Goal: Information Seeking & Learning: Learn about a topic

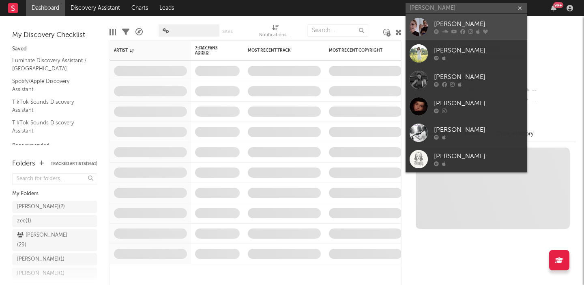
type input "cailyn russo"
click at [467, 19] on link "[PERSON_NAME]" at bounding box center [467, 27] width 122 height 26
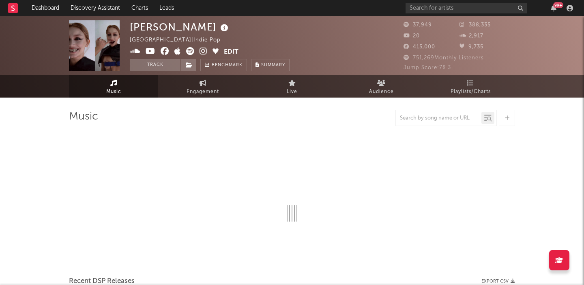
click at [148, 26] on div "[PERSON_NAME]" at bounding box center [180, 26] width 101 height 13
select select "6m"
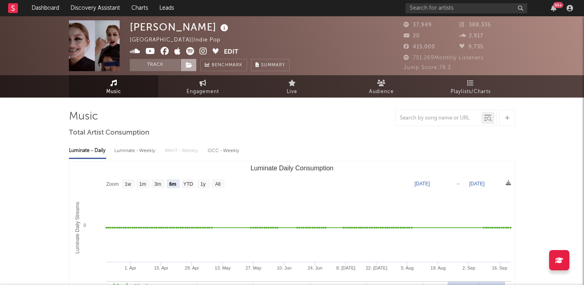
click at [187, 66] on icon at bounding box center [189, 65] width 7 height 6
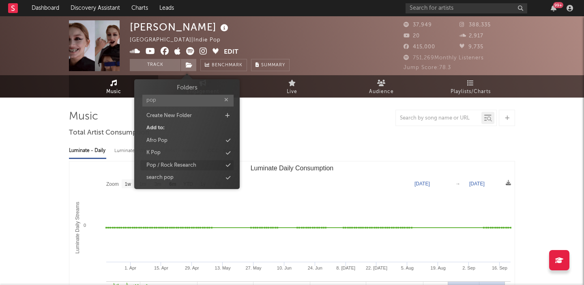
type input "pop"
click at [181, 167] on div "Pop / Rock Research" at bounding box center [172, 165] width 50 height 8
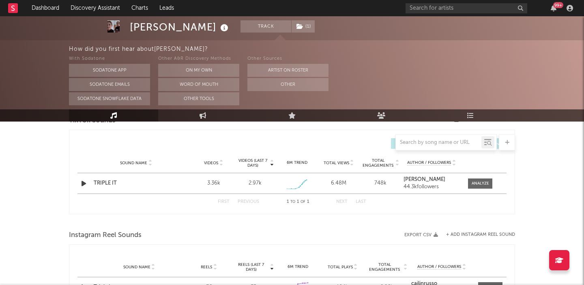
scroll to position [591, 0]
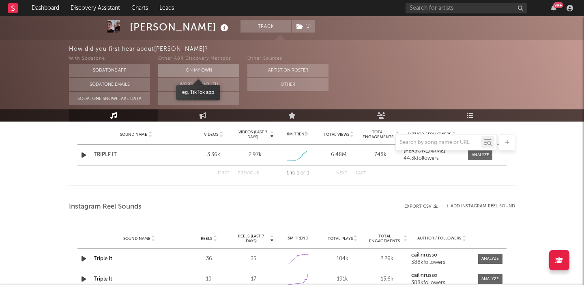
click at [213, 72] on button "On My Own" at bounding box center [198, 70] width 81 height 13
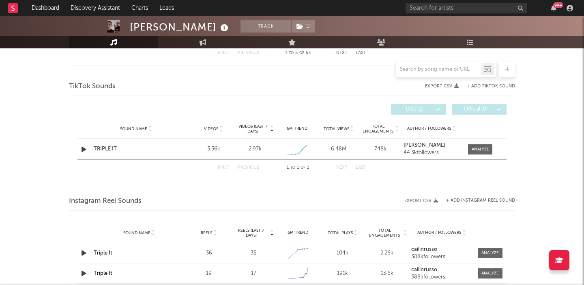
scroll to position [517, 0]
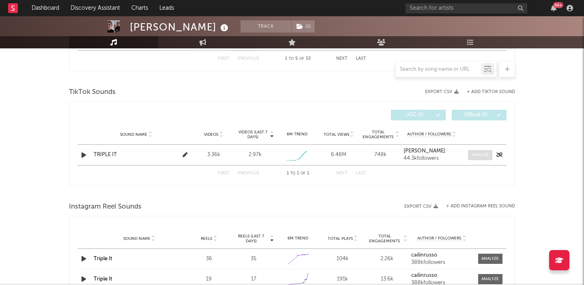
click at [473, 152] on div at bounding box center [480, 155] width 17 height 6
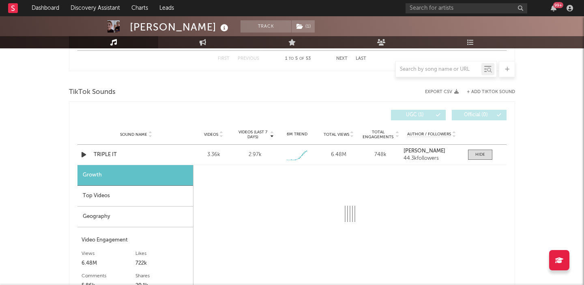
select select "1w"
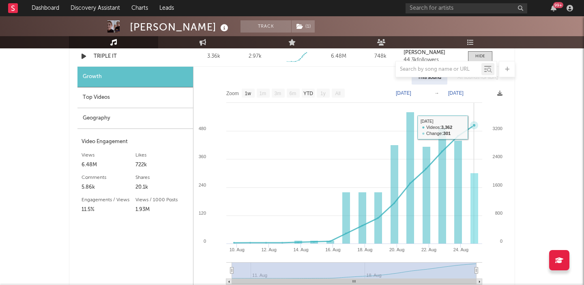
scroll to position [602, 0]
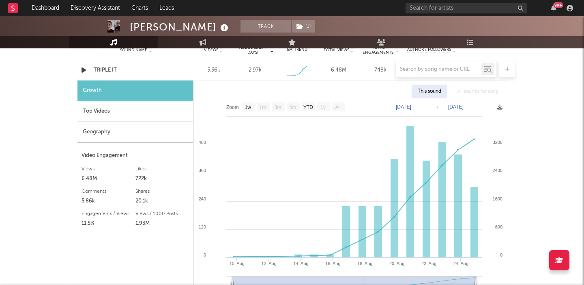
click at [107, 68] on div at bounding box center [292, 69] width 446 height 16
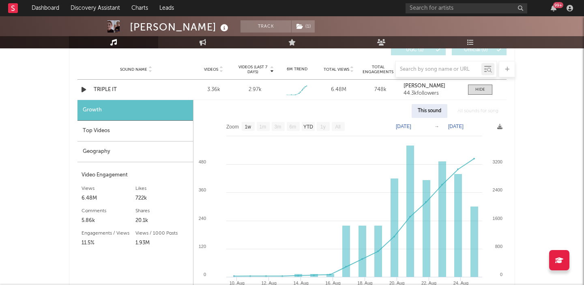
scroll to position [579, 0]
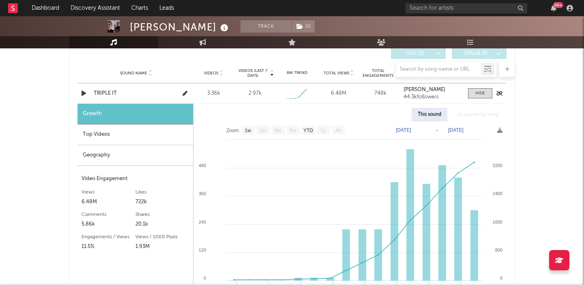
click at [108, 95] on div "TRIPLE IT" at bounding box center [136, 93] width 85 height 8
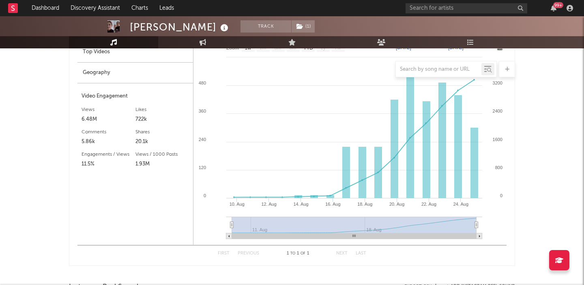
scroll to position [663, 0]
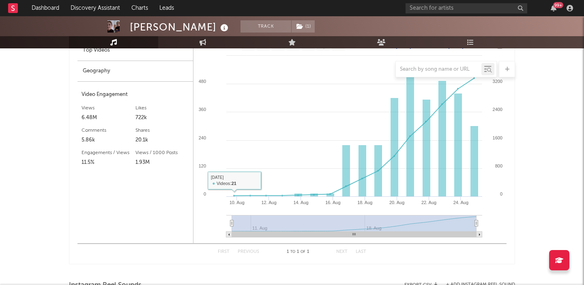
click at [171, 28] on div "Cailin Russo" at bounding box center [180, 26] width 101 height 13
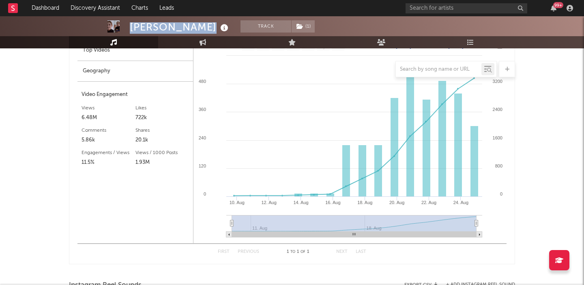
click at [171, 28] on div "Cailin Russo" at bounding box center [180, 26] width 101 height 13
copy div "Cailin Russo"
click at [208, 41] on link "Engagement" at bounding box center [202, 42] width 89 height 12
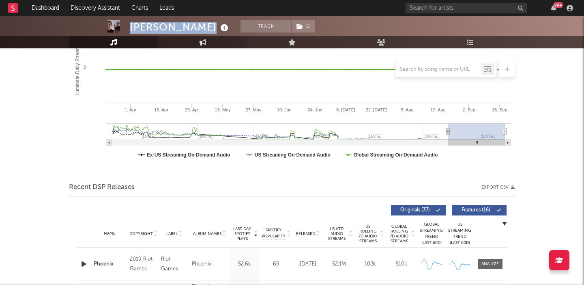
select select "1w"
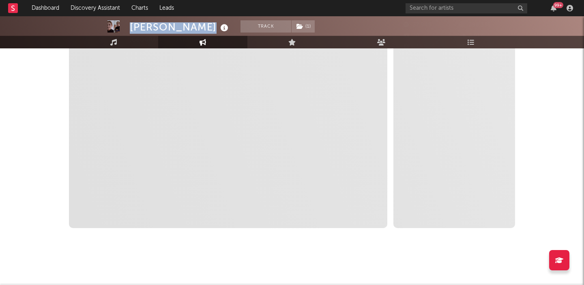
scroll to position [0, 0]
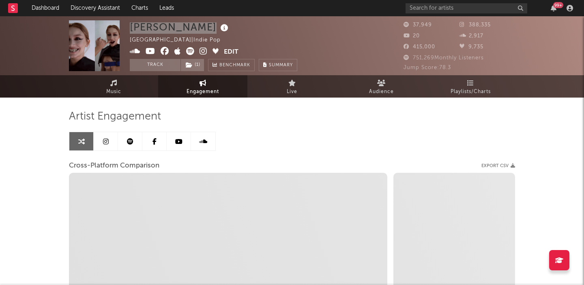
select select "1m"
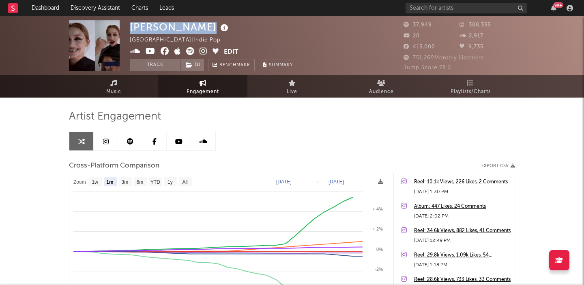
click at [125, 141] on link at bounding box center [130, 141] width 24 height 18
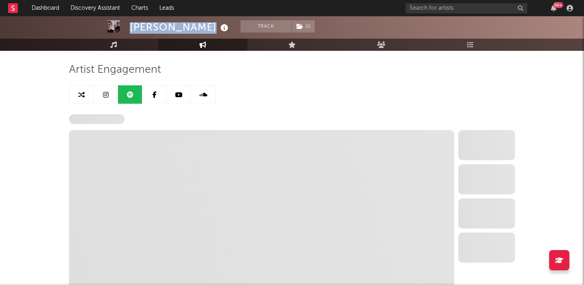
scroll to position [48, 0]
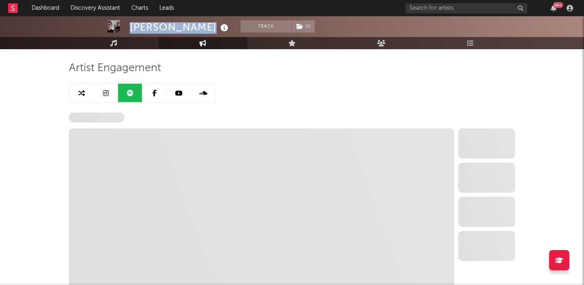
select select "6m"
select select "1w"
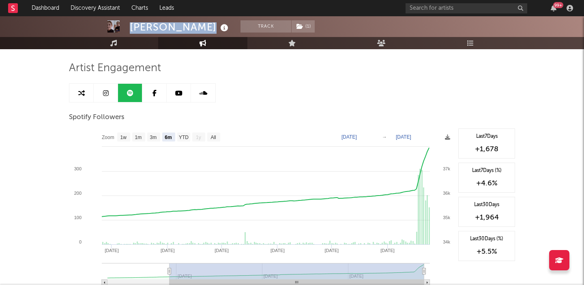
click at [160, 28] on div "Cailin Russo" at bounding box center [180, 26] width 101 height 13
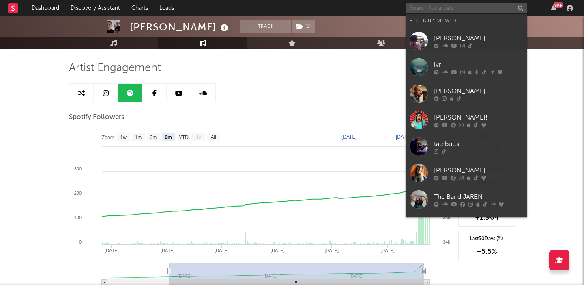
click at [429, 8] on input "text" at bounding box center [467, 8] width 122 height 10
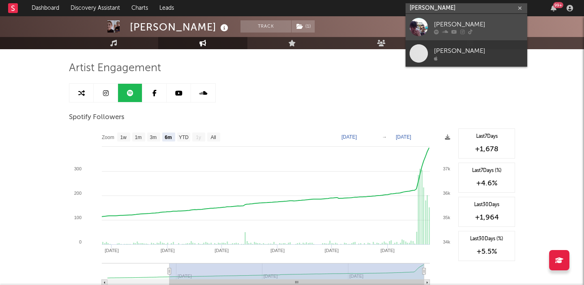
type input "benny bellso"
click at [460, 19] on link "Benny Bellson" at bounding box center [467, 27] width 122 height 26
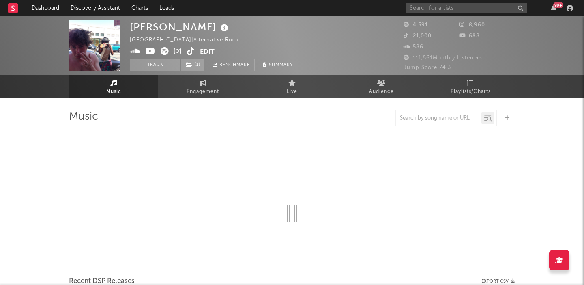
select select "6m"
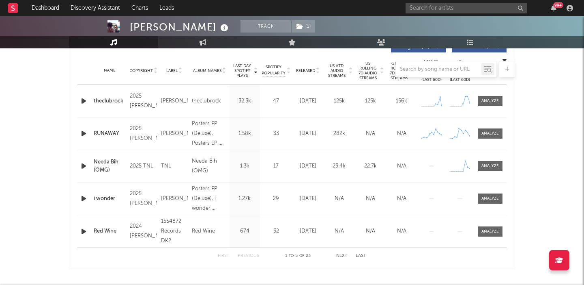
scroll to position [310, 0]
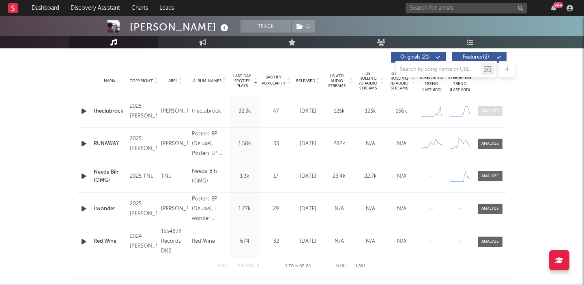
click at [489, 109] on div at bounding box center [490, 111] width 17 height 6
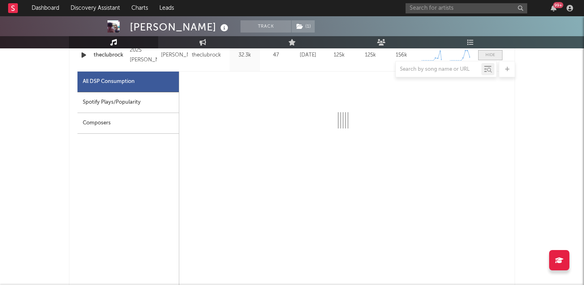
select select "1w"
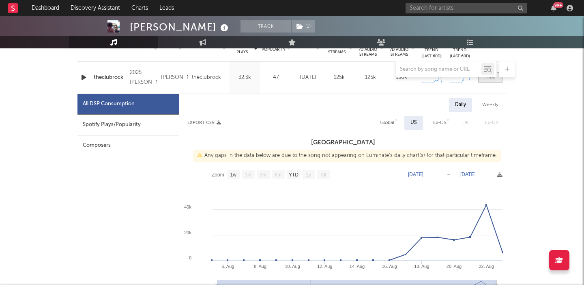
scroll to position [342, 0]
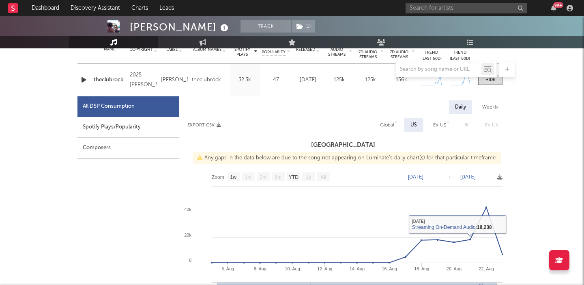
click at [390, 127] on div "Global" at bounding box center [387, 125] width 14 height 10
select select "1w"
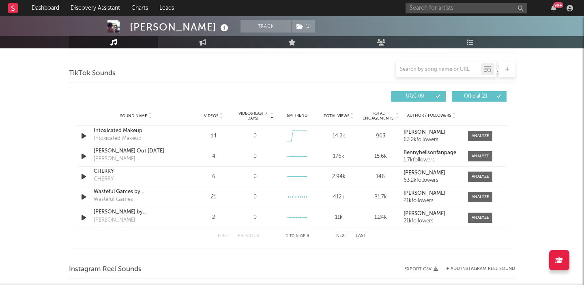
scroll to position [931, 0]
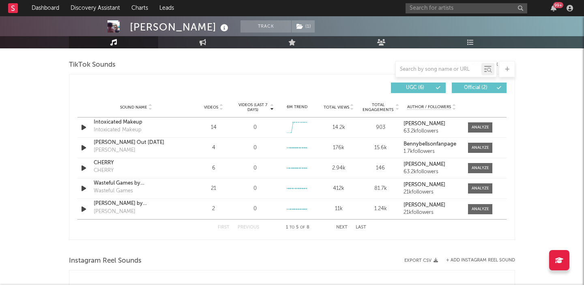
click at [215, 108] on span "Videos" at bounding box center [211, 107] width 14 height 5
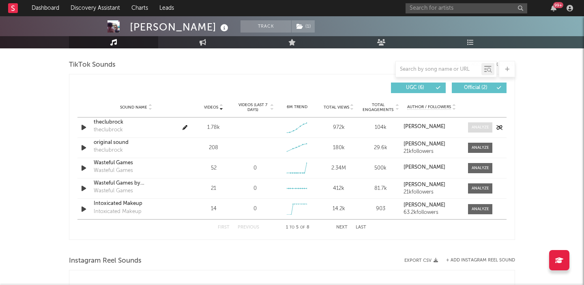
click at [477, 130] on div at bounding box center [480, 127] width 17 height 6
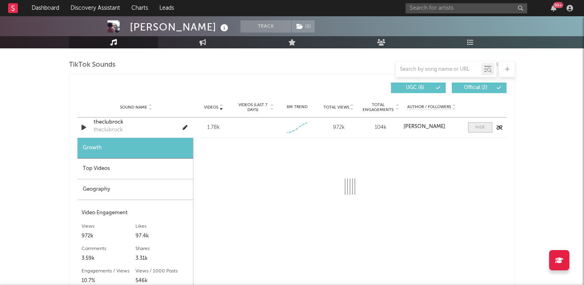
select select "1w"
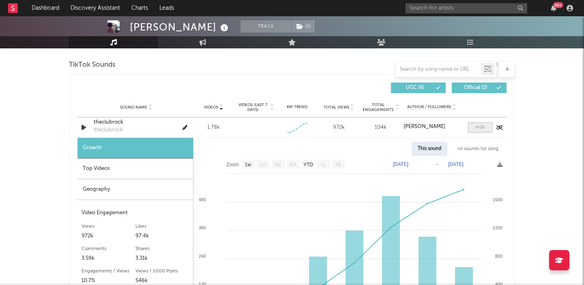
click at [477, 130] on div at bounding box center [481, 127] width 10 height 6
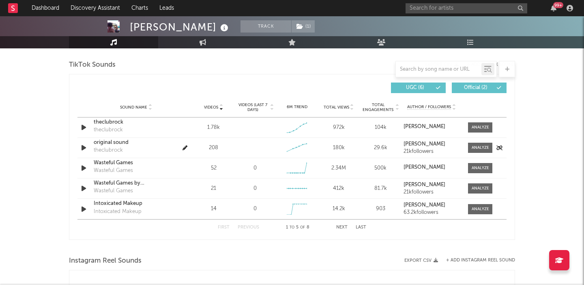
click at [476, 153] on div "Sound Name original sound theclubrock Videos 208 Videos (last 7 days) Weekly Gr…" at bounding box center [292, 148] width 429 height 20
click at [478, 127] on div at bounding box center [480, 127] width 17 height 6
select select "1w"
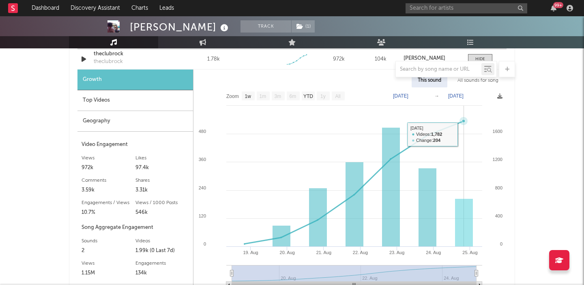
scroll to position [969, 0]
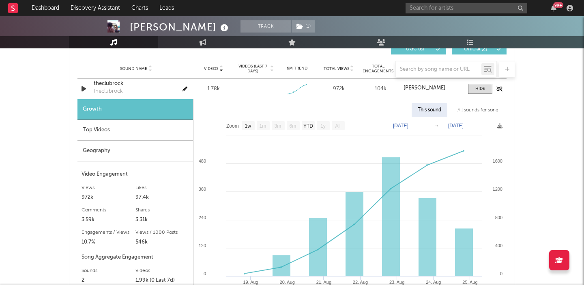
click at [112, 81] on div "theclubrock" at bounding box center [136, 84] width 85 height 8
click at [477, 88] on div at bounding box center [481, 89] width 10 height 6
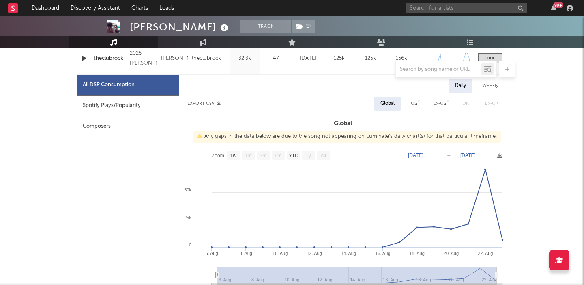
scroll to position [355, 0]
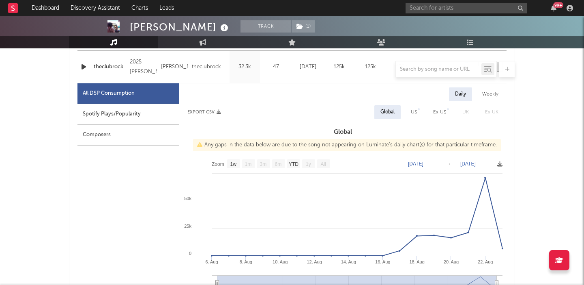
click at [411, 113] on div "US" at bounding box center [414, 112] width 18 height 14
select select "1w"
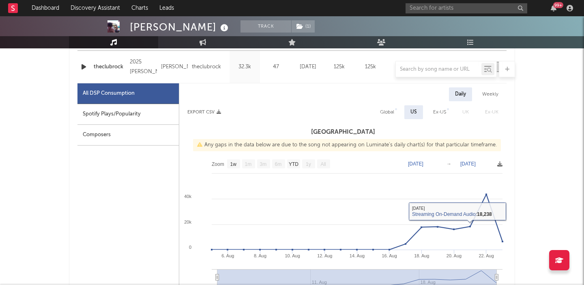
click at [394, 125] on div "Daily Weekly Export CSV Global US Ex-US UK Ex-UK United States Any gaps in the …" at bounding box center [343, 262] width 328 height 351
click at [394, 114] on div "Global" at bounding box center [387, 112] width 14 height 10
select select "1w"
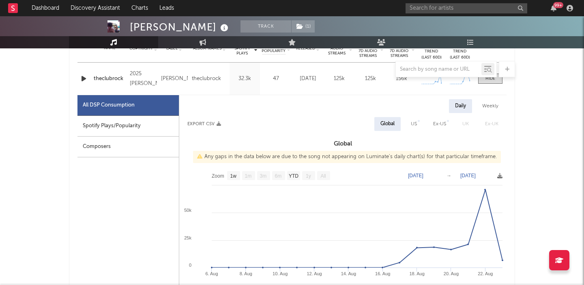
scroll to position [344, 0]
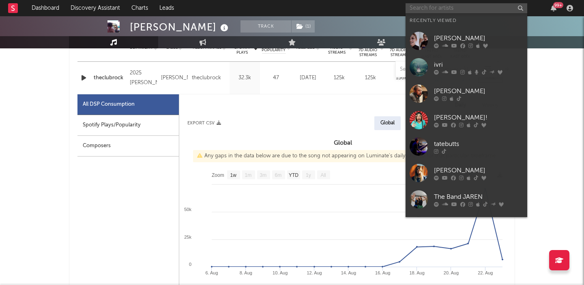
click at [421, 6] on input "text" at bounding box center [467, 8] width 122 height 10
paste input "MeloMance"
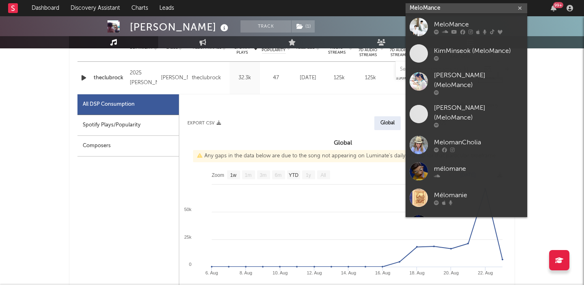
type input "MeloMance"
click at [464, 26] on div "MeloMance" at bounding box center [478, 24] width 89 height 10
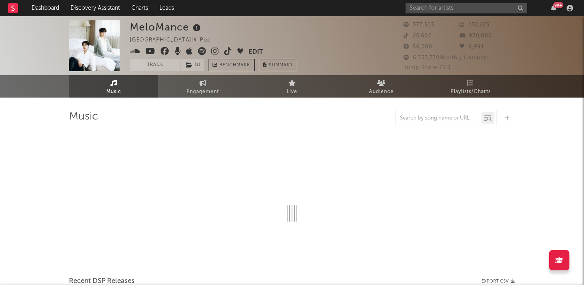
select select "6m"
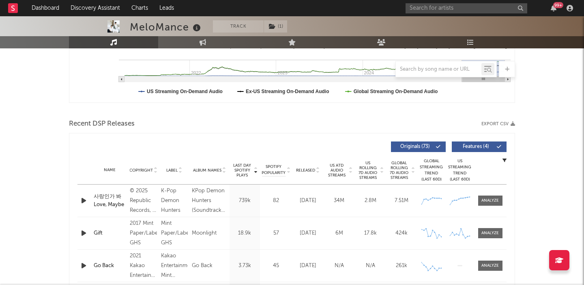
scroll to position [265, 0]
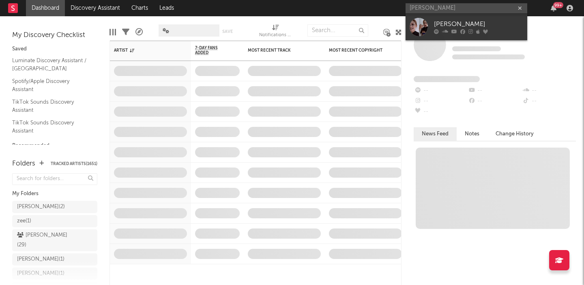
click at [438, 8] on input "cailin russo" at bounding box center [467, 8] width 122 height 10
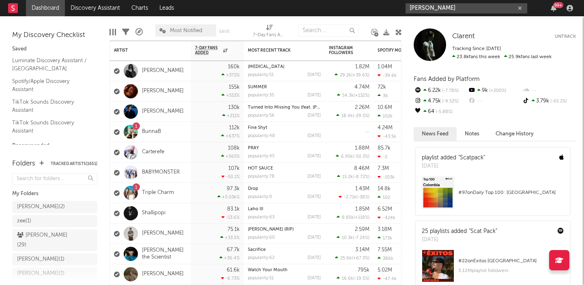
type input "chelsea jord"
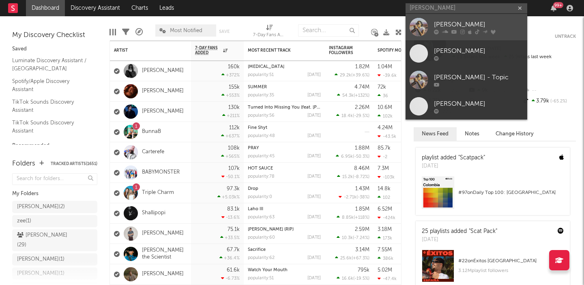
click at [444, 21] on div "[PERSON_NAME]" at bounding box center [478, 24] width 89 height 10
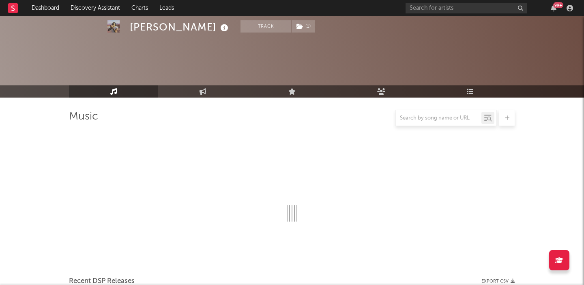
select select "6m"
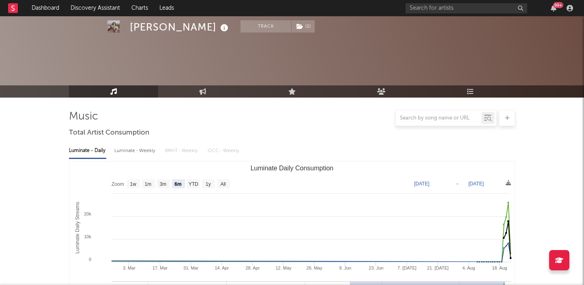
scroll to position [296, 0]
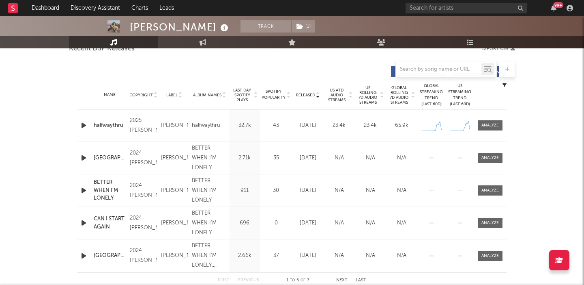
click at [76, 127] on div "Released Copyright Label Album Names Last Day Spotify Plays Spotify Popularity …" at bounding box center [292, 175] width 446 height 235
click at [83, 126] on icon "button" at bounding box center [84, 125] width 9 height 10
click at [486, 119] on div "Name halfwaythru Copyright 2025 Chelsea Jordan Label Chelsea Jordan Album Names…" at bounding box center [292, 125] width 429 height 32
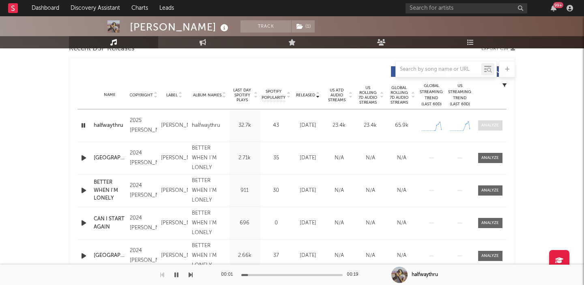
click at [488, 123] on div at bounding box center [490, 125] width 17 height 6
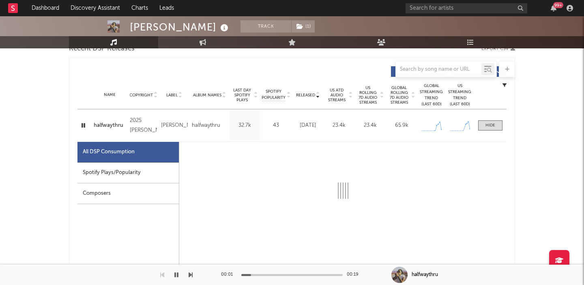
click at [158, 175] on div "Spotify Plays/Popularity" at bounding box center [128, 172] width 101 height 21
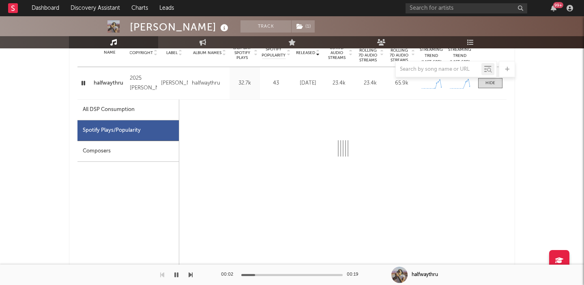
scroll to position [344, 0]
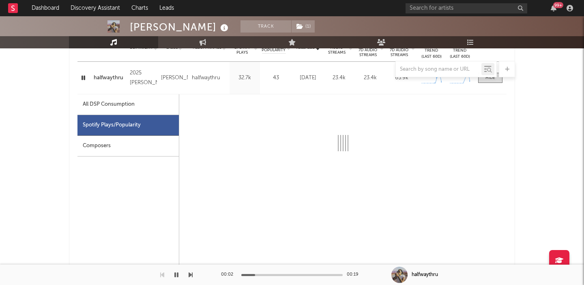
select select "1w"
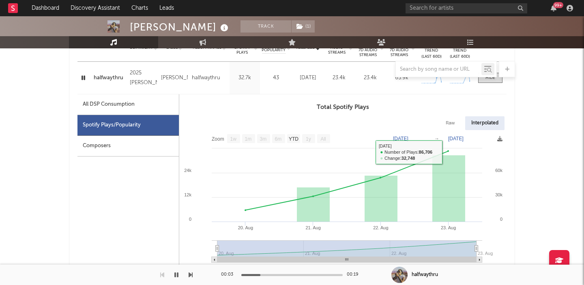
click at [454, 126] on div "Raw" at bounding box center [451, 123] width 22 height 14
select select "1w"
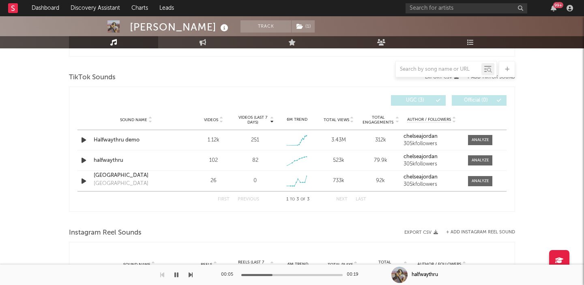
scroll to position [946, 0]
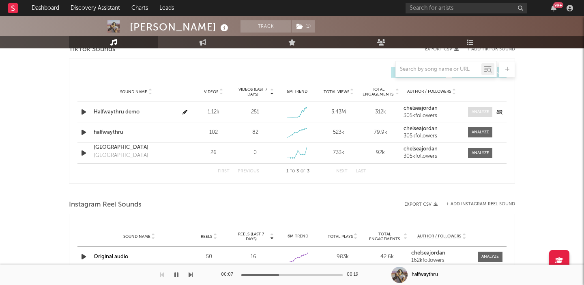
click at [470, 112] on span at bounding box center [480, 112] width 24 height 10
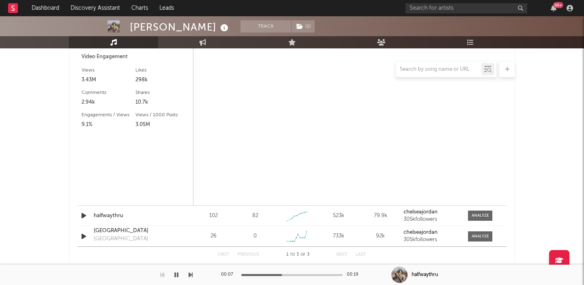
select select "1w"
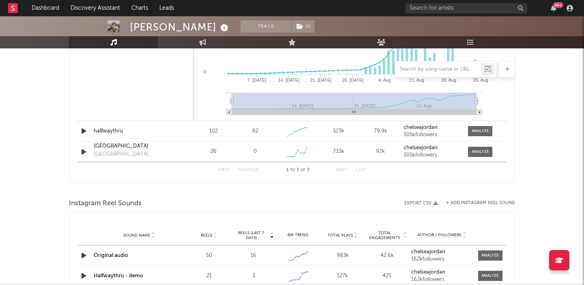
scroll to position [1171, 0]
click at [475, 132] on div at bounding box center [480, 130] width 17 height 6
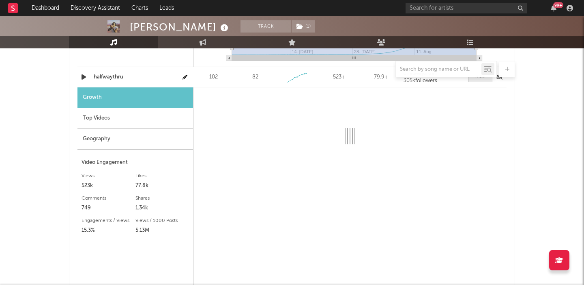
scroll to position [1256, 0]
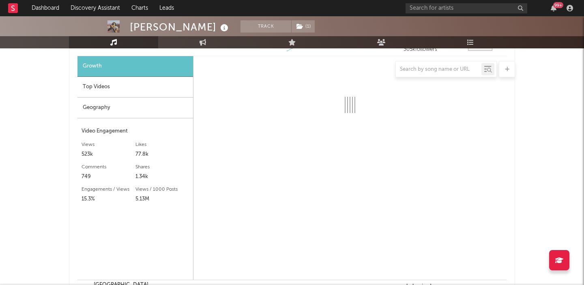
select select "1w"
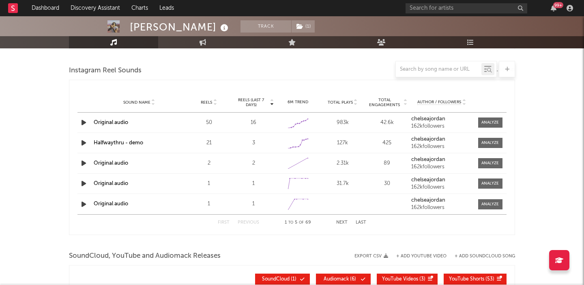
scroll to position [1649, 0]
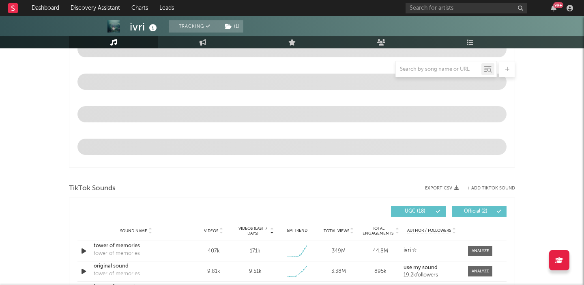
scroll to position [447, 0]
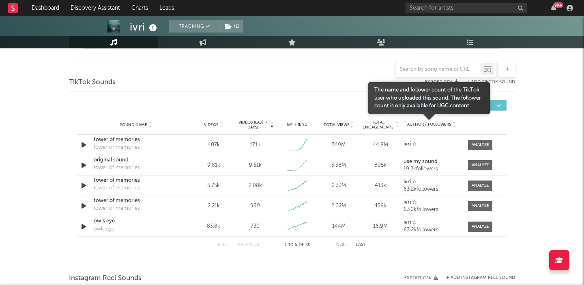
click at [480, 135] on div "Sound Name Videos Videos (last 7 days) Weekly Growth % 6M Trend Total Views Tot…" at bounding box center [292, 124] width 429 height 20
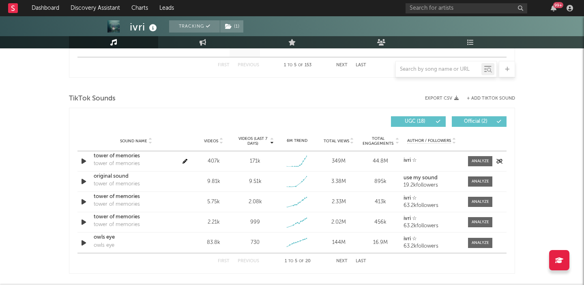
click at [482, 153] on div "Sound Name tower of memories tower of memories Videos 407k Videos (last 7 days)…" at bounding box center [292, 161] width 429 height 20
select select "6m"
click at [481, 161] on div at bounding box center [480, 161] width 17 height 6
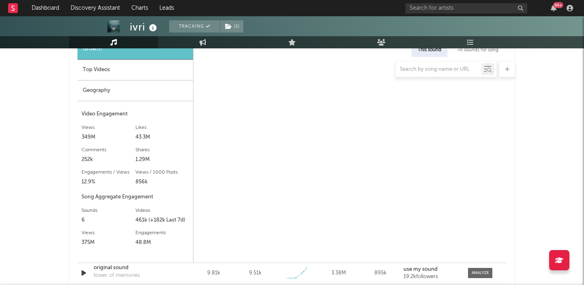
select select "1w"
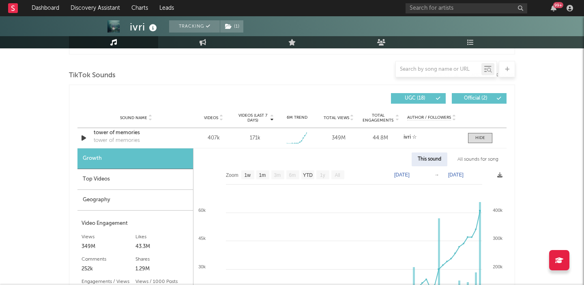
scroll to position [530, 0]
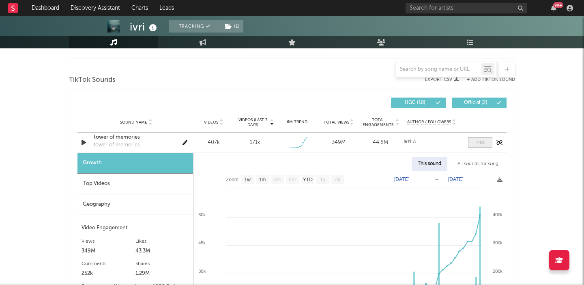
click at [485, 142] on div at bounding box center [481, 142] width 10 height 6
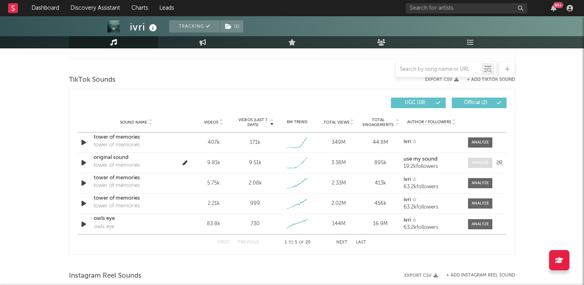
click at [480, 162] on div at bounding box center [480, 163] width 17 height 6
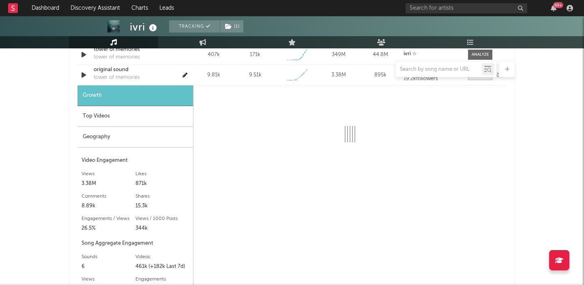
select select "1w"
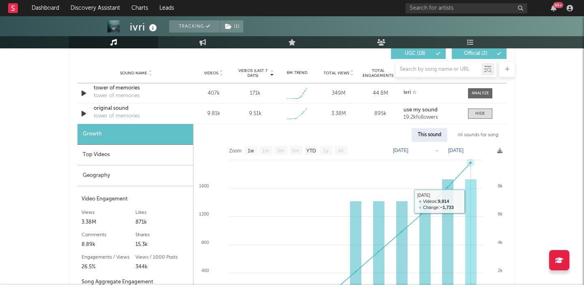
scroll to position [573, 0]
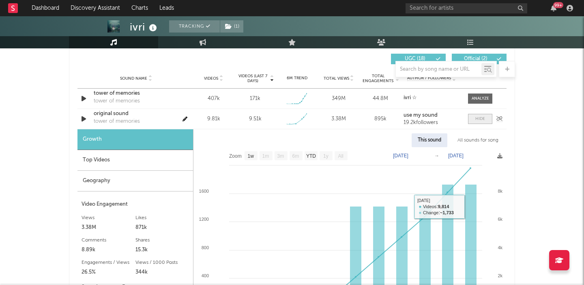
click at [479, 116] on div at bounding box center [481, 119] width 10 height 6
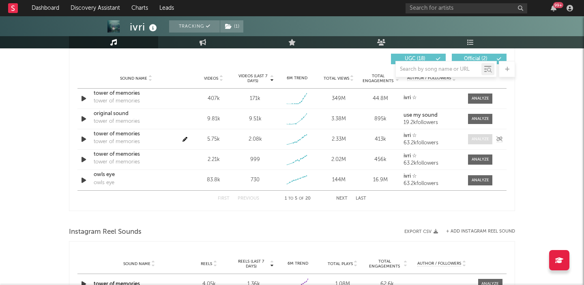
click at [479, 137] on div at bounding box center [480, 139] width 17 height 6
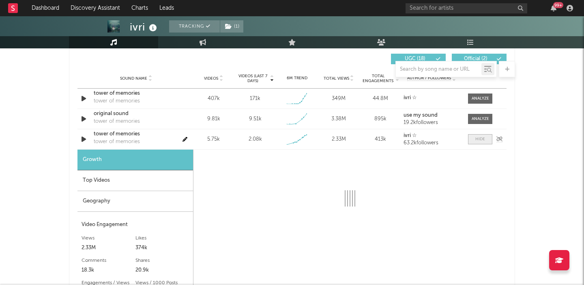
select select "1w"
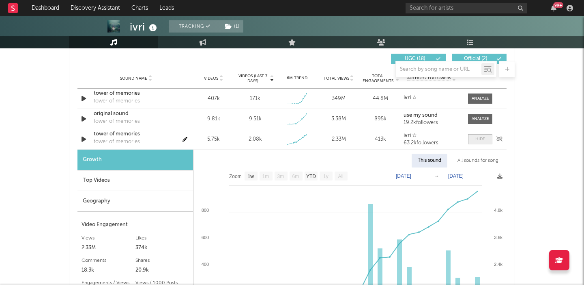
scroll to position [209, 0]
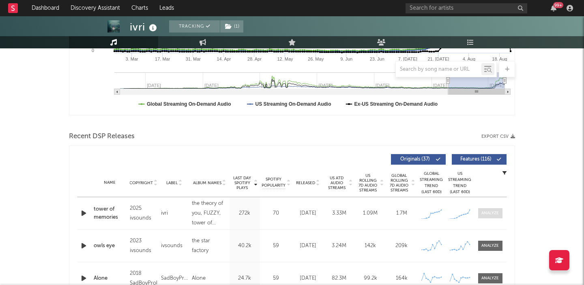
click at [487, 215] on div at bounding box center [490, 213] width 17 height 6
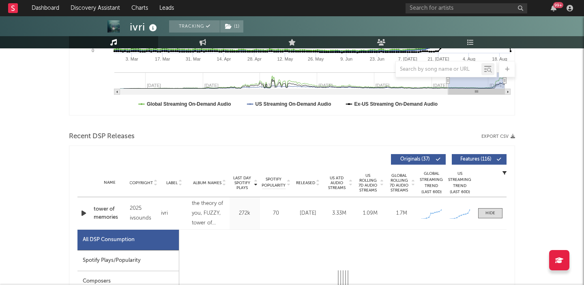
select select "1w"
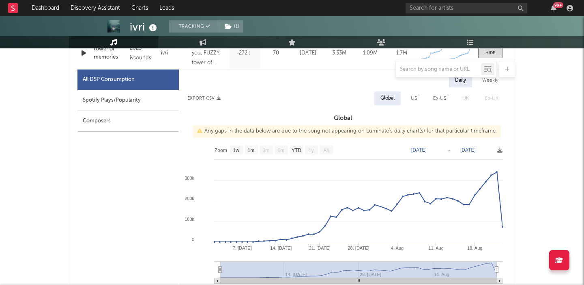
scroll to position [371, 0]
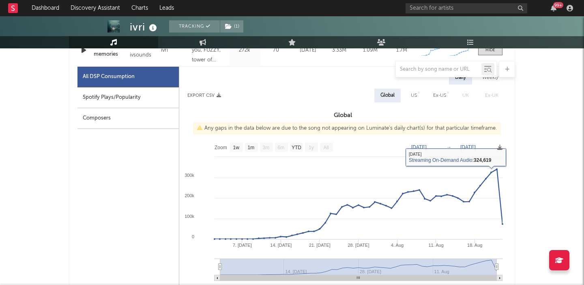
click at [414, 101] on div "US" at bounding box center [414, 95] width 18 height 14
select select "1w"
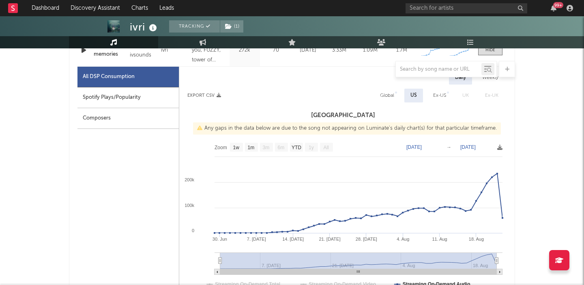
click at [166, 96] on div "Spotify Plays/Popularity" at bounding box center [128, 97] width 101 height 21
select select "1w"
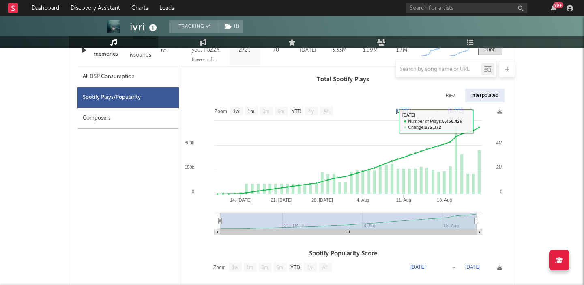
click at [444, 96] on div "Raw" at bounding box center [451, 95] width 22 height 14
select select "1w"
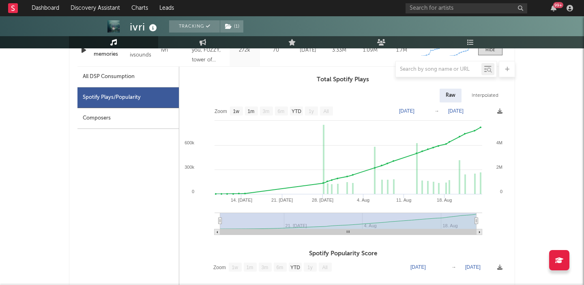
click at [125, 79] on div "All DSP Consumption" at bounding box center [109, 77] width 52 height 10
select select "1w"
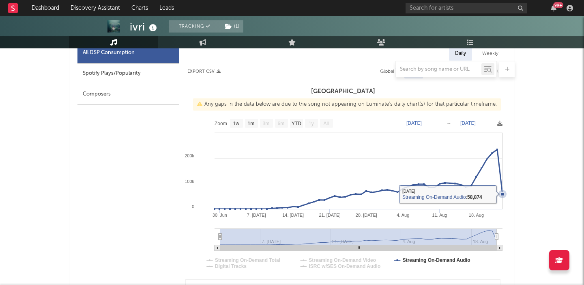
scroll to position [382, 0]
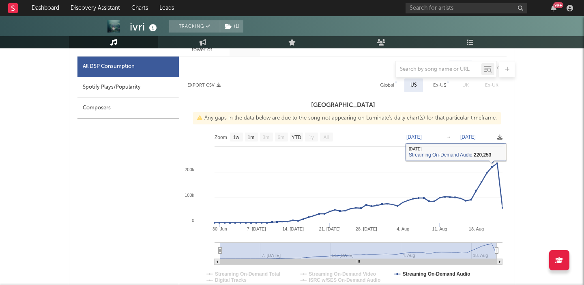
click at [391, 89] on div "Global" at bounding box center [387, 85] width 14 height 10
select select "1w"
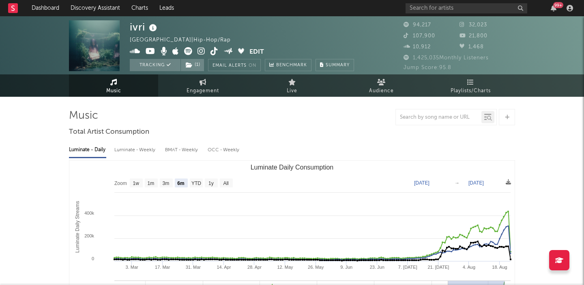
scroll to position [0, 0]
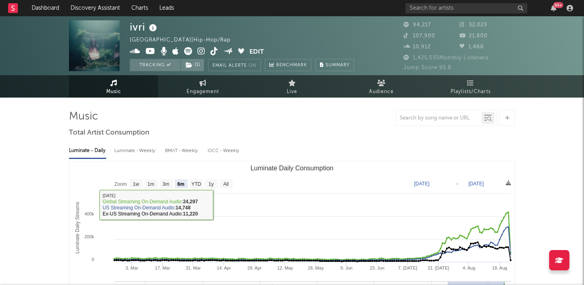
click at [226, 177] on rect "Luminate Daily Consumption" at bounding box center [292, 242] width 446 height 162
click at [226, 185] on text "All" at bounding box center [225, 184] width 5 height 6
select select "All"
type input "2022-04-10"
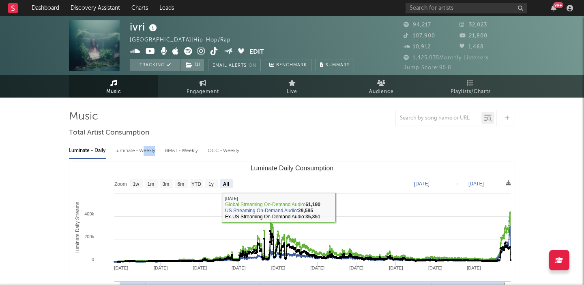
click at [142, 155] on div "Luminate - Weekly" at bounding box center [135, 151] width 43 height 14
select select "1w"
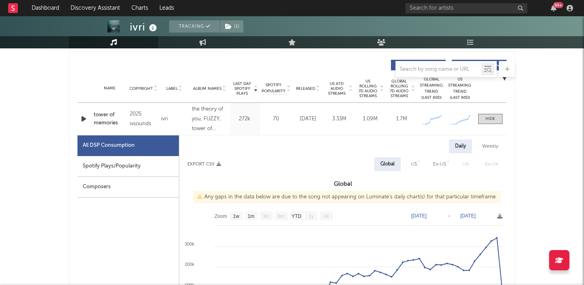
scroll to position [298, 0]
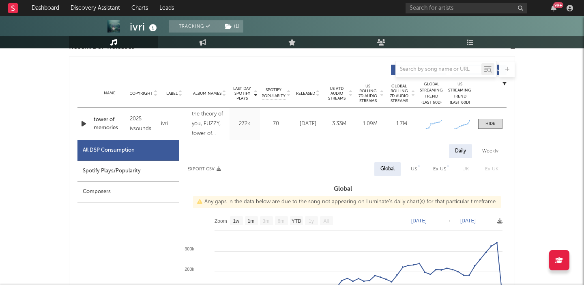
click at [367, 92] on span "US Rolling 7D Audio Streams" at bounding box center [368, 93] width 22 height 19
click at [495, 125] on span at bounding box center [491, 124] width 24 height 10
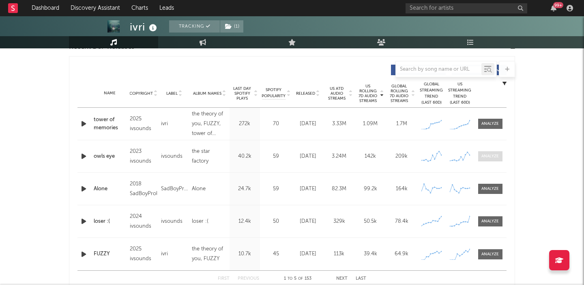
click at [489, 155] on div at bounding box center [490, 156] width 17 height 6
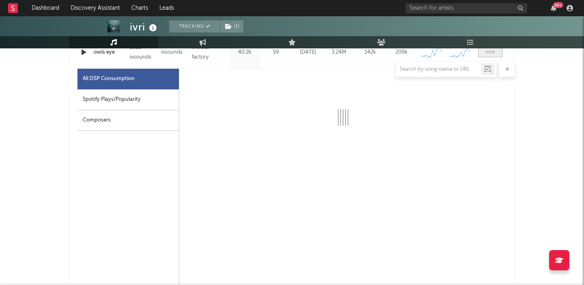
select select "6m"
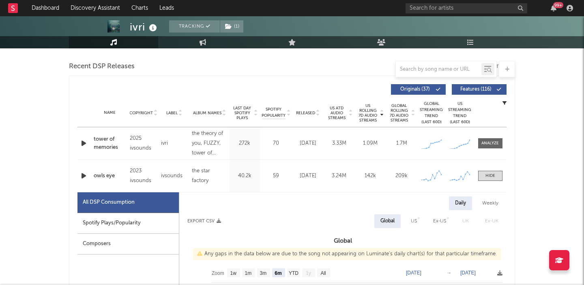
scroll to position [278, 0]
click at [313, 111] on span "Released" at bounding box center [305, 113] width 19 height 5
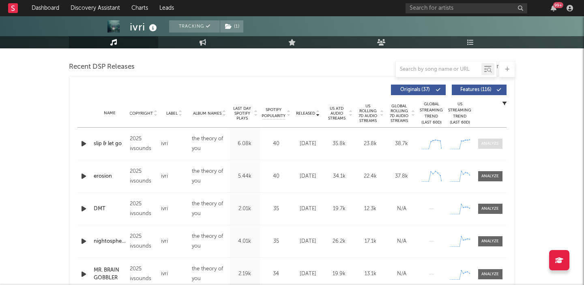
click at [498, 141] on div at bounding box center [490, 143] width 17 height 6
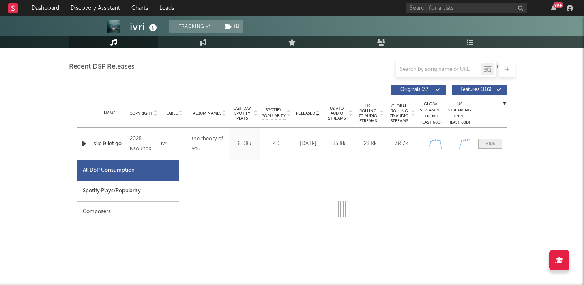
select select "1w"
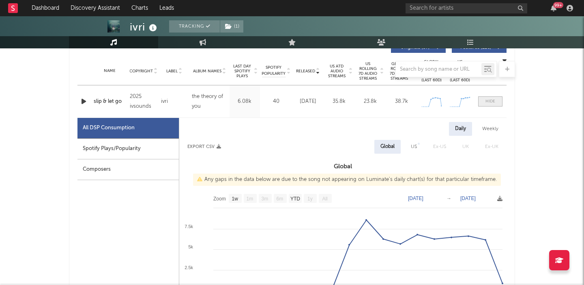
scroll to position [328, 0]
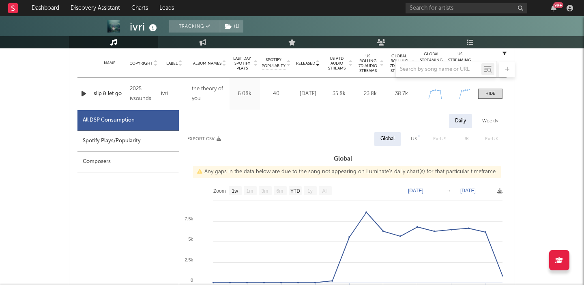
click at [111, 91] on div "slip & let go" at bounding box center [110, 94] width 32 height 8
click at [489, 88] on div "Name slip & let go Copyright 2025 ivsounds Label ivri Album Names the theory of…" at bounding box center [292, 94] width 429 height 32
click at [490, 93] on div at bounding box center [491, 94] width 10 height 6
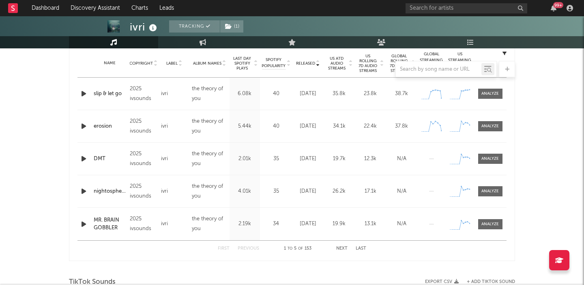
click at [341, 248] on button "Next" at bounding box center [341, 248] width 11 height 4
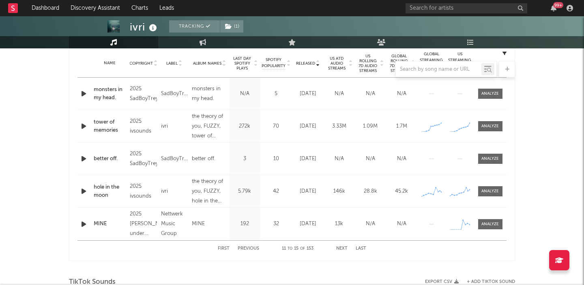
click at [339, 246] on button "Next" at bounding box center [341, 248] width 11 height 4
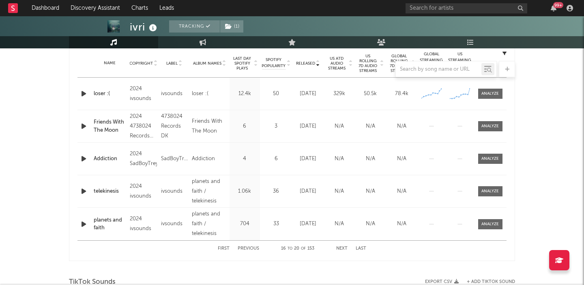
click at [371, 67] on div at bounding box center [292, 69] width 446 height 16
click at [369, 66] on div at bounding box center [292, 69] width 446 height 16
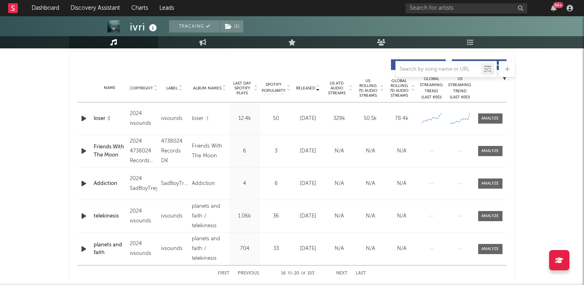
scroll to position [295, 0]
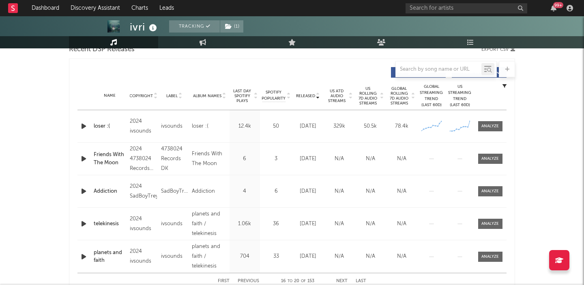
click at [366, 102] on span "US Rolling 7D Audio Streams" at bounding box center [368, 95] width 22 height 19
select select "6m"
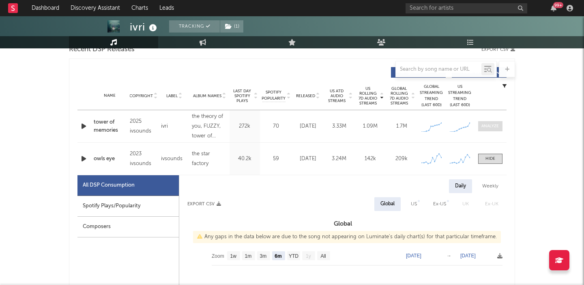
click at [496, 126] on div at bounding box center [490, 126] width 17 height 6
select select "1w"
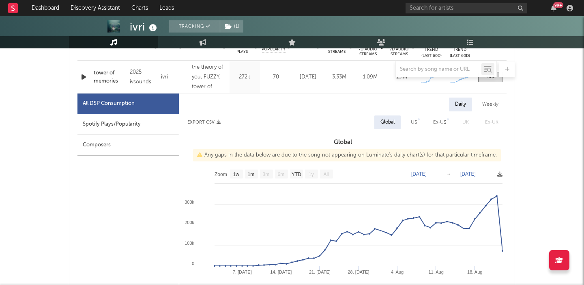
scroll to position [353, 0]
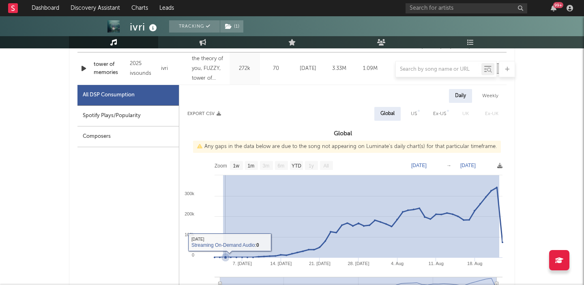
drag, startPoint x: 500, startPoint y: 176, endPoint x: 223, endPoint y: 206, distance: 278.4
type input "2025-07-03"
type input "2025-08-22"
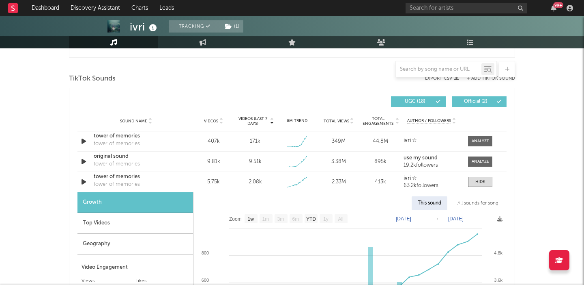
scroll to position [1308, 0]
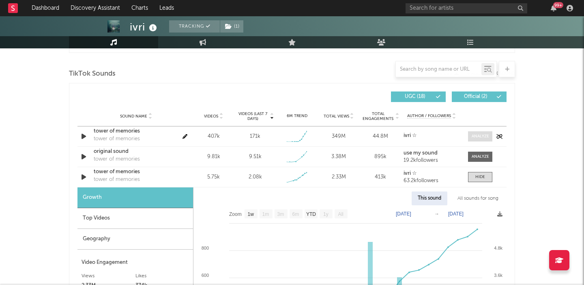
click at [488, 133] on div at bounding box center [480, 136] width 17 height 6
select select "1w"
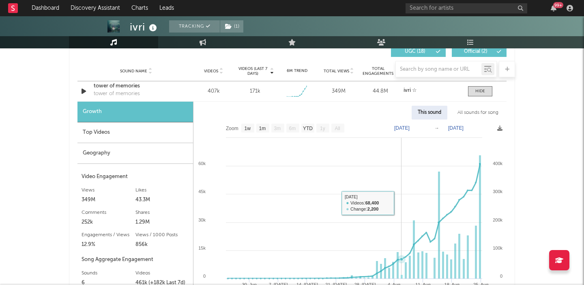
scroll to position [1347, 0]
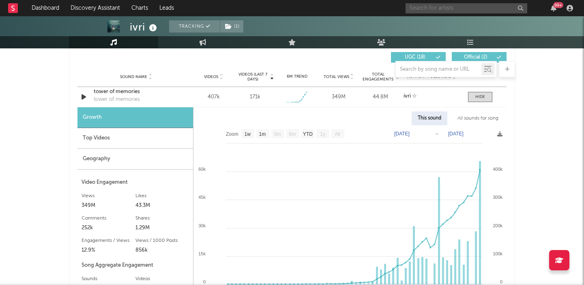
click at [427, 6] on input "text" at bounding box center [467, 8] width 122 height 10
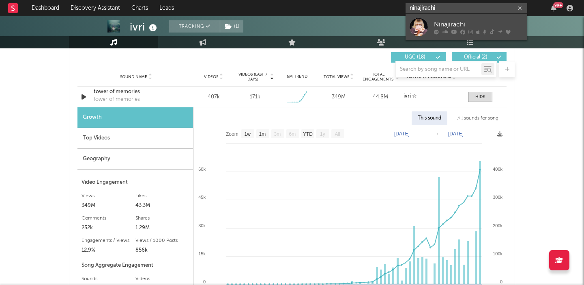
type input "ninajirachi"
click at [443, 24] on div "Ninajirachi" at bounding box center [478, 24] width 89 height 10
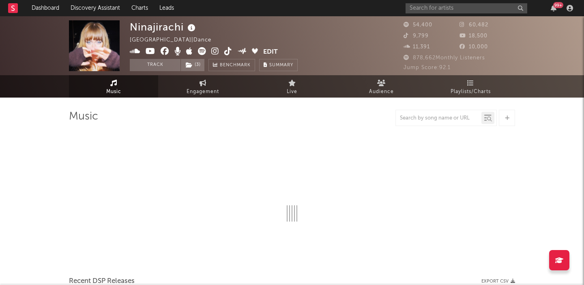
select select "6m"
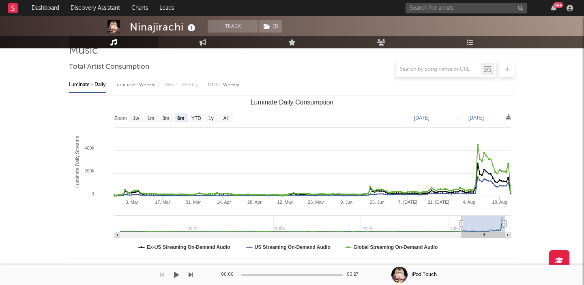
scroll to position [229, 0]
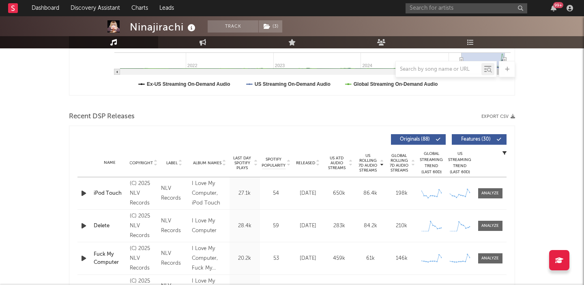
click at [311, 160] on span "Released" at bounding box center [305, 162] width 19 height 5
click at [470, 149] on div "Name Copyright Label Album Names Composer Names 7 Day Spotify Plays Last Day Sp…" at bounding box center [292, 163] width 429 height 28
click at [470, 142] on button "Features ( 30 )" at bounding box center [479, 139] width 55 height 11
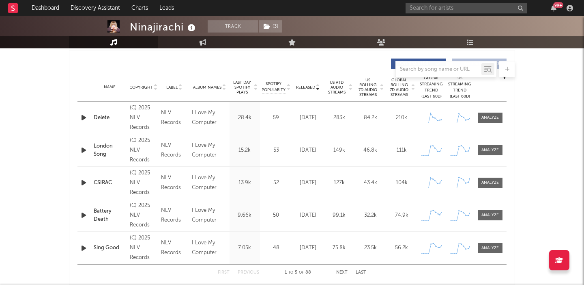
scroll to position [295, 0]
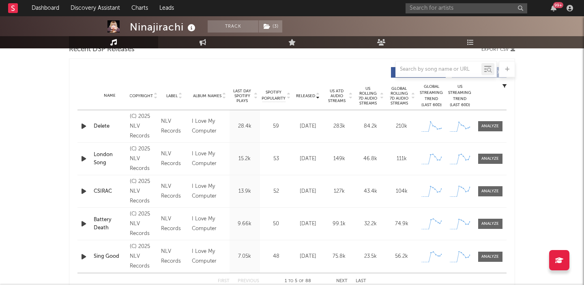
click at [368, 97] on span "US Rolling 7D Audio Streams" at bounding box center [368, 95] width 22 height 19
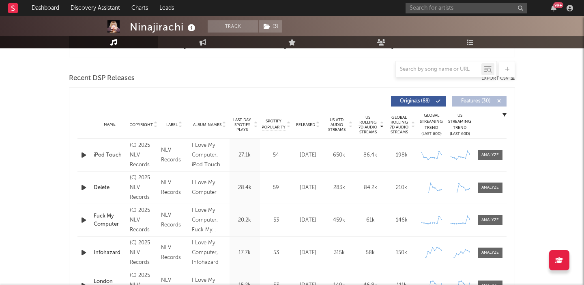
scroll to position [263, 0]
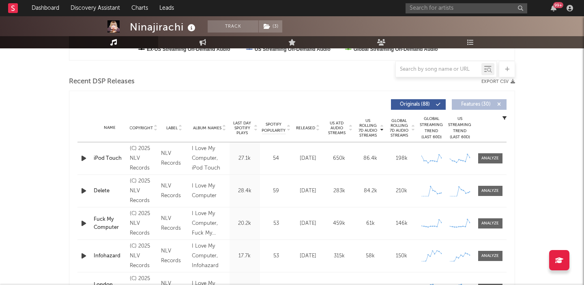
click at [308, 126] on span "Released" at bounding box center [305, 127] width 19 height 5
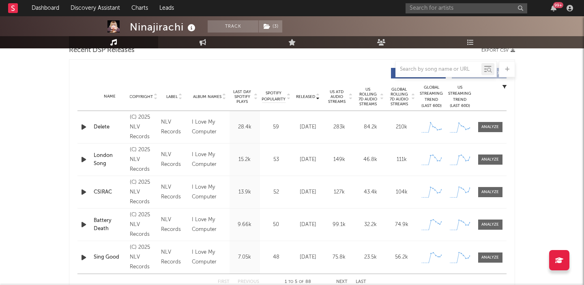
scroll to position [295, 0]
click at [436, 11] on input "text" at bounding box center [467, 8] width 122 height 10
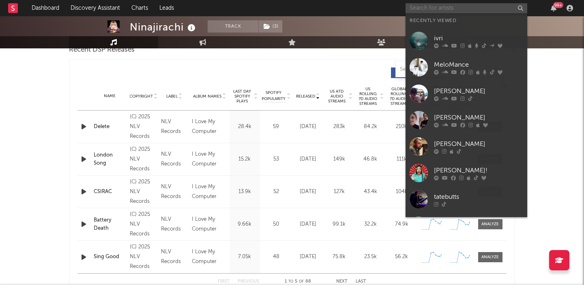
scroll to position [0, 0]
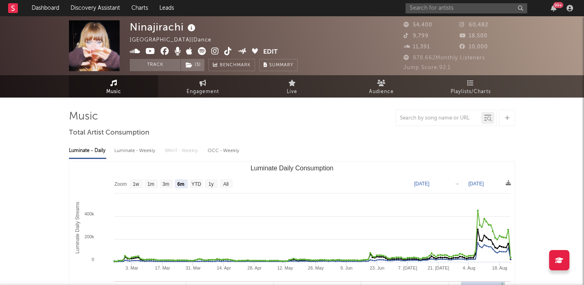
click at [215, 51] on icon at bounding box center [215, 51] width 8 height 8
click at [500, 12] on input "text" at bounding box center [467, 8] width 122 height 10
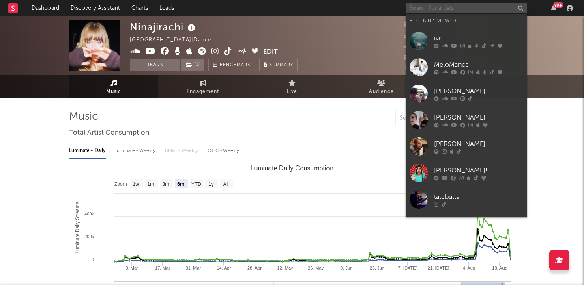
paste input "JxA"
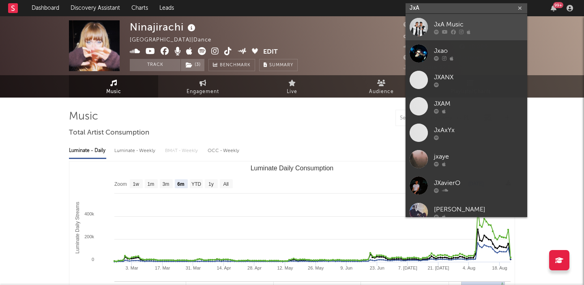
type input "JxA"
click at [492, 20] on div "JxA Music" at bounding box center [478, 24] width 89 height 10
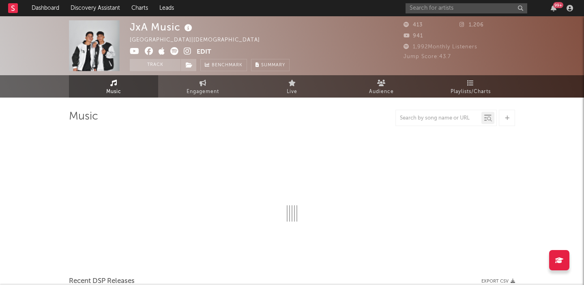
select select "1w"
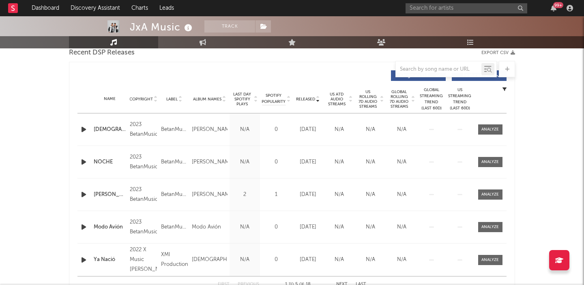
scroll to position [307, 0]
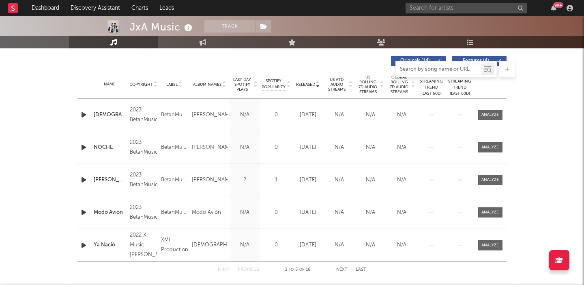
click at [427, 70] on input "text" at bounding box center [439, 69] width 86 height 6
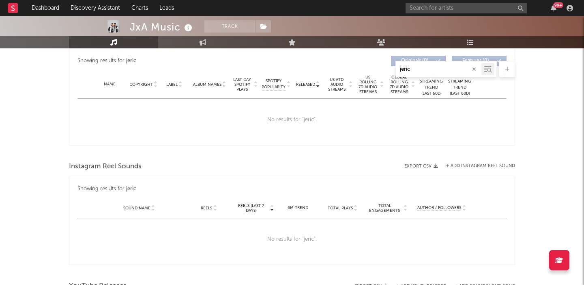
type input "jeric"
click at [423, 0] on div "99 +" at bounding box center [491, 8] width 170 height 16
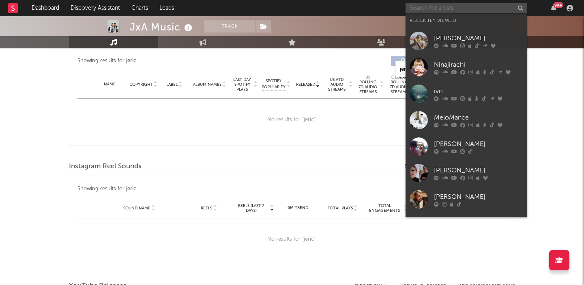
paste input "https://open.spotify.com/album/64adB2KnqVENUh5PqNKRy4?si=QUF9COU1SEuJYUACFUk3uA"
click at [426, 8] on input "https://open.spotify.com/album/64adB2KnqVENUh5PqNKRy4?si=QUF9COU1SEuJYUACFUk3uA" at bounding box center [467, 8] width 122 height 10
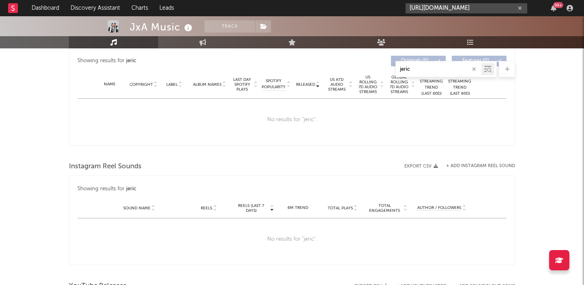
scroll to position [0, 147]
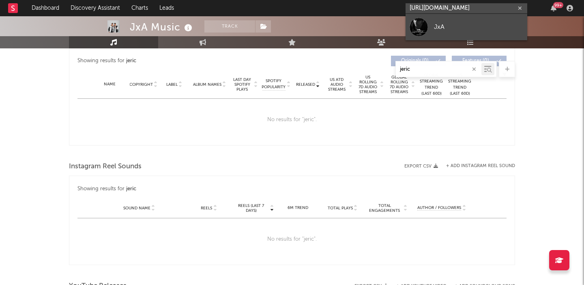
type input "https://open.spotify.com/album/64adB2KnqVENUh5PqNKRy4?si=QUF9COU1SEuJYUACFUk3uA"
click at [445, 26] on div "JxA" at bounding box center [478, 27] width 89 height 10
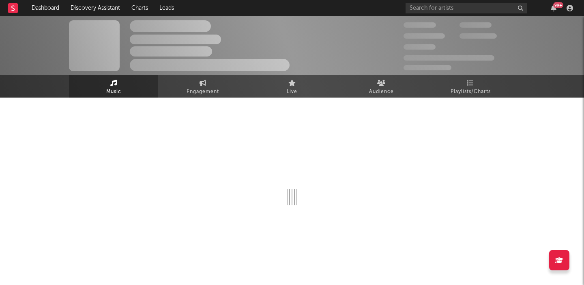
select select "1w"
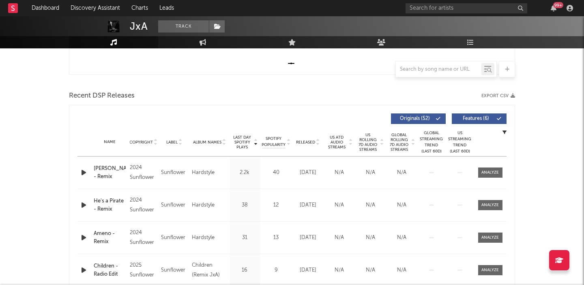
scroll to position [250, 0]
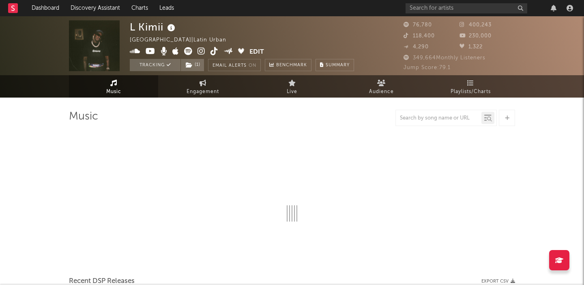
select select "6m"
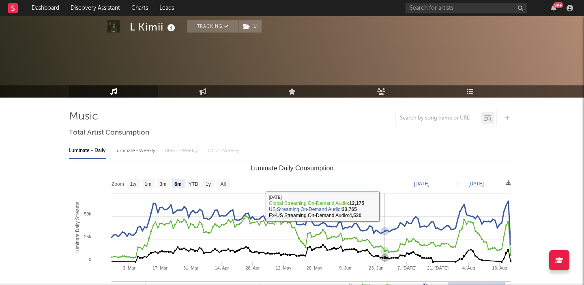
scroll to position [261, 0]
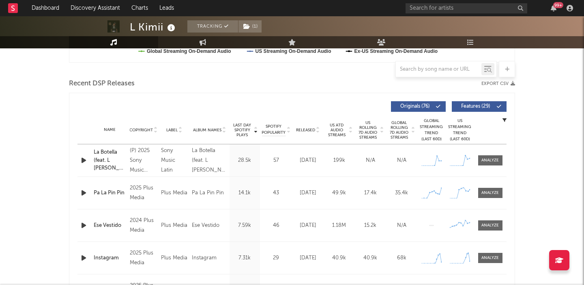
click at [372, 134] on span "US Rolling 7D Audio Streams" at bounding box center [368, 129] width 22 height 19
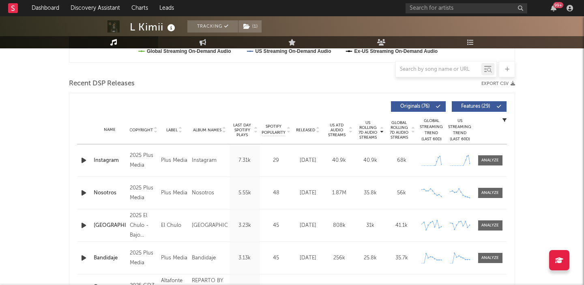
click at [480, 107] on span "Features ( 29 )" at bounding box center [475, 106] width 37 height 5
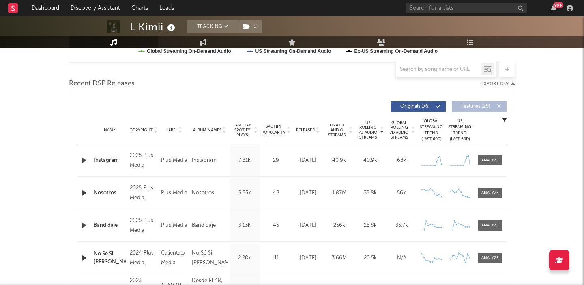
click at [83, 161] on icon "button" at bounding box center [84, 160] width 9 height 10
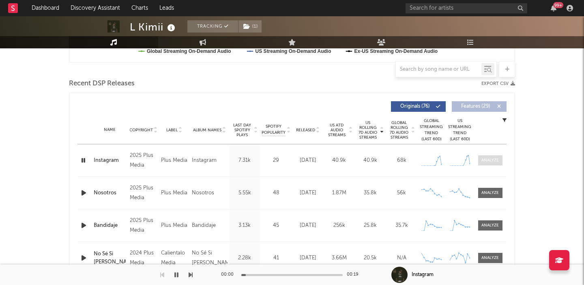
click at [498, 163] on div at bounding box center [490, 160] width 17 height 6
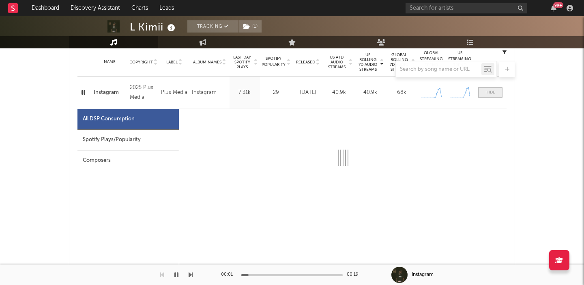
scroll to position [346, 0]
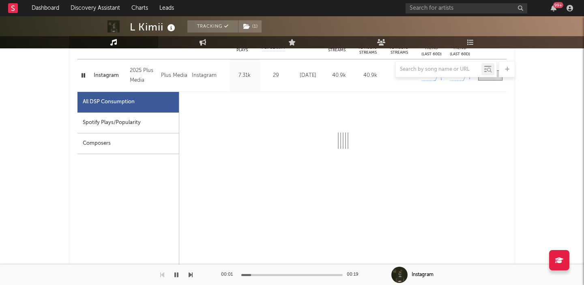
select select "1w"
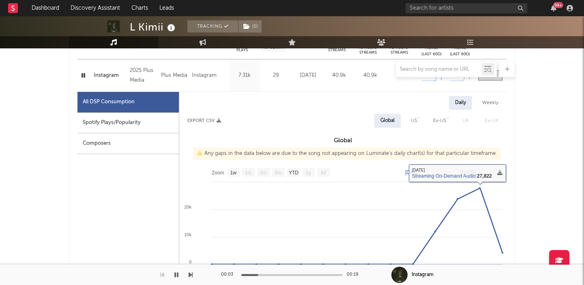
click at [414, 118] on div "US" at bounding box center [414, 121] width 6 height 10
select select "1w"
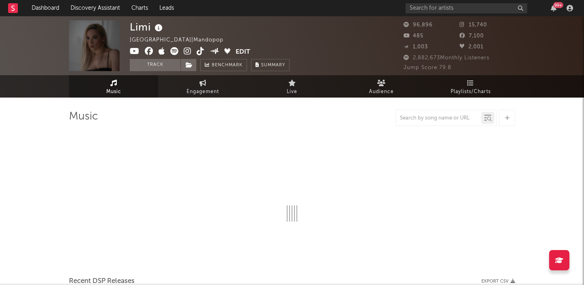
select select "6m"
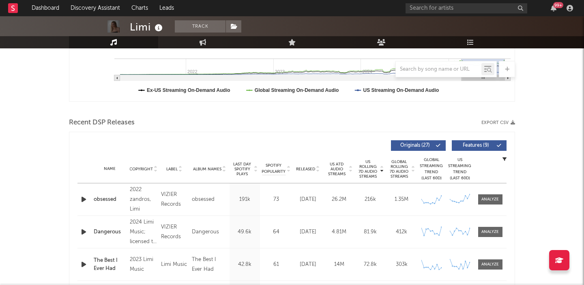
scroll to position [276, 0]
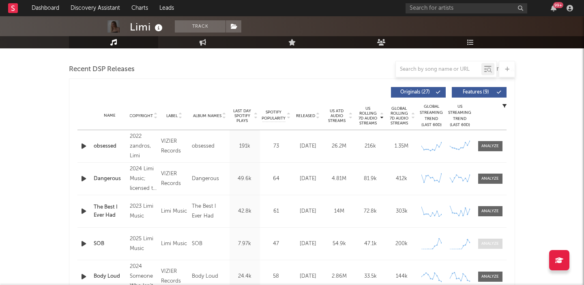
click at [483, 244] on div at bounding box center [490, 243] width 17 height 6
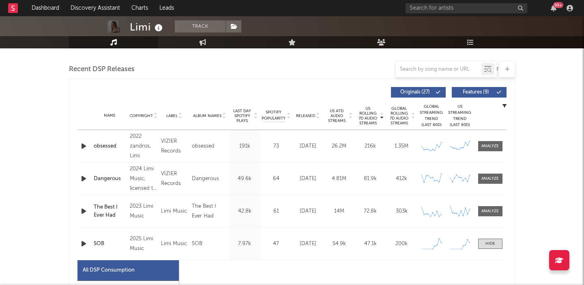
select select "1w"
click at [85, 243] on icon "button" at bounding box center [84, 243] width 9 height 10
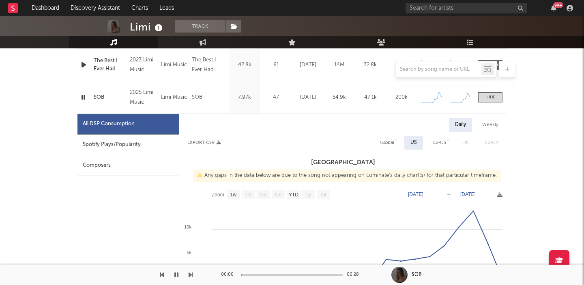
scroll to position [437, 0]
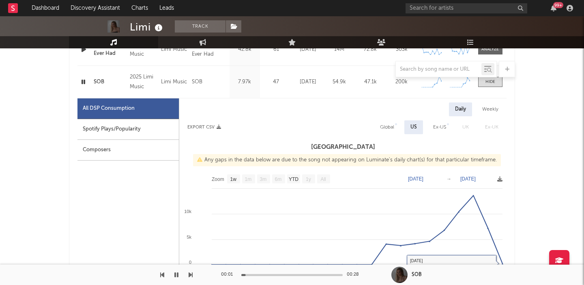
click at [392, 125] on div "Global" at bounding box center [387, 127] width 14 height 10
select select "1w"
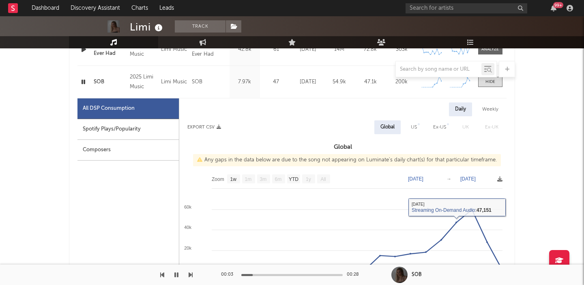
click at [114, 128] on div "Spotify Plays/Popularity" at bounding box center [128, 129] width 101 height 21
select select "1w"
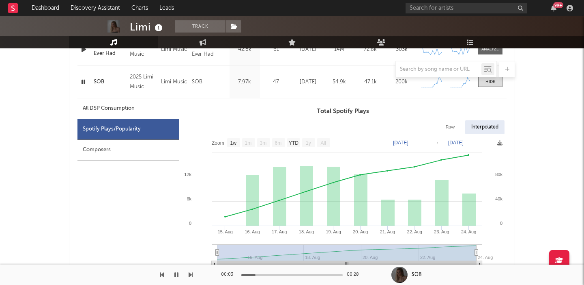
click at [451, 132] on div "Raw" at bounding box center [451, 127] width 22 height 14
select select "1w"
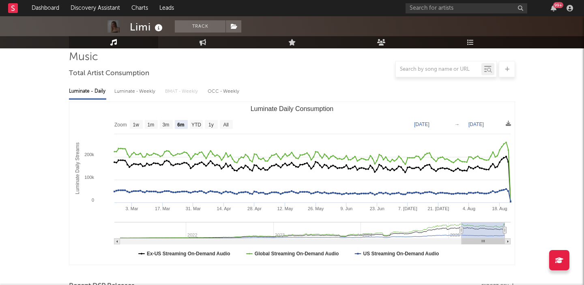
scroll to position [0, 0]
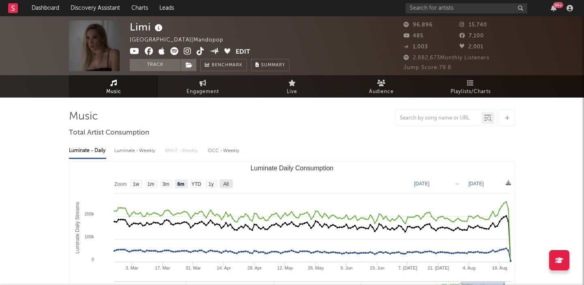
click at [224, 183] on text "All" at bounding box center [225, 184] width 5 height 6
select select "All"
type input "2021-03-31"
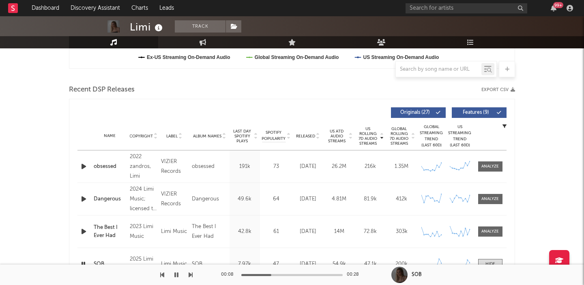
scroll to position [272, 0]
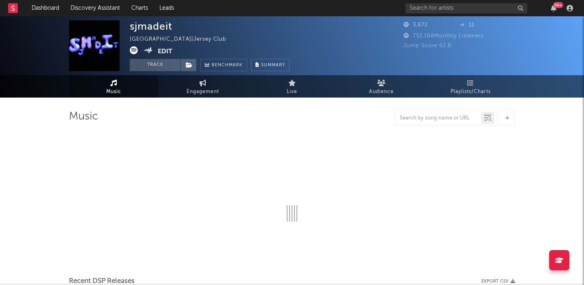
select select "1w"
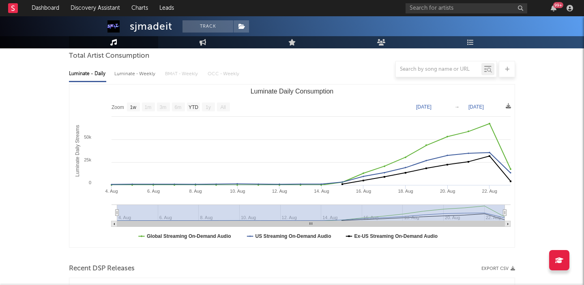
scroll to position [235, 0]
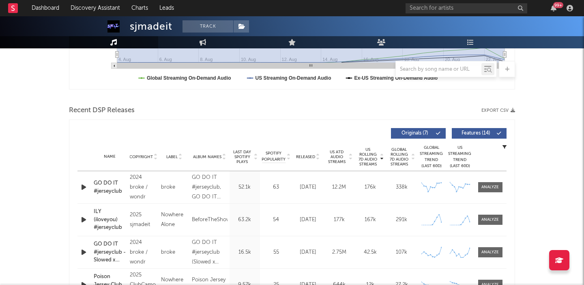
click at [81, 184] on icon "button" at bounding box center [84, 187] width 9 height 10
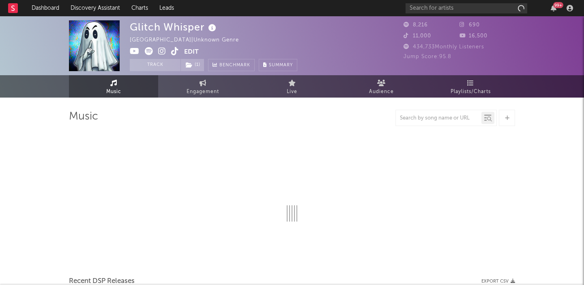
select select "6m"
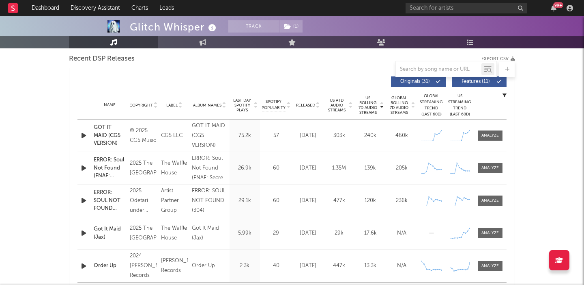
scroll to position [285, 0]
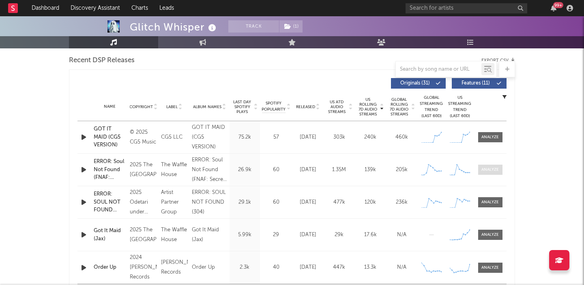
click at [494, 171] on div at bounding box center [490, 169] width 17 height 6
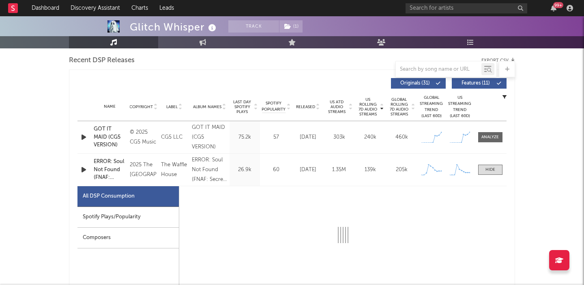
select select "1w"
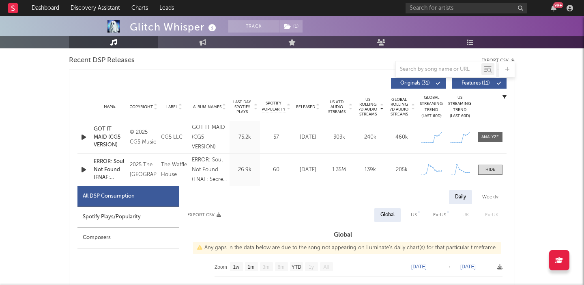
click at [85, 167] on icon "button" at bounding box center [84, 169] width 9 height 10
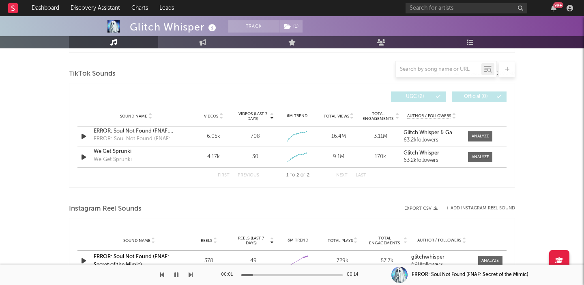
scroll to position [944, 0]
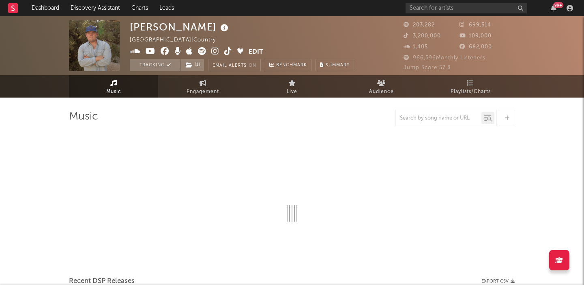
select select "6m"
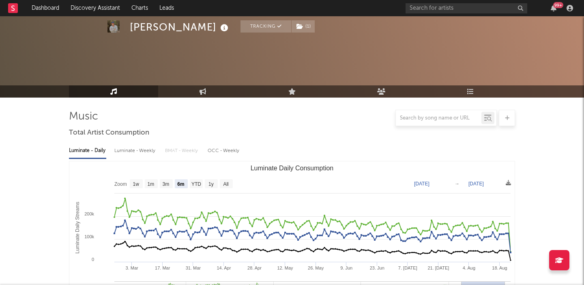
scroll to position [339, 0]
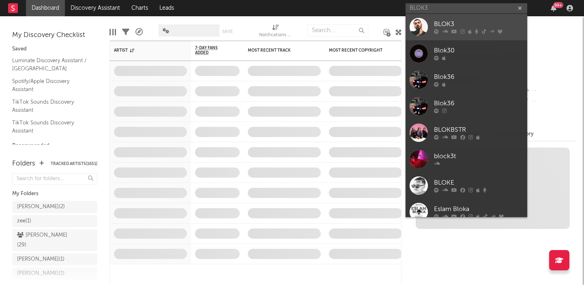
type input "BLOK3"
click at [454, 20] on div "BLOK3" at bounding box center [478, 24] width 89 height 10
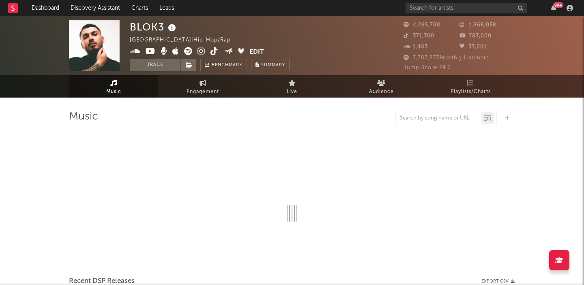
select select "6m"
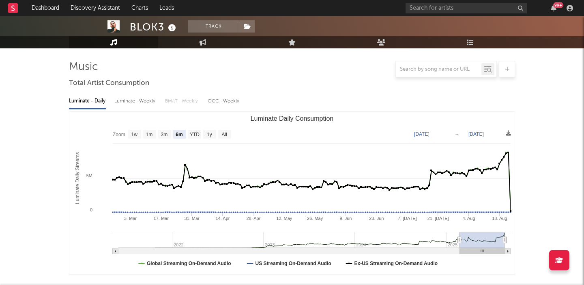
scroll to position [128, 0]
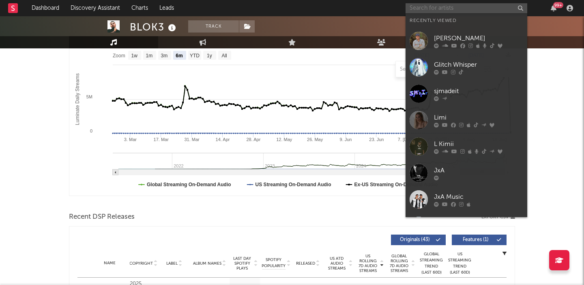
click at [468, 8] on input "text" at bounding box center [467, 8] width 122 height 10
paste input "Sister Tana1653"
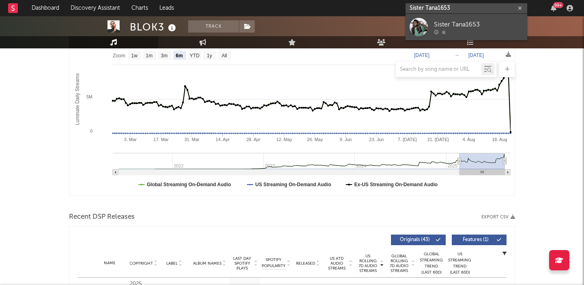
type input "Sister Tana1653"
click at [477, 22] on div "Sister Tana1653" at bounding box center [478, 24] width 89 height 10
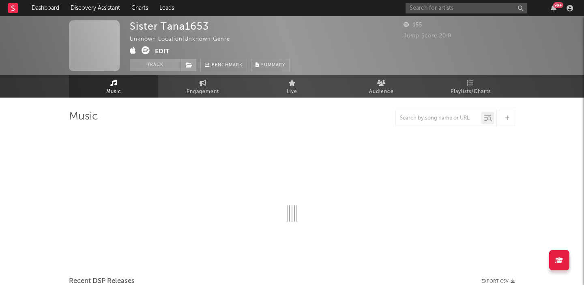
select select "1w"
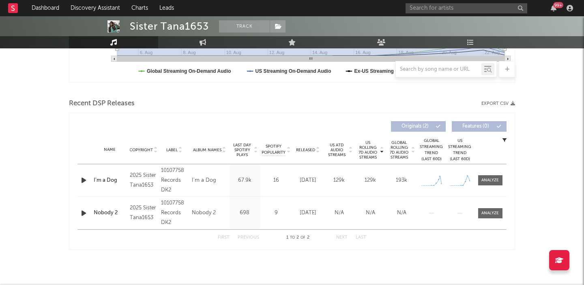
scroll to position [245, 0]
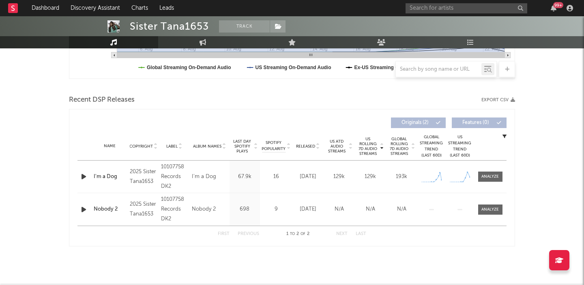
click at [84, 177] on icon "button" at bounding box center [84, 176] width 9 height 10
click at [498, 170] on div "Name I'm a Dog Copyright 2025 Sister Tana1653 Label 10107758 Records DK2 Album …" at bounding box center [292, 176] width 429 height 32
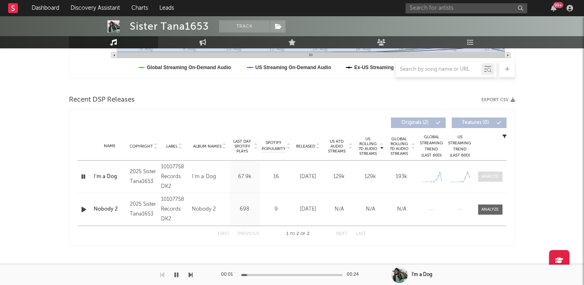
click at [497, 176] on div at bounding box center [490, 176] width 17 height 6
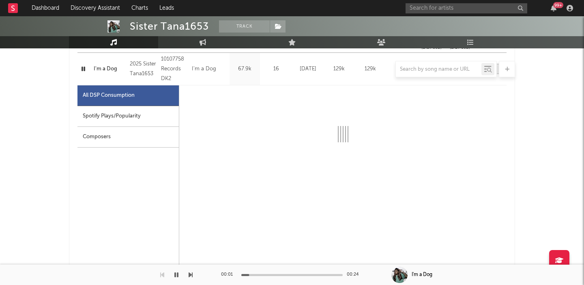
scroll to position [358, 0]
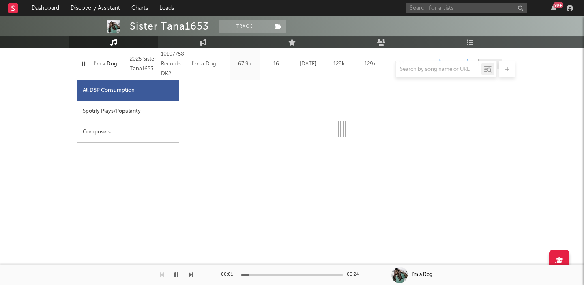
select select "1w"
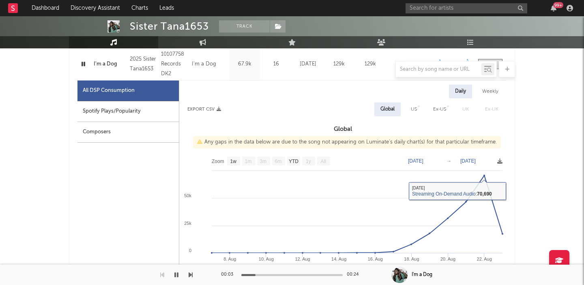
click at [415, 109] on div "US" at bounding box center [414, 109] width 6 height 10
select select "1w"
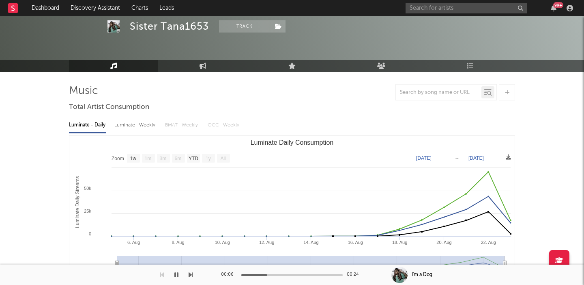
scroll to position [0, 0]
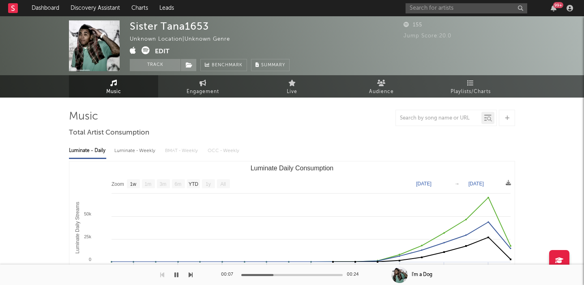
click at [144, 51] on icon at bounding box center [146, 50] width 8 height 8
click at [414, 8] on input "text" at bounding box center [467, 8] width 122 height 10
paste input "https://www.youtube.com/@GLITCH"
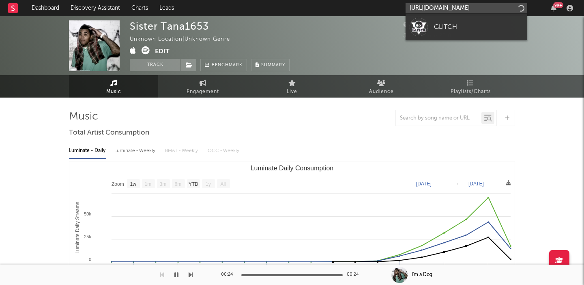
type input "https://www.youtube.com/@GLITCH"
click at [455, 24] on div "GLITCH" at bounding box center [478, 27] width 89 height 10
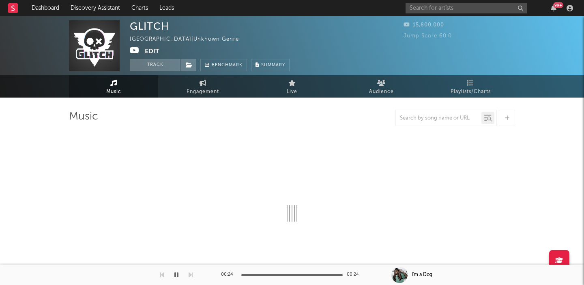
select select "1w"
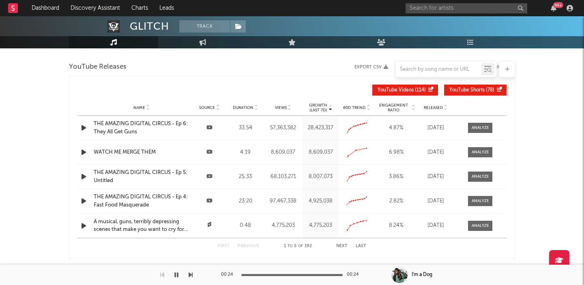
scroll to position [276, 0]
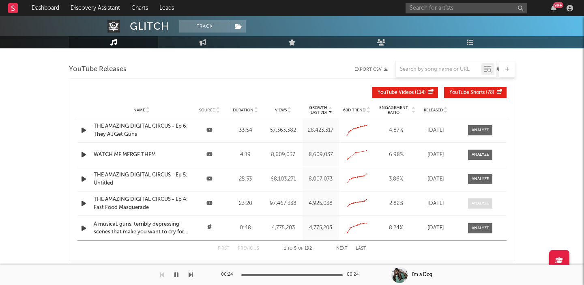
click at [476, 205] on div at bounding box center [480, 203] width 17 height 6
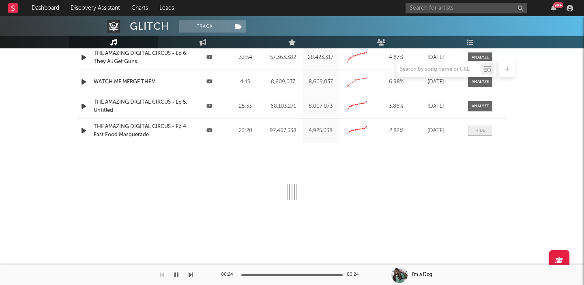
scroll to position [363, 0]
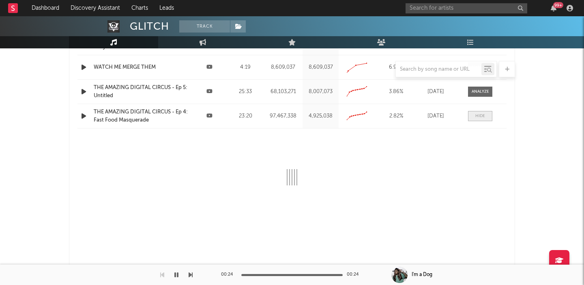
select select "6m"
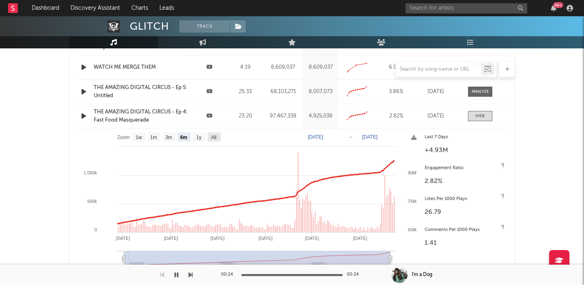
click at [214, 137] on text "All" at bounding box center [213, 137] width 5 height 6
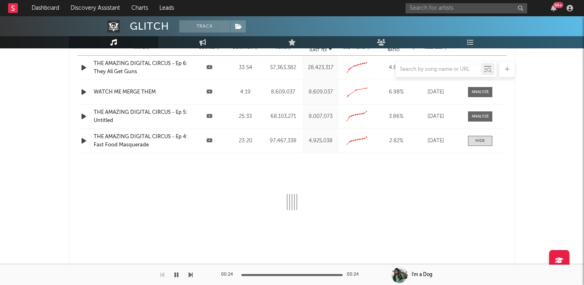
scroll to position [312, 0]
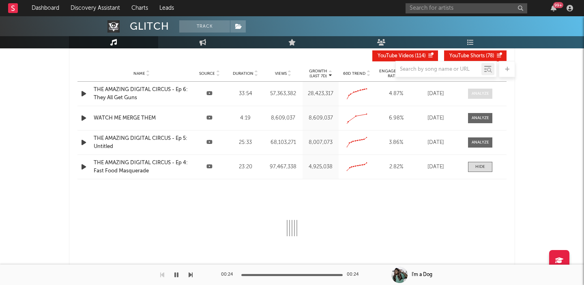
click at [479, 94] on div at bounding box center [480, 94] width 17 height 6
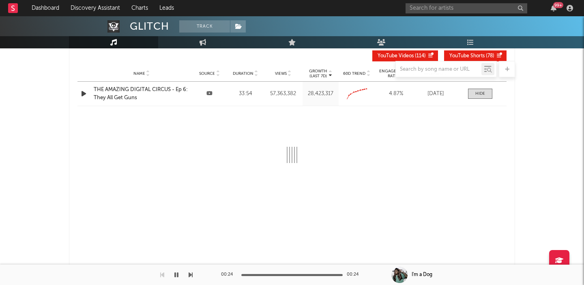
select select "All"
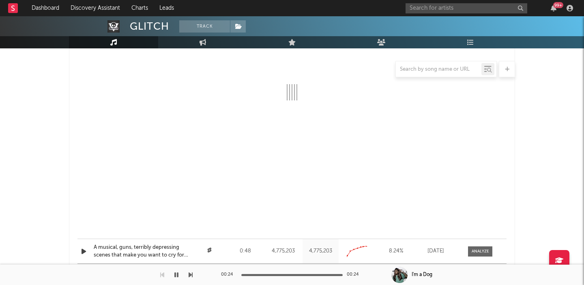
scroll to position [528, 0]
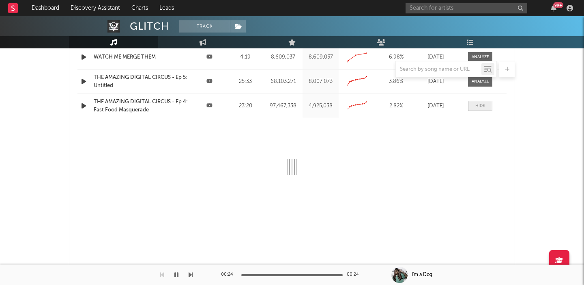
click at [480, 107] on div at bounding box center [481, 106] width 10 height 6
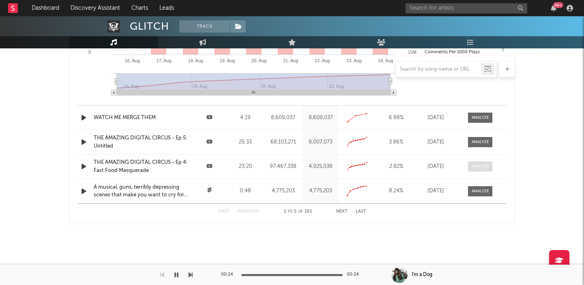
click at [481, 167] on div at bounding box center [480, 166] width 17 height 6
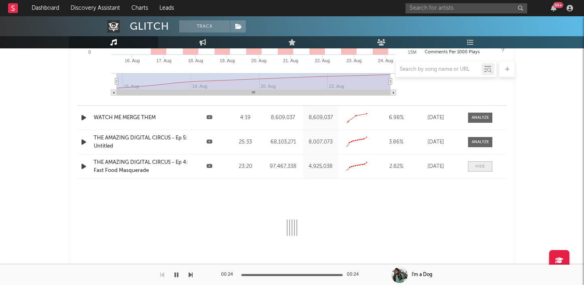
scroll to position [528, 0]
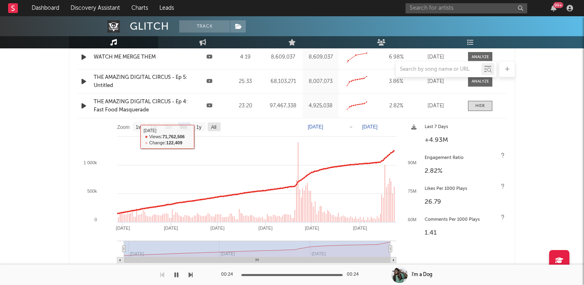
click at [217, 123] on g "All" at bounding box center [214, 126] width 13 height 9
select select "All"
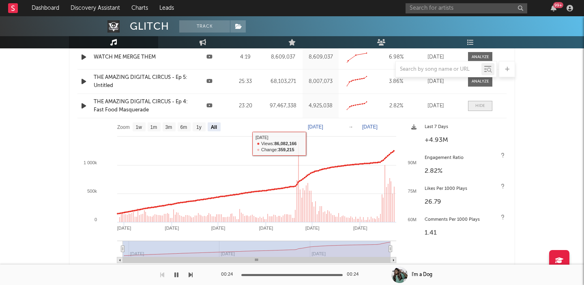
click at [480, 106] on div at bounding box center [481, 106] width 10 height 6
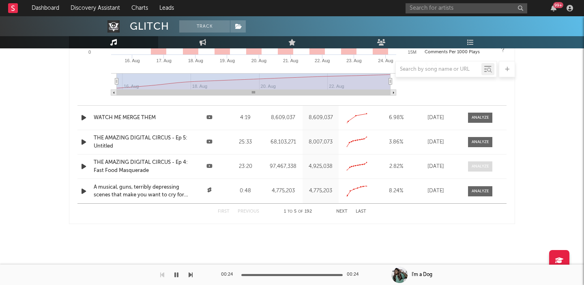
scroll to position [467, 0]
click at [473, 168] on div at bounding box center [480, 166] width 17 height 6
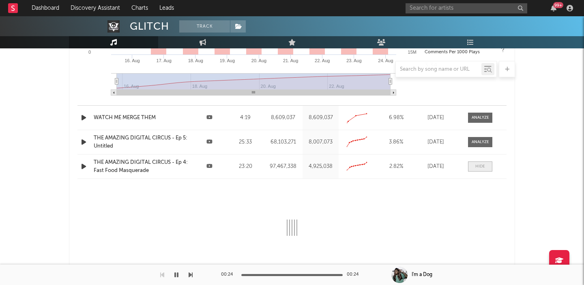
scroll to position [528, 0]
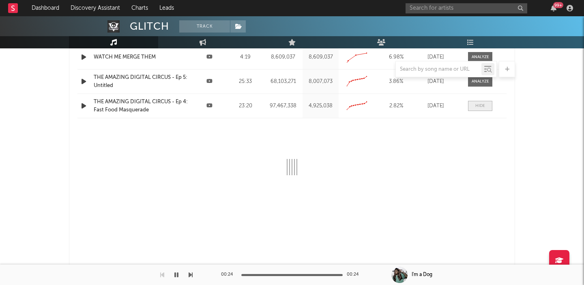
select select "6m"
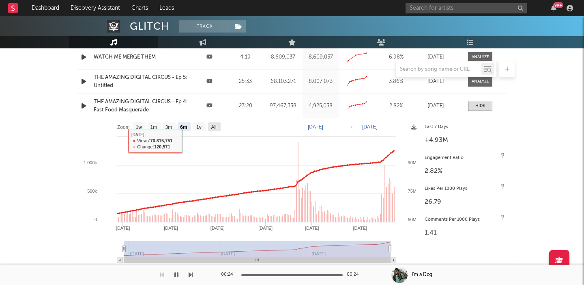
click at [213, 126] on text "All" at bounding box center [213, 127] width 5 height 6
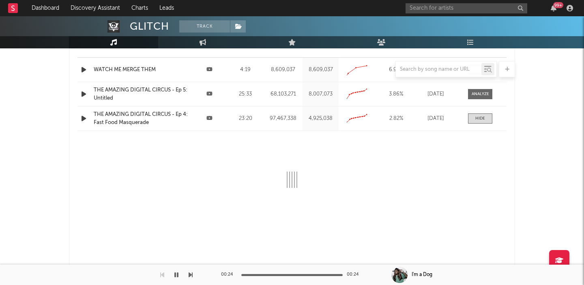
scroll to position [514, 0]
select select "All"
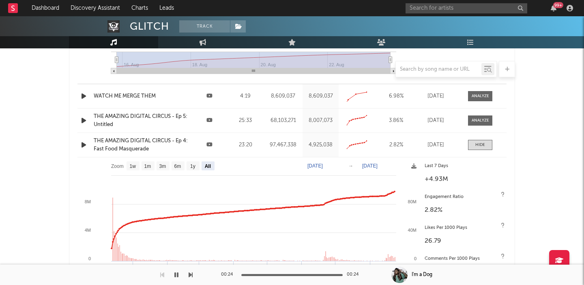
scroll to position [525, 0]
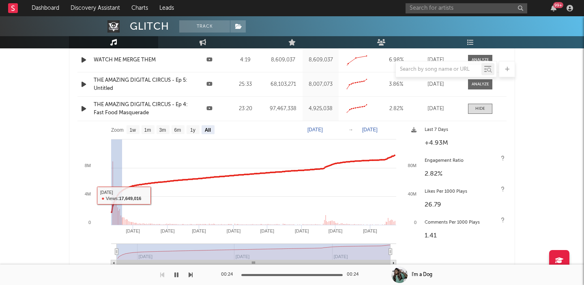
drag, startPoint x: 122, startPoint y: 187, endPoint x: 95, endPoint y: 187, distance: 27.2
click at [95, 187] on icon "Created with Highcharts 10.3.3 Jan '25 Feb '25 Mar '25 Apr '25 May '25 Jun '25 …" at bounding box center [249, 196] width 343 height 150
type input "2024-12-22"
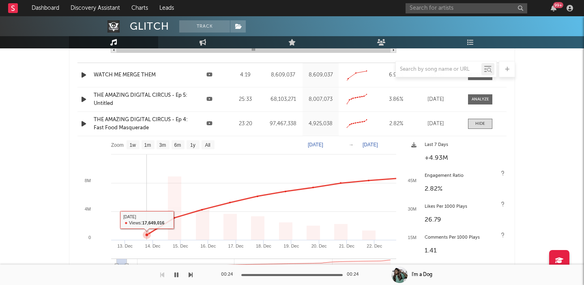
scroll to position [506, 0]
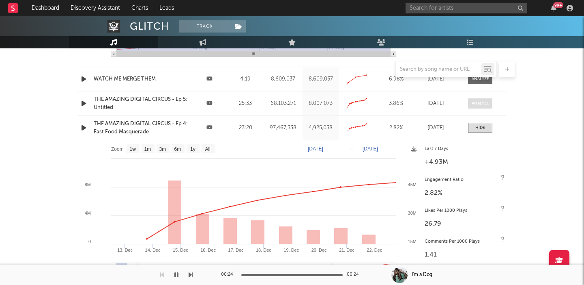
click at [480, 103] on div at bounding box center [480, 103] width 17 height 6
select select "All"
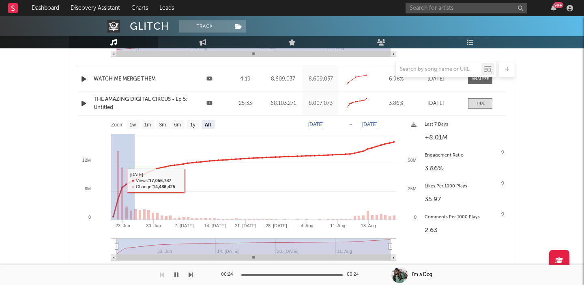
drag, startPoint x: 134, startPoint y: 180, endPoint x: 57, endPoint y: 183, distance: 76.7
click at [57, 183] on div "GLITCH Track Australia | Unknown Genre Edit Track Benchmark Summary 15,800,000 …" at bounding box center [292, 33] width 584 height 1045
type input "2025-06-25"
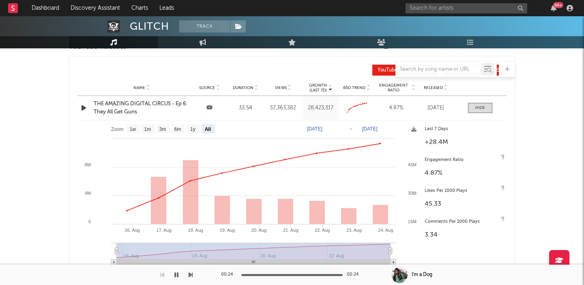
scroll to position [294, 0]
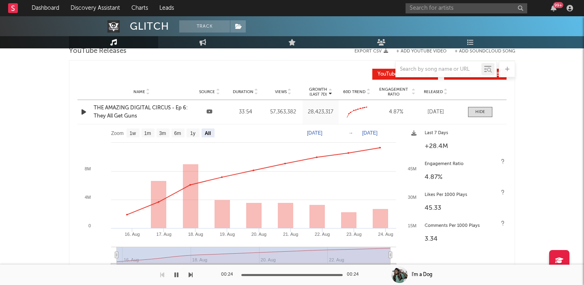
click at [149, 106] on div "THE AMAZING DIGITAL CIRCUS - Ep 6: They All Get Guns" at bounding box center [142, 112] width 96 height 16
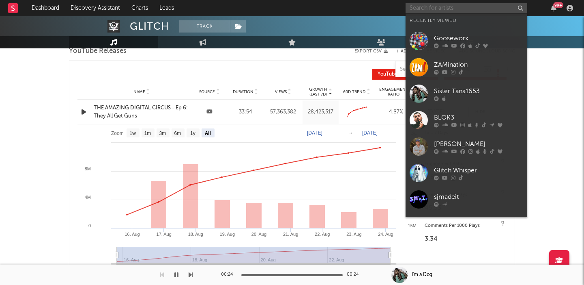
click at [435, 9] on input "text" at bounding box center [467, 8] width 122 height 10
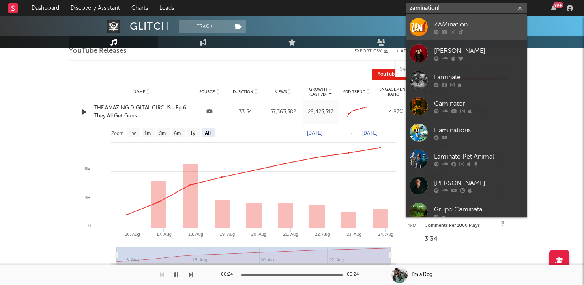
type input "zamination!"
click at [444, 21] on div "ZAMination" at bounding box center [478, 24] width 89 height 10
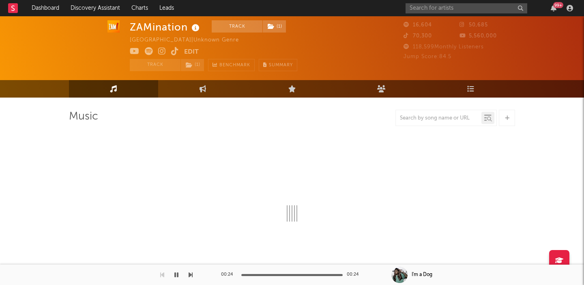
select select "6m"
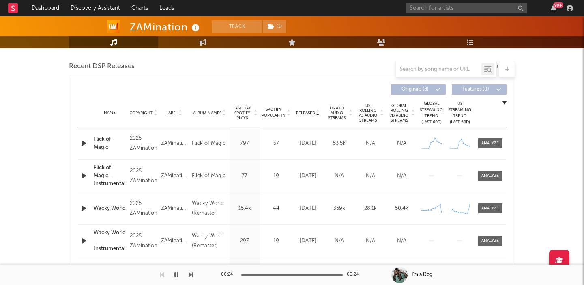
scroll to position [287, 0]
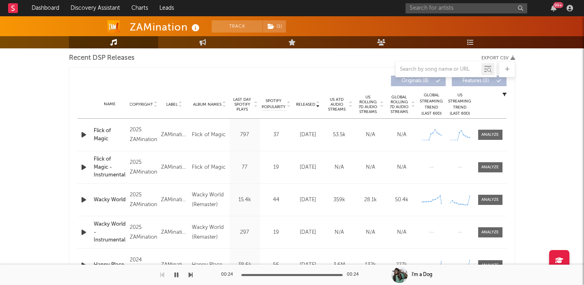
click at [365, 102] on span "US Rolling 7D Audio Streams" at bounding box center [368, 104] width 22 height 19
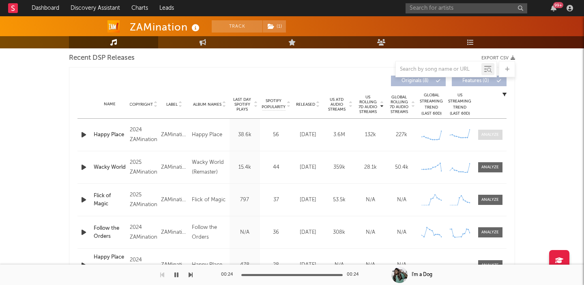
click at [489, 134] on div at bounding box center [490, 135] width 17 height 6
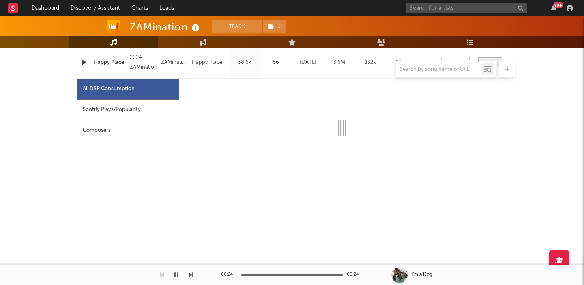
scroll to position [362, 0]
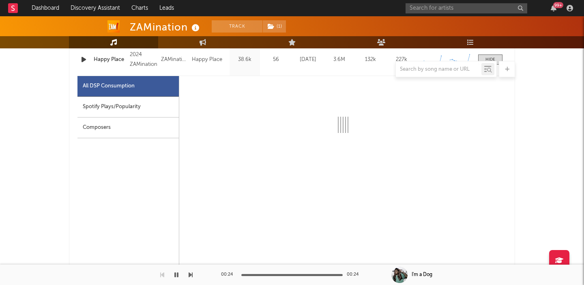
select select "6m"
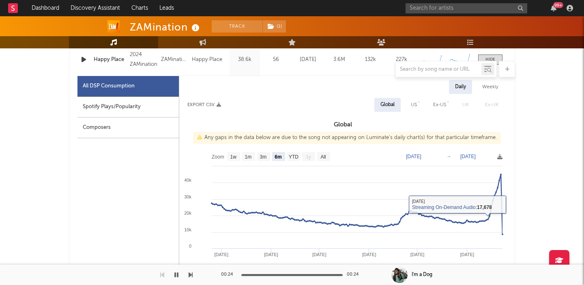
click at [414, 104] on div "US" at bounding box center [414, 105] width 6 height 10
select select "6m"
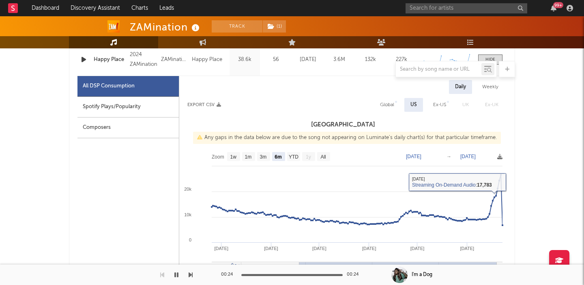
click at [123, 103] on div "Spotify Plays/Popularity" at bounding box center [128, 107] width 101 height 21
select select "6m"
select select "1w"
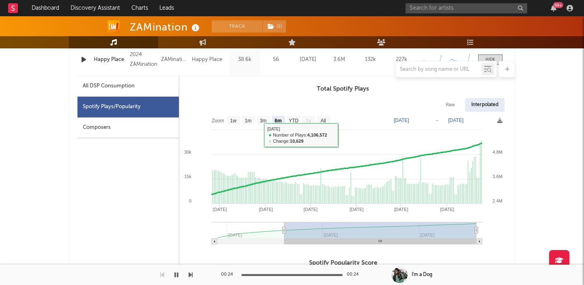
click at [126, 85] on div "All DSP Consumption" at bounding box center [109, 86] width 52 height 10
select select "6m"
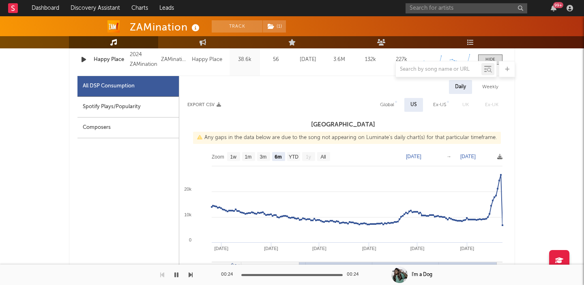
click at [393, 99] on div "Global" at bounding box center [387, 105] width 26 height 14
select select "6m"
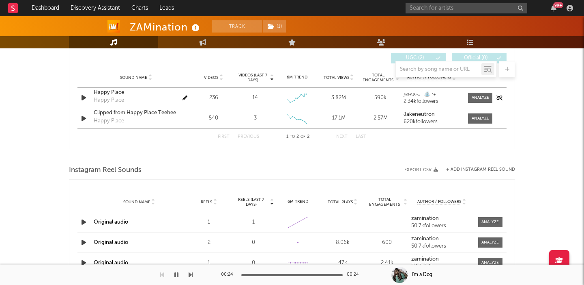
scroll to position [957, 0]
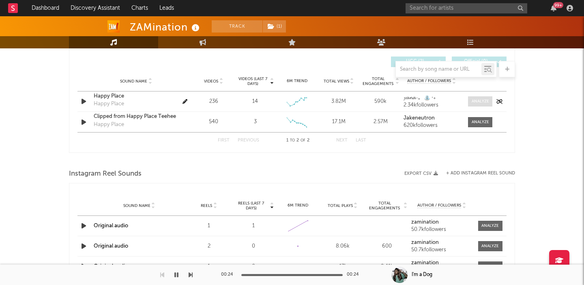
click at [481, 103] on div at bounding box center [480, 101] width 17 height 6
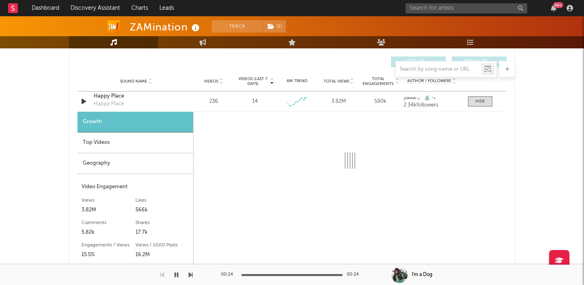
click at [158, 133] on div "Top Videos" at bounding box center [136, 142] width 116 height 21
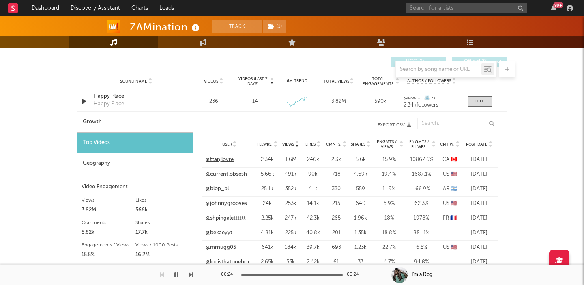
click at [221, 159] on link "@ttanjlovre" at bounding box center [220, 159] width 28 height 8
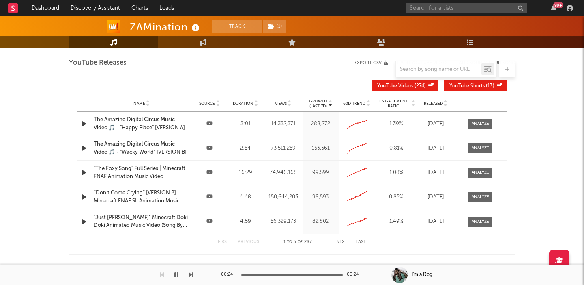
scroll to position [1477, 0]
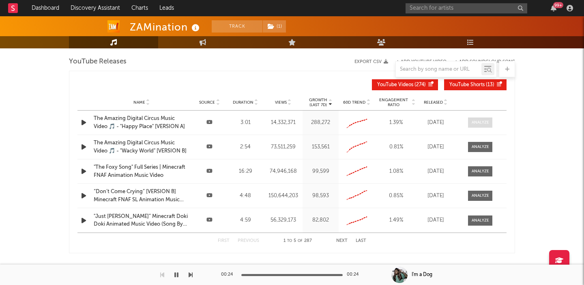
click at [474, 124] on div at bounding box center [480, 122] width 17 height 6
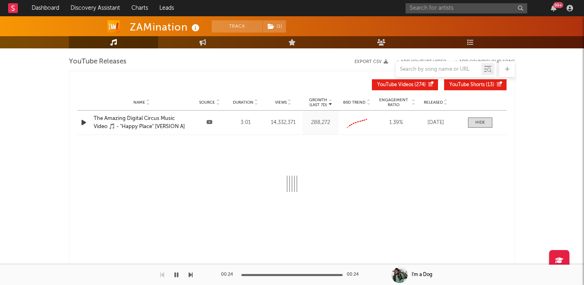
select select "6m"
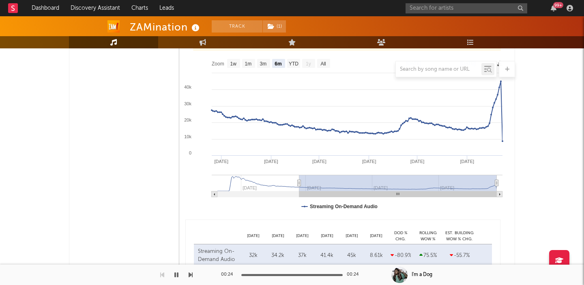
scroll to position [283, 0]
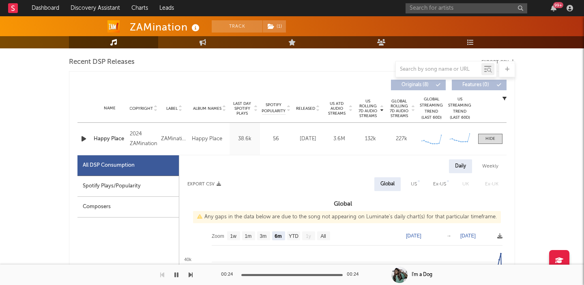
click at [84, 142] on icon "button" at bounding box center [84, 139] width 9 height 10
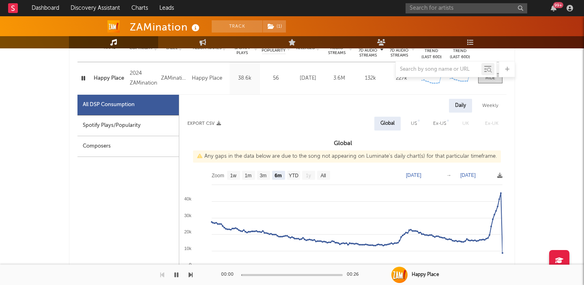
scroll to position [347, 0]
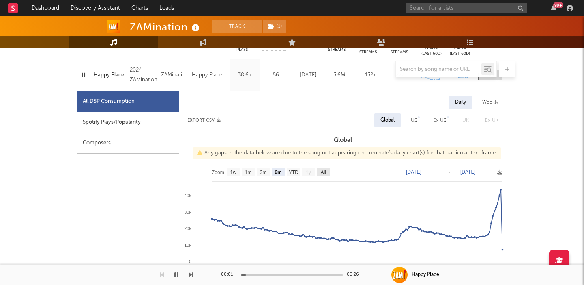
click at [326, 171] on text "All" at bounding box center [323, 172] width 5 height 6
select select "All"
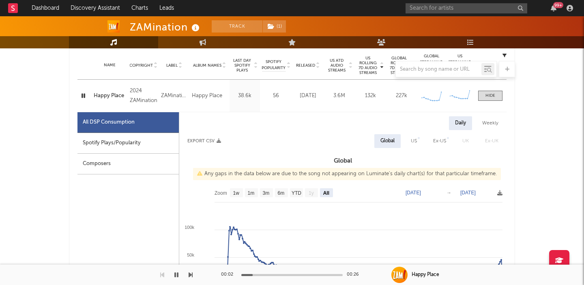
scroll to position [323, 0]
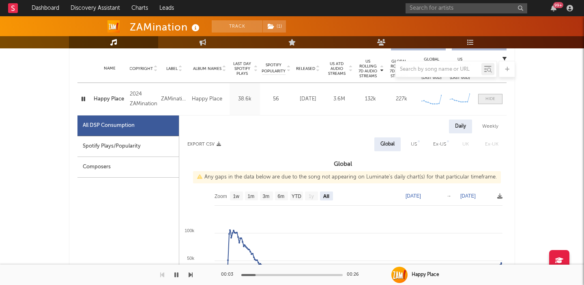
click at [491, 98] on div at bounding box center [491, 99] width 10 height 6
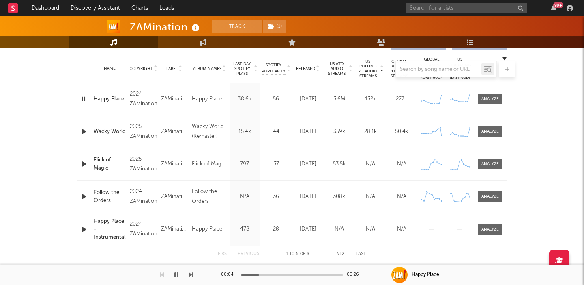
click at [491, 138] on div "Name Wacky World Copyright 2025 ZAMination Label ZAMination Album Names Wacky W…" at bounding box center [292, 131] width 429 height 32
click at [489, 134] on div at bounding box center [490, 131] width 17 height 6
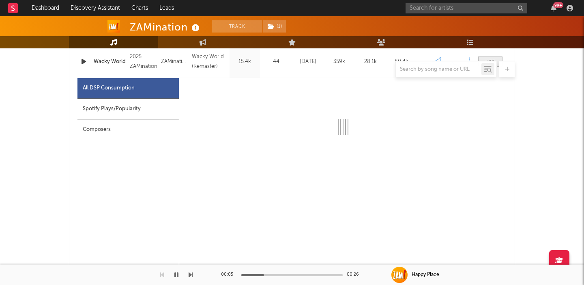
scroll to position [404, 0]
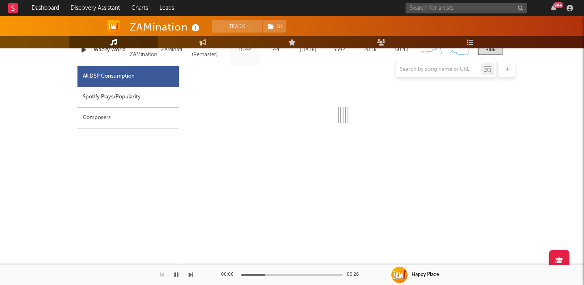
select select "1w"
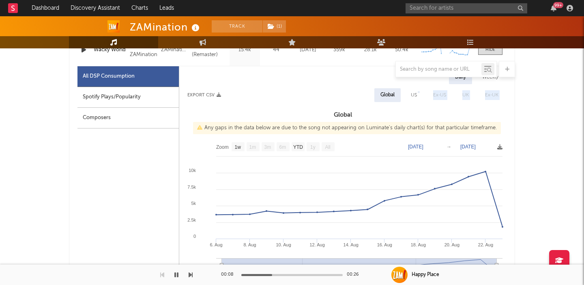
click at [414, 101] on div "Daily Weekly Export CSV Global US Ex-US UK Ex-UK Global Any gaps in the data be…" at bounding box center [343, 212] width 328 height 284
click at [414, 93] on div "US" at bounding box center [414, 95] width 6 height 10
select select "1w"
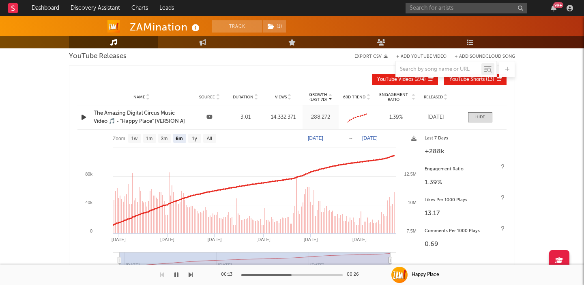
scroll to position [1483, 0]
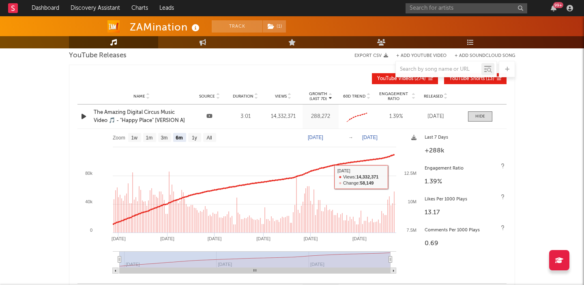
click at [146, 114] on div "The Amazing Digital Circus Music Video 🎵 - "Happy Place" [VERSION A]" at bounding box center [142, 116] width 96 height 16
click at [141, 116] on div "The Amazing Digital Circus Music Video 🎵 - "Happy Place" [VERSION A]" at bounding box center [142, 116] width 96 height 16
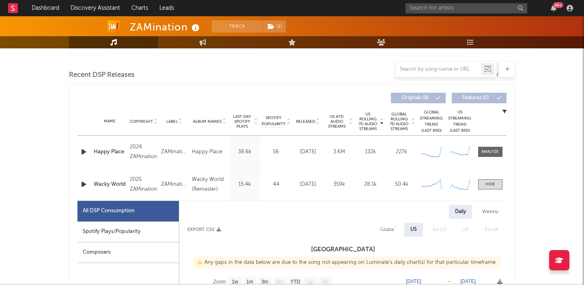
scroll to position [284, 0]
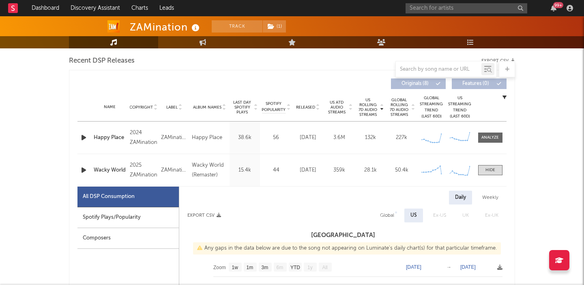
click at [109, 136] on div "Happy Place" at bounding box center [110, 138] width 32 height 8
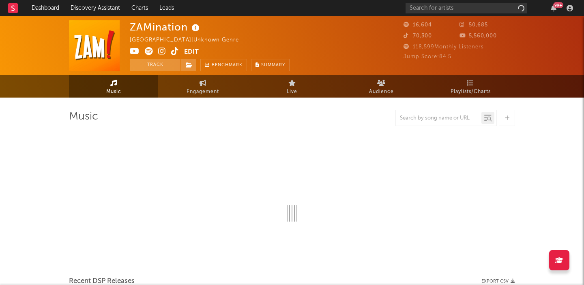
select select "6m"
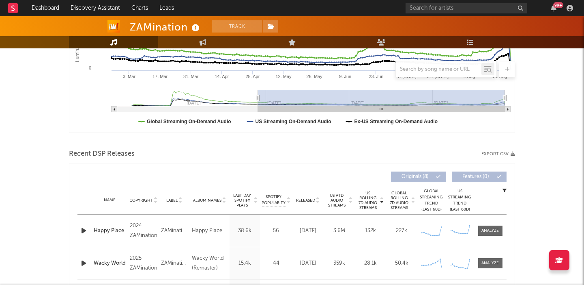
scroll to position [246, 0]
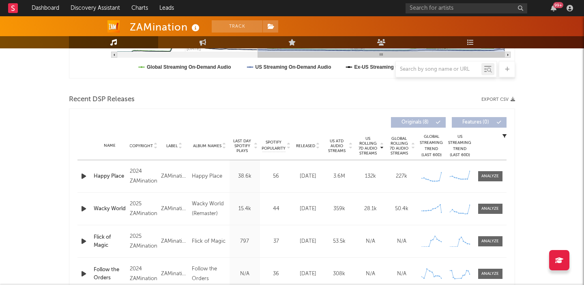
click at [82, 178] on icon "button" at bounding box center [84, 176] width 9 height 10
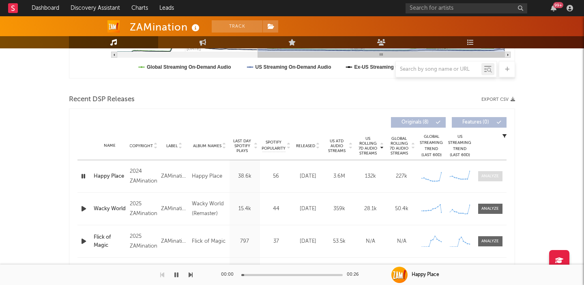
click at [493, 173] on div at bounding box center [490, 176] width 17 height 6
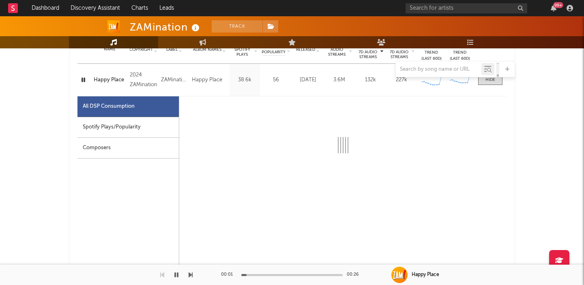
scroll to position [360, 0]
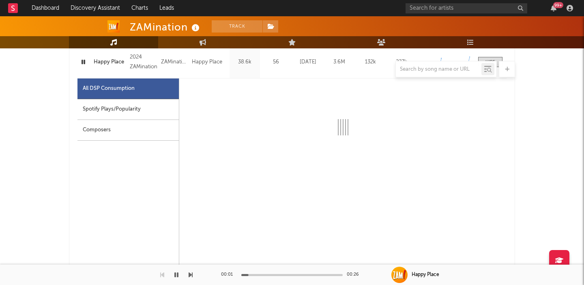
select select "6m"
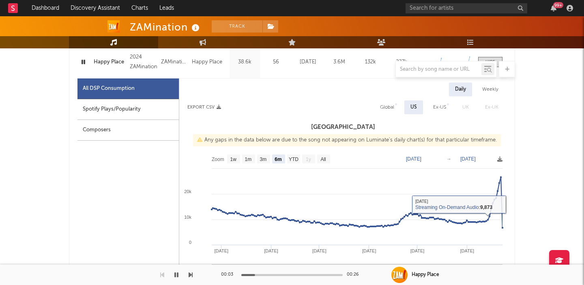
click at [388, 109] on div "Global" at bounding box center [387, 107] width 14 height 10
select select "6m"
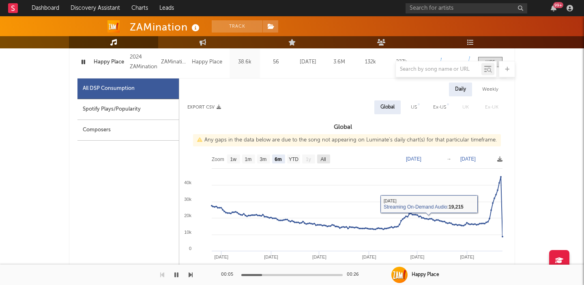
click at [328, 159] on rect at bounding box center [323, 158] width 13 height 9
select select "All"
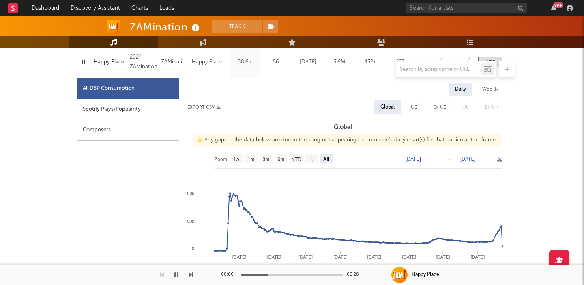
click at [143, 111] on div "Spotify Plays/Popularity" at bounding box center [128, 109] width 101 height 21
select select "All"
select select "1w"
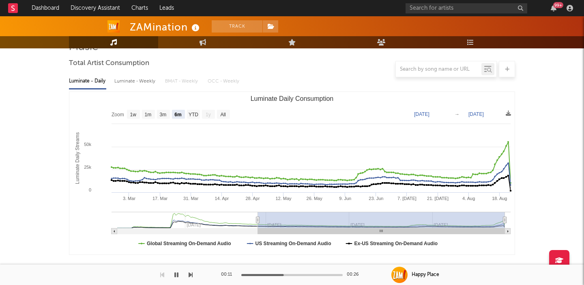
scroll to position [83, 0]
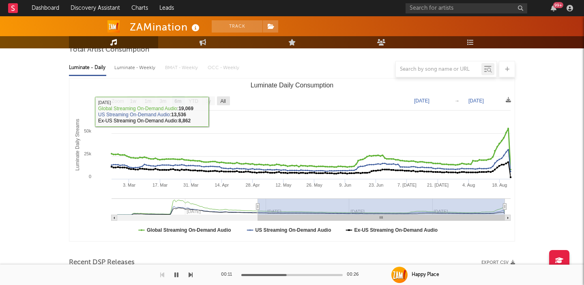
click at [222, 101] on text "All" at bounding box center [222, 101] width 5 height 6
select select "All"
type input "[DATE]"
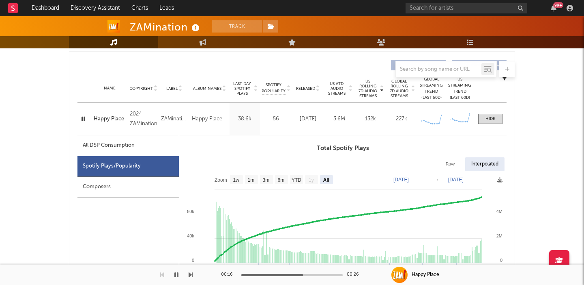
scroll to position [300, 0]
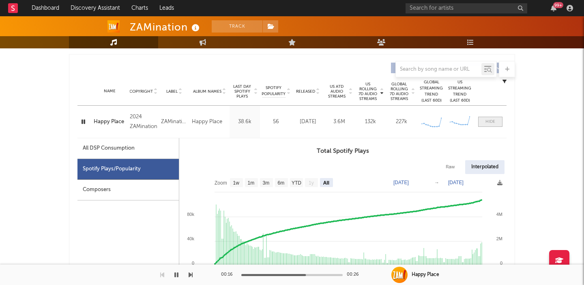
click at [491, 124] on div at bounding box center [491, 122] width 10 height 6
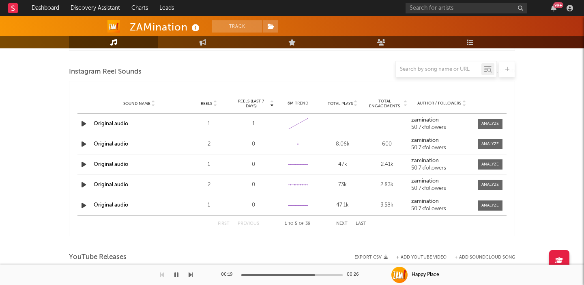
scroll to position [0, 0]
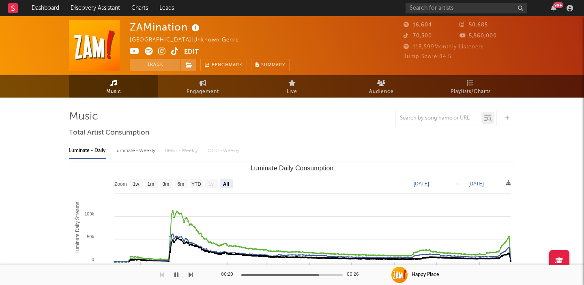
click at [162, 49] on icon at bounding box center [162, 51] width 8 height 8
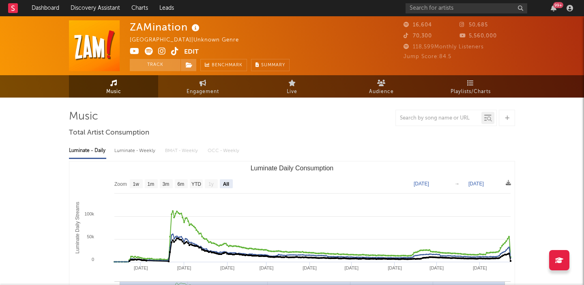
click at [135, 49] on icon at bounding box center [135, 51] width 10 height 8
click at [157, 52] on span at bounding box center [157, 52] width 54 height 10
click at [161, 52] on icon at bounding box center [162, 51] width 8 height 8
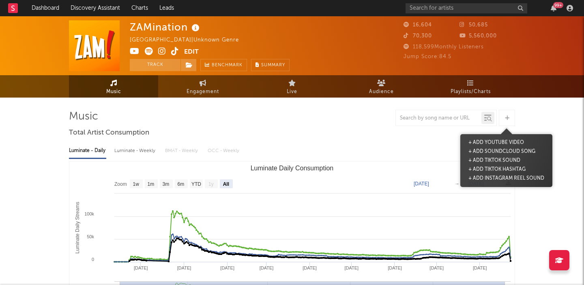
click at [511, 118] on div at bounding box center [507, 118] width 16 height 16
click at [499, 159] on button "+ Add TikTok Sound" at bounding box center [495, 160] width 56 height 9
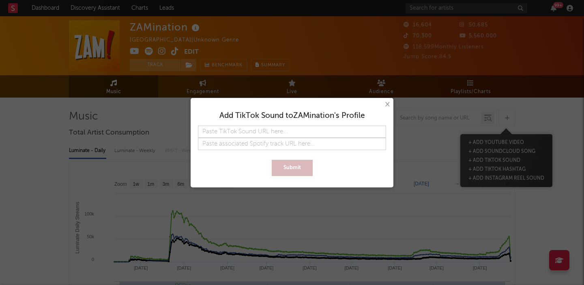
type input "https://www.tiktok.com/music/Happy-Place-7451011417494293253"
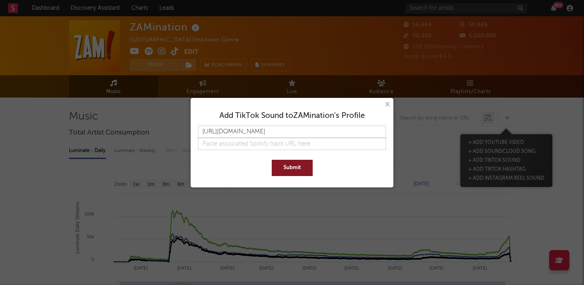
click at [293, 160] on button "Submit" at bounding box center [292, 168] width 41 height 16
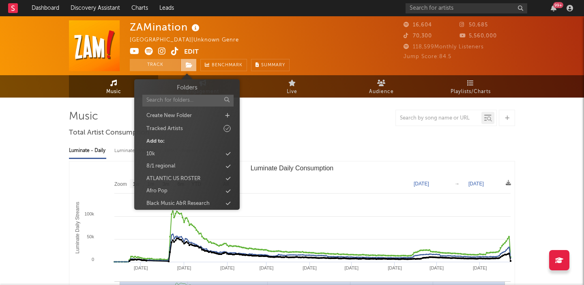
click at [190, 69] on span at bounding box center [189, 65] width 16 height 12
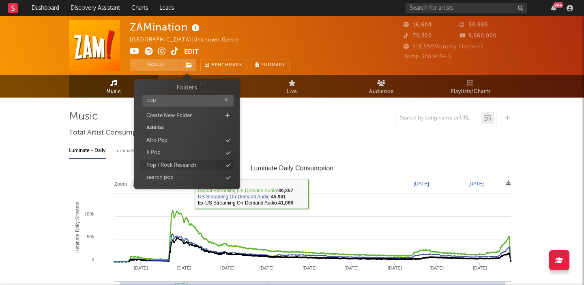
type input "pop"
click at [190, 168] on div "Pop / Rock Research" at bounding box center [172, 165] width 50 height 8
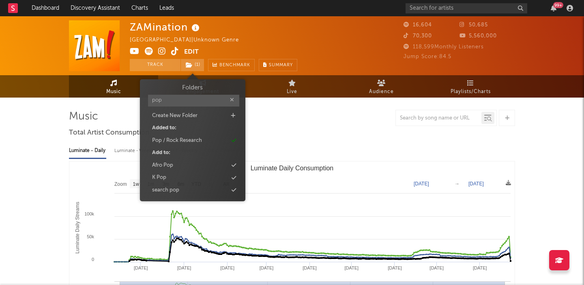
click at [135, 51] on icon at bounding box center [135, 51] width 10 height 8
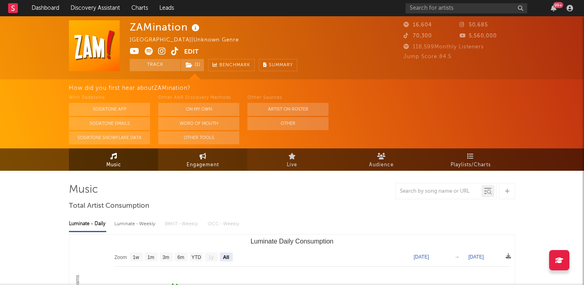
click at [211, 163] on span "Engagement" at bounding box center [203, 165] width 32 height 10
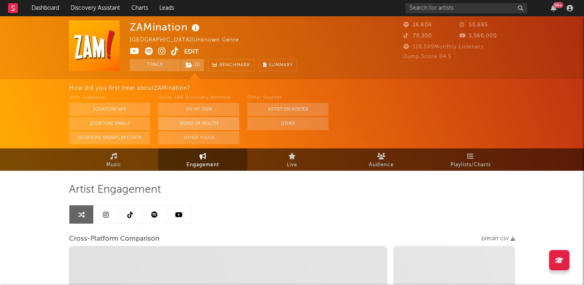
select select "1w"
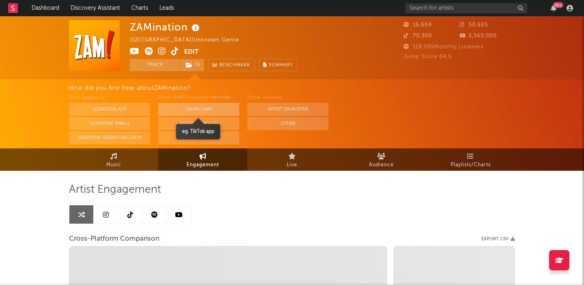
click at [206, 108] on button "On My Own" at bounding box center [198, 109] width 81 height 13
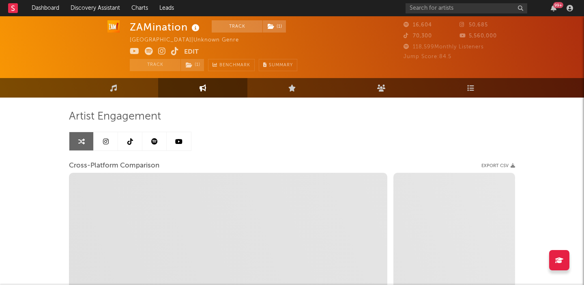
scroll to position [10, 0]
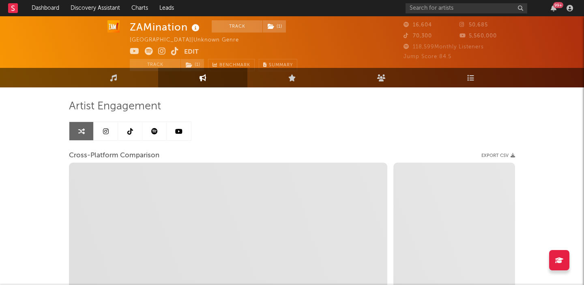
select select "1m"
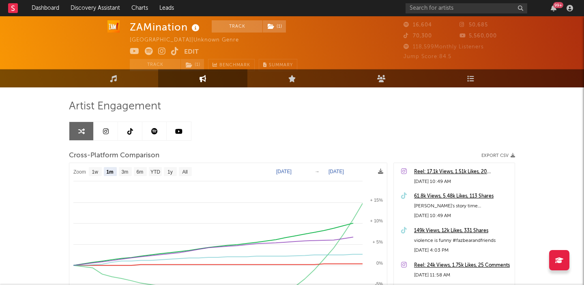
click at [186, 132] on link at bounding box center [179, 131] width 24 height 18
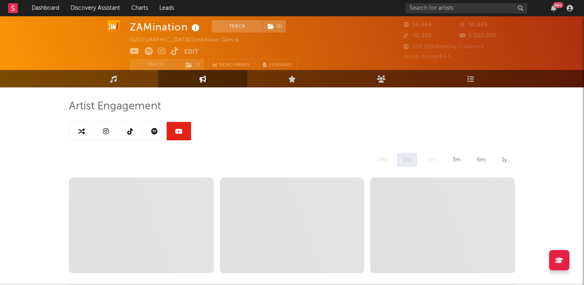
scroll to position [82, 0]
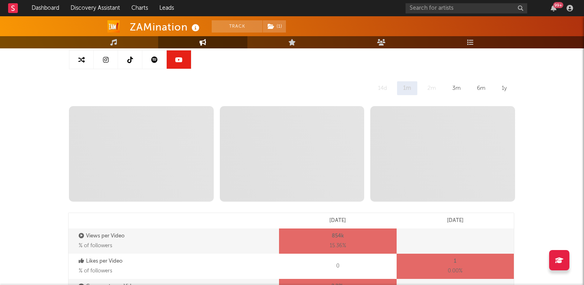
select select "6m"
click at [457, 87] on div "3m" at bounding box center [456, 88] width 21 height 14
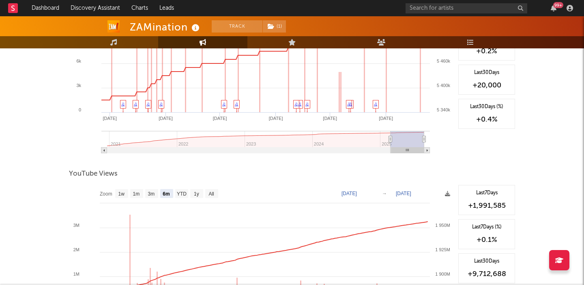
scroll to position [823, 0]
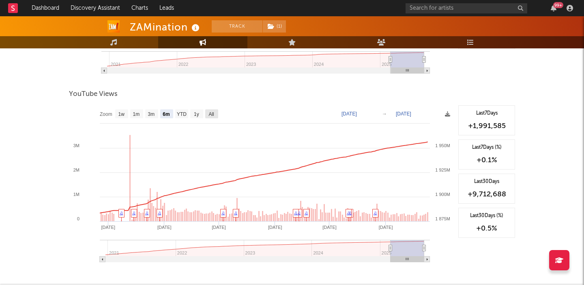
click at [218, 115] on rect at bounding box center [211, 113] width 13 height 9
select select "All"
type input "2020-12-01"
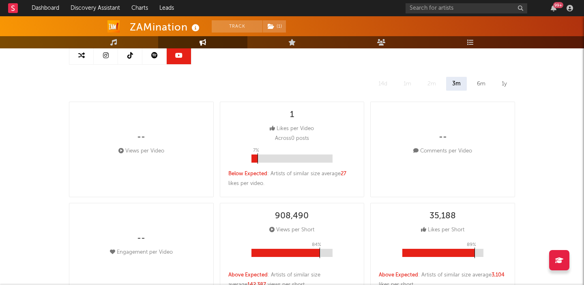
scroll to position [0, 0]
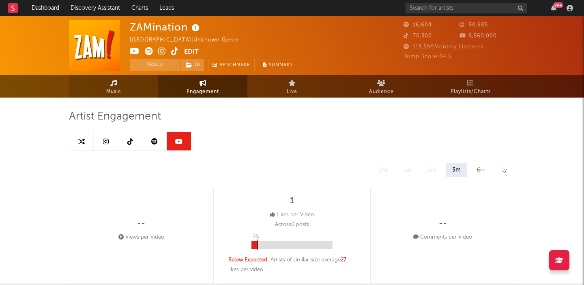
click at [117, 89] on span "Music" at bounding box center [113, 92] width 15 height 10
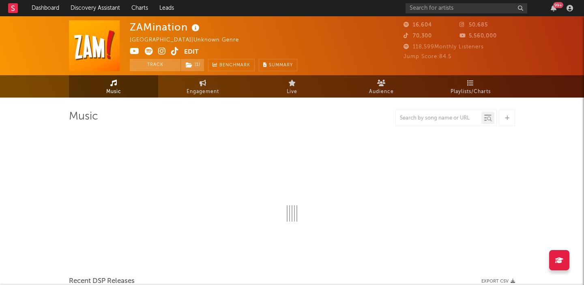
select select "6m"
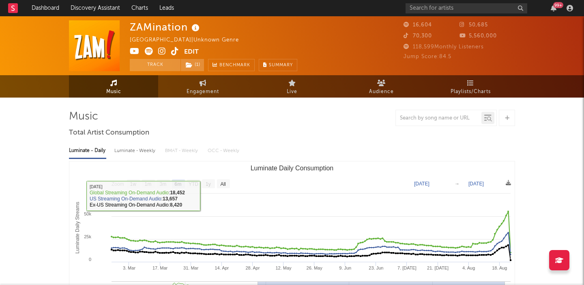
click at [220, 189] on rect "Luminate Daily Consumption" at bounding box center [292, 242] width 446 height 162
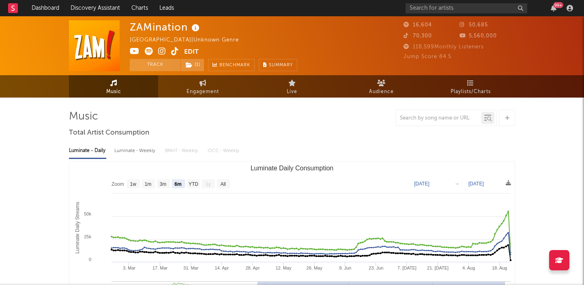
click at [152, 156] on div "Luminate - Weekly" at bounding box center [135, 151] width 43 height 14
select select "6m"
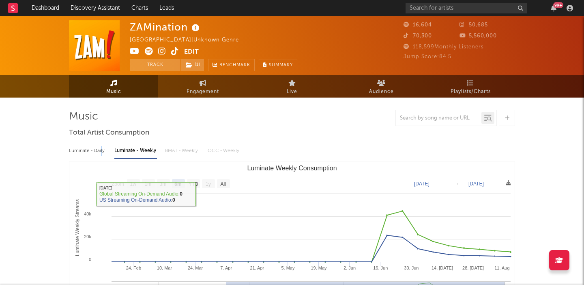
click at [101, 152] on div "Luminate - Daily" at bounding box center [87, 151] width 37 height 14
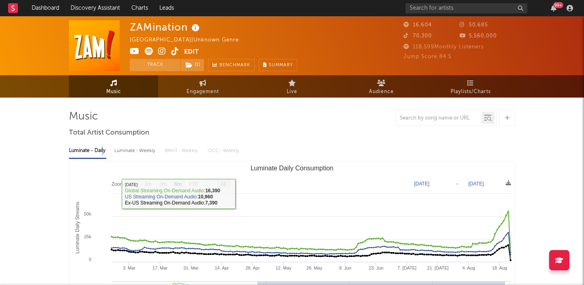
click at [226, 184] on text "All" at bounding box center [222, 184] width 5 height 6
select select "All"
type input "2024-11-12"
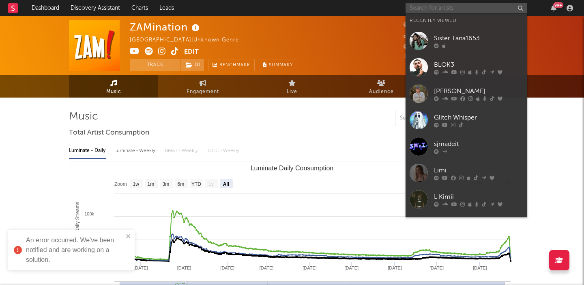
click at [423, 13] on input "text" at bounding box center [467, 8] width 122 height 10
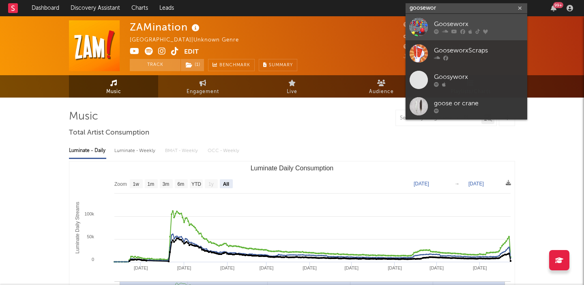
type input "goosewor"
click at [441, 21] on div "Gooseworx" at bounding box center [478, 24] width 89 height 10
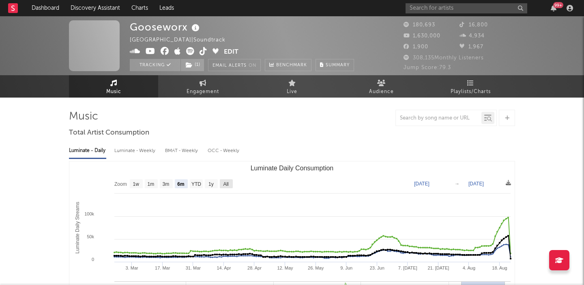
click at [225, 183] on text "All" at bounding box center [225, 184] width 5 height 6
select select "All"
type input "[DATE]"
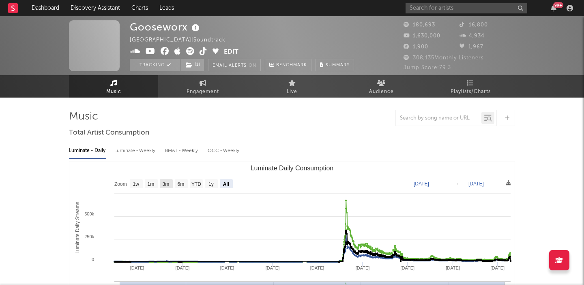
click at [170, 188] on rect "Luminate Daily Consumption" at bounding box center [166, 183] width 13 height 9
select select "3m"
type input "2025-05-23"
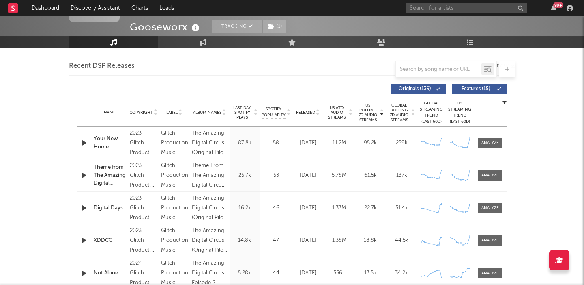
scroll to position [279, 0]
click at [470, 85] on button "Features ( 15 )" at bounding box center [479, 88] width 55 height 11
click at [487, 142] on div at bounding box center [490, 142] width 17 height 6
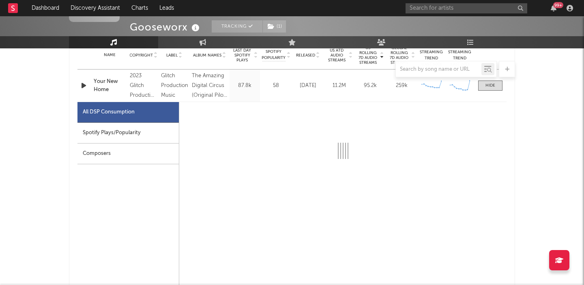
scroll to position [338, 0]
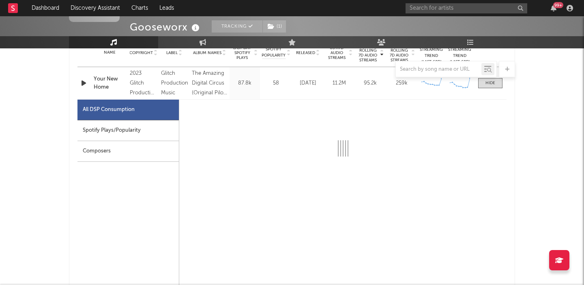
select select "6m"
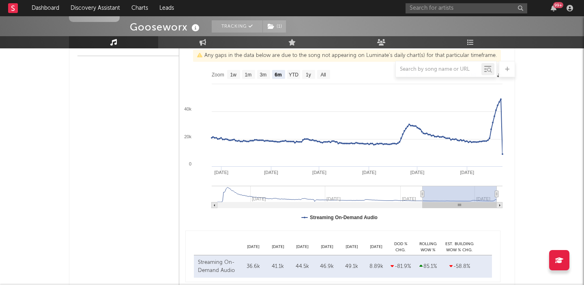
scroll to position [304, 0]
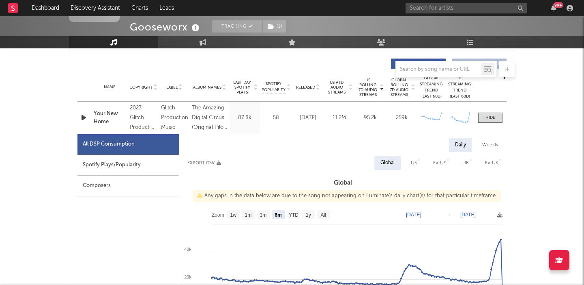
click at [305, 86] on span "Released" at bounding box center [305, 87] width 19 height 5
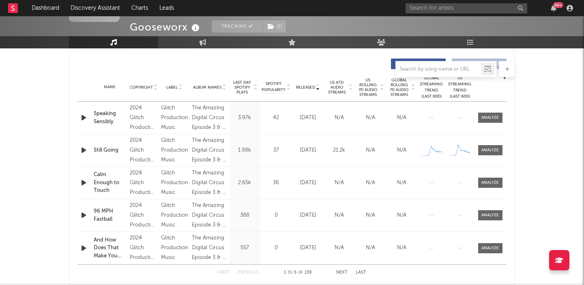
click at [372, 90] on span "US Rolling 7D Audio Streams" at bounding box center [368, 87] width 22 height 19
select select "6m"
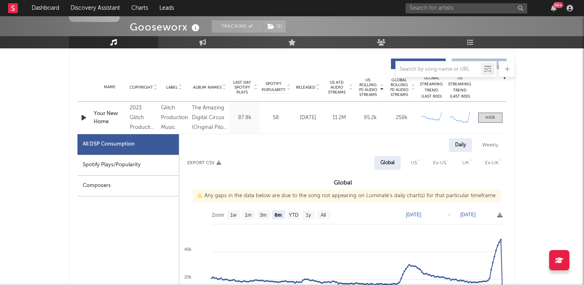
scroll to position [43, 0]
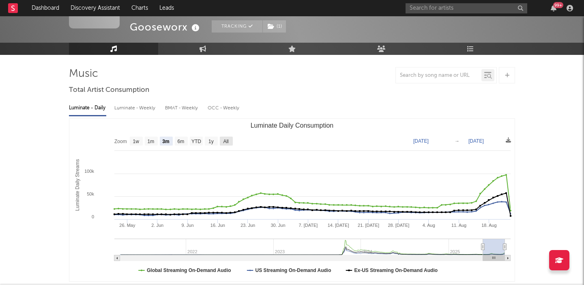
click at [229, 138] on text "All" at bounding box center [225, 141] width 5 height 6
select select "All"
type input "2021-03-31"
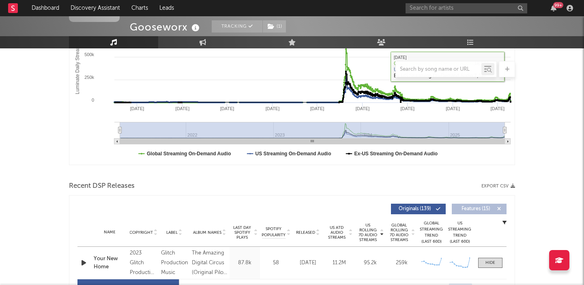
scroll to position [308, 0]
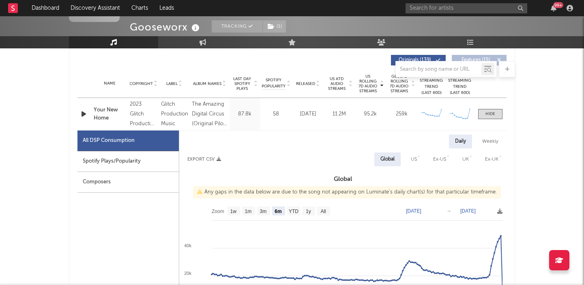
click at [85, 117] on icon "button" at bounding box center [84, 114] width 9 height 10
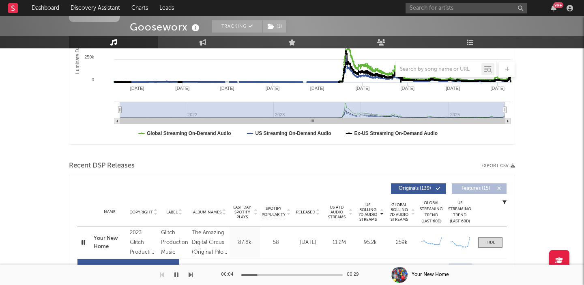
scroll to position [345, 0]
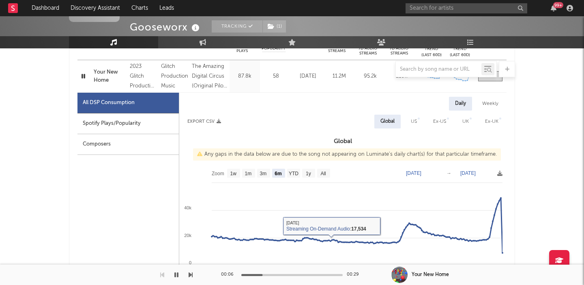
click at [327, 176] on rect at bounding box center [323, 172] width 13 height 9
select select "All"
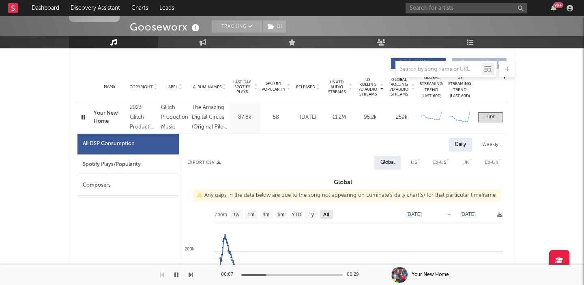
scroll to position [295, 0]
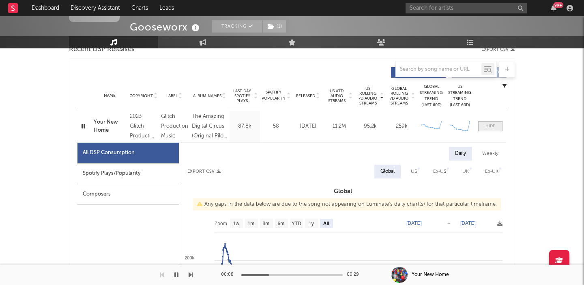
click at [493, 125] on div at bounding box center [491, 126] width 10 height 6
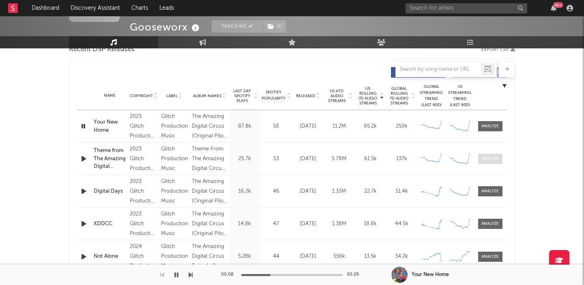
click at [494, 158] on div at bounding box center [490, 158] width 17 height 6
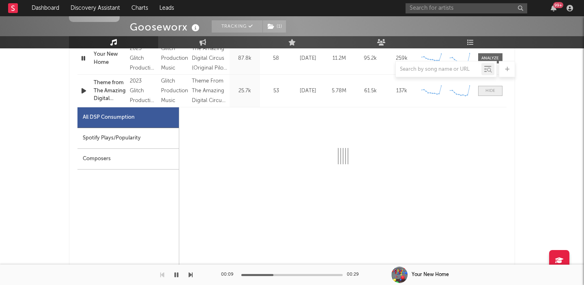
scroll to position [364, 0]
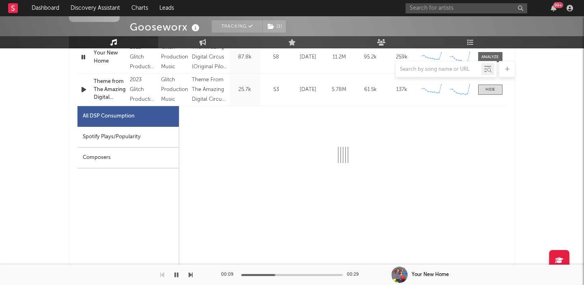
select select "6m"
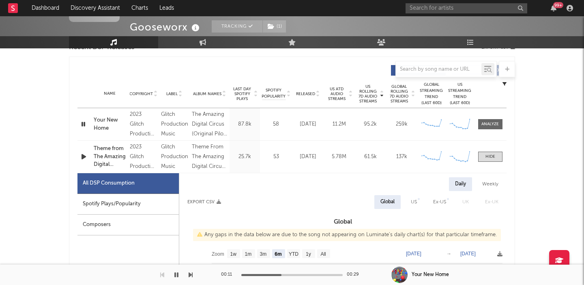
scroll to position [292, 0]
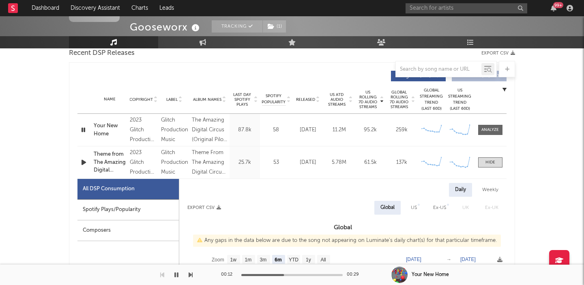
click at [305, 100] on span "Released" at bounding box center [305, 99] width 19 height 5
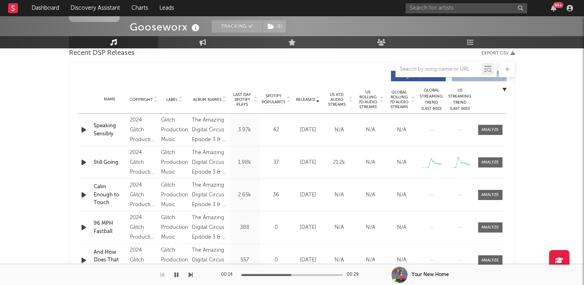
click at [373, 97] on span "US Rolling 7D Audio Streams" at bounding box center [368, 99] width 22 height 19
select select "6m"
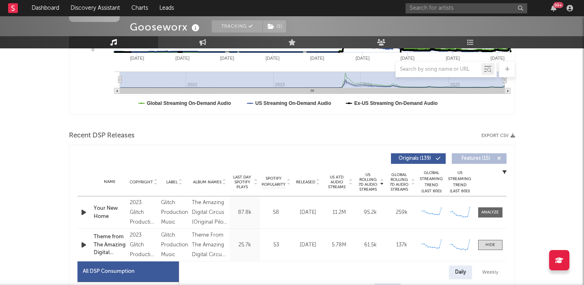
scroll to position [0, 0]
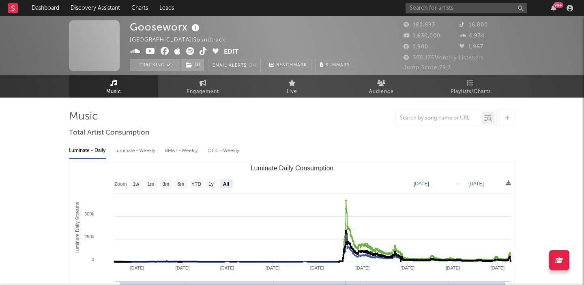
click at [149, 50] on icon at bounding box center [151, 51] width 10 height 8
click at [206, 80] on icon at bounding box center [203, 83] width 7 height 6
select select "1w"
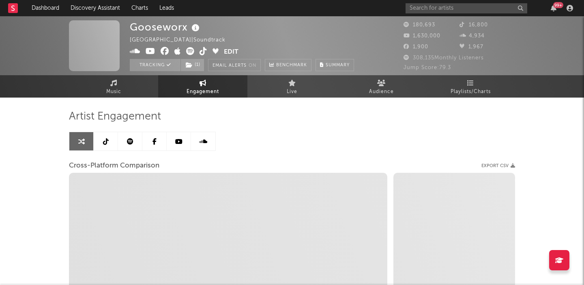
click at [188, 142] on link at bounding box center [179, 141] width 24 height 18
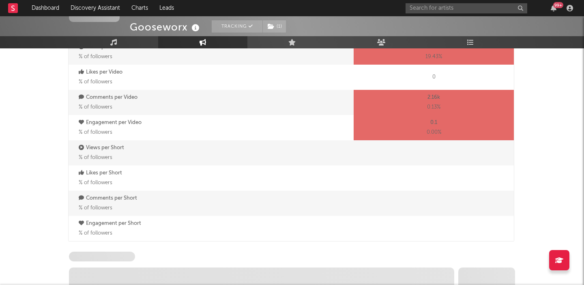
scroll to position [660, 0]
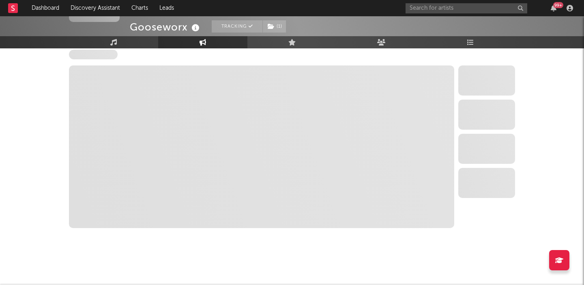
select select "6m"
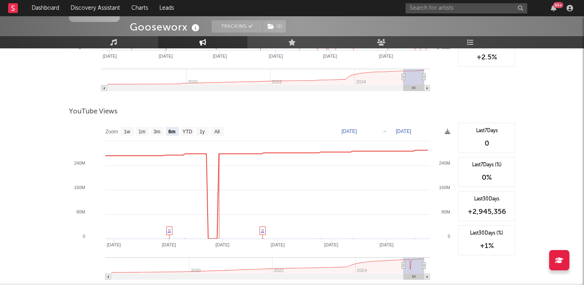
scroll to position [604, 0]
click at [214, 130] on text "All" at bounding box center [216, 131] width 5 height 6
select select "All"
type input "2018-02-01"
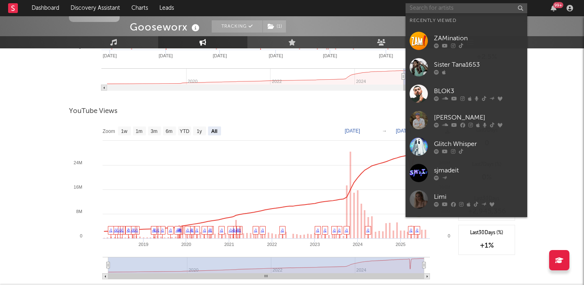
click at [448, 11] on input "text" at bounding box center [467, 8] width 122 height 10
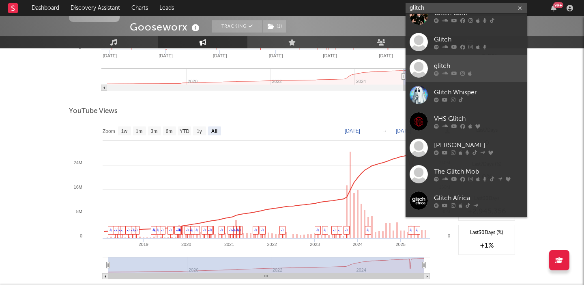
scroll to position [61, 0]
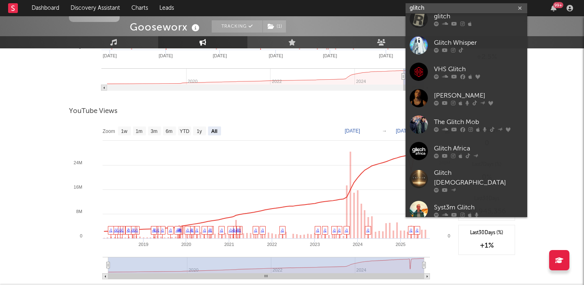
type input "glitch"
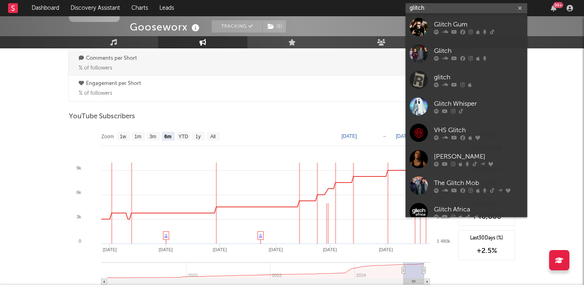
scroll to position [125, 0]
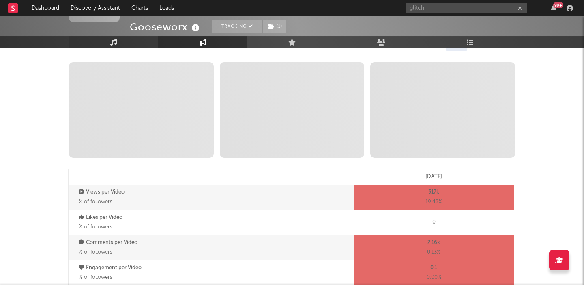
click at [123, 44] on link "Music" at bounding box center [113, 42] width 89 height 12
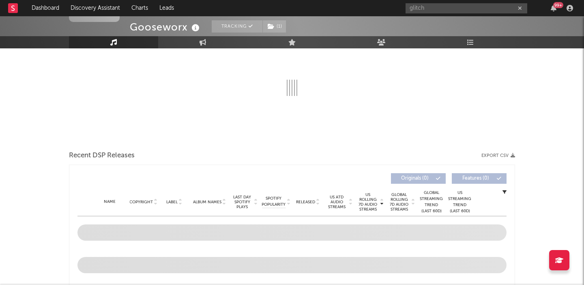
scroll to position [122, 0]
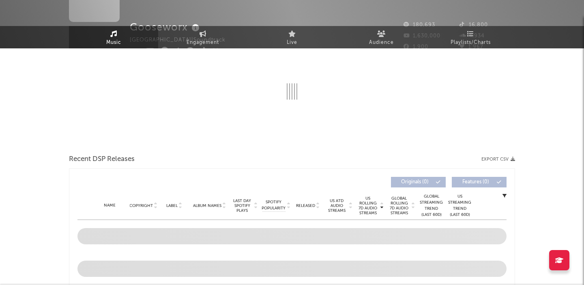
select select "6m"
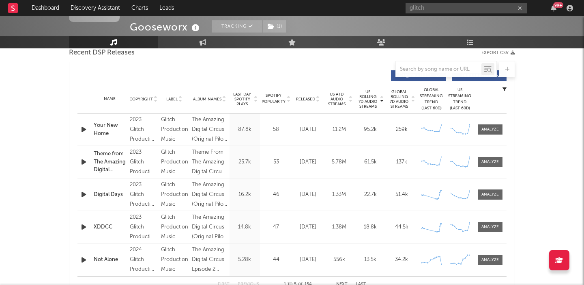
scroll to position [293, 0]
click at [492, 258] on div at bounding box center [490, 259] width 17 height 6
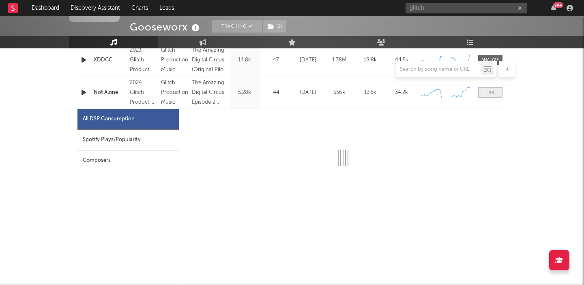
scroll to position [463, 0]
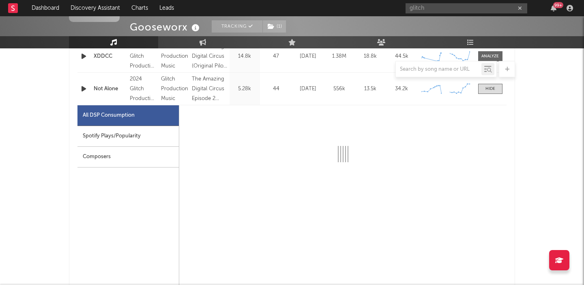
select select "6m"
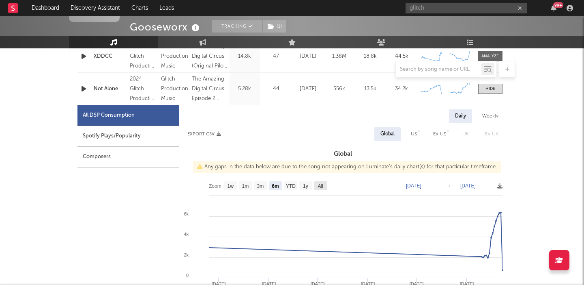
click at [320, 187] on text "All" at bounding box center [320, 186] width 5 height 6
select select "All"
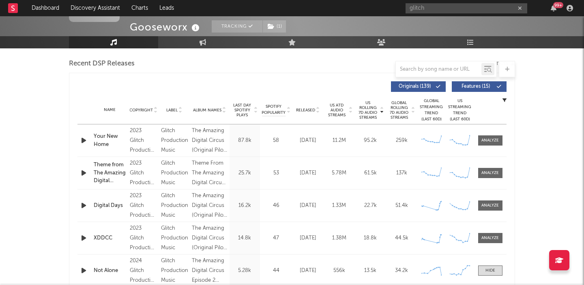
scroll to position [256, 0]
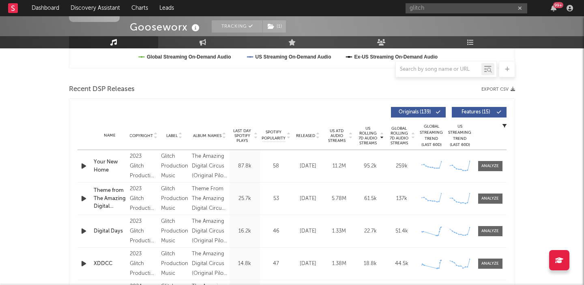
click at [315, 132] on div at bounding box center [317, 135] width 5 height 6
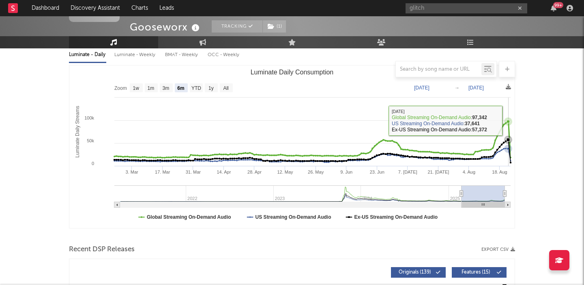
scroll to position [92, 0]
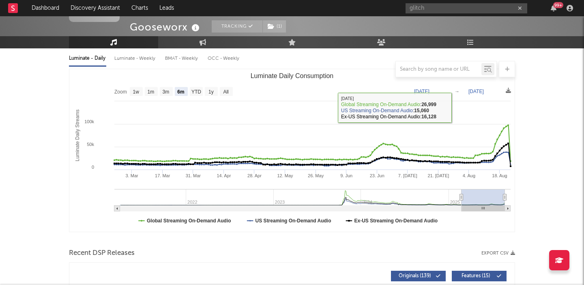
click at [143, 57] on div "Luminate - Weekly" at bounding box center [135, 59] width 43 height 14
select select "6m"
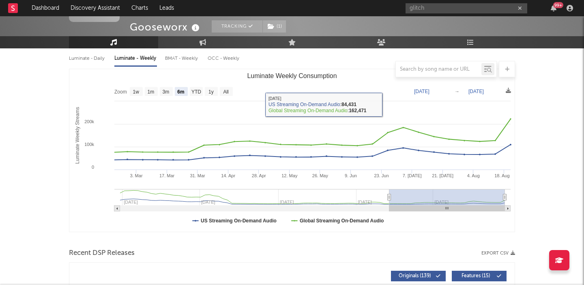
click at [83, 58] on div "Luminate - Daily" at bounding box center [87, 59] width 37 height 14
select select "6m"
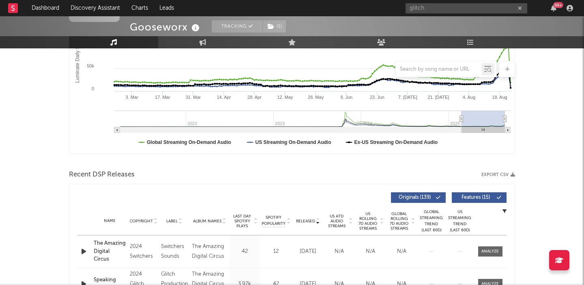
scroll to position [299, 0]
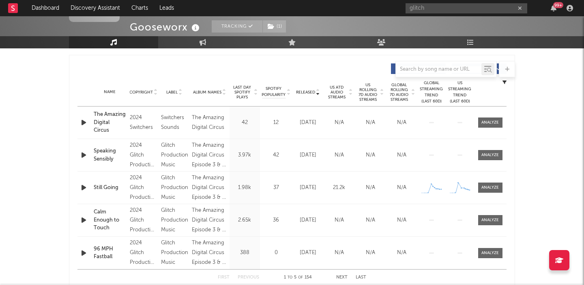
click at [374, 91] on span "US Rolling 7D Audio Streams" at bounding box center [368, 91] width 22 height 19
select select "6m"
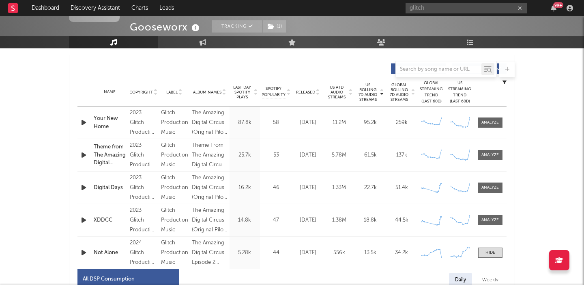
click at [304, 90] on span "Released" at bounding box center [305, 92] width 19 height 5
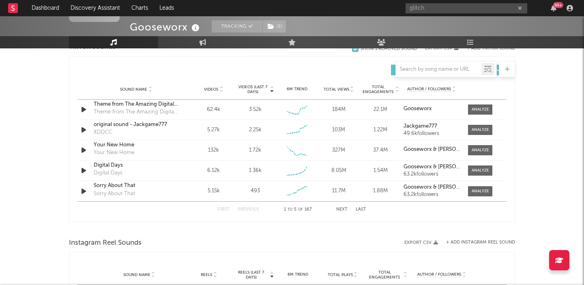
scroll to position [680, 0]
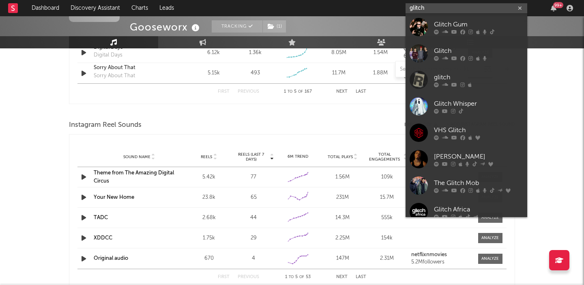
click at [443, 9] on input "glitch" at bounding box center [467, 8] width 122 height 10
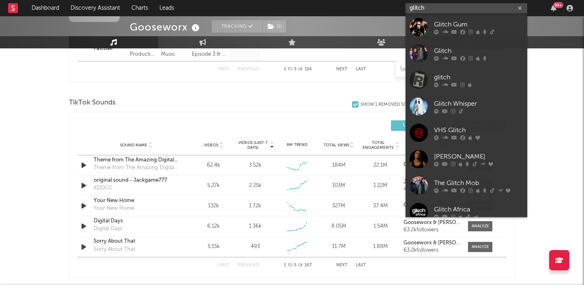
scroll to position [513, 0]
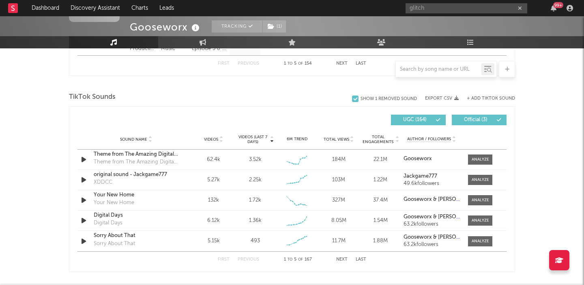
click at [26, 212] on div "Gooseworx Tracking ( 1 ) United States | Soundtrack Edit Tracking ( 1 ) Email A…" at bounding box center [292, 117] width 584 height 1226
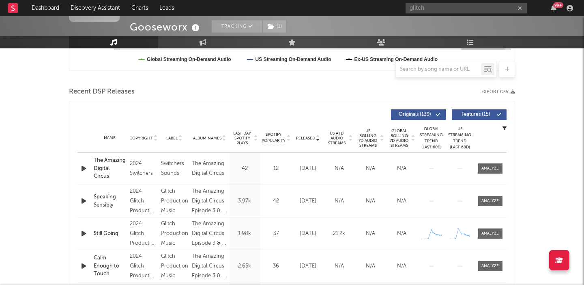
scroll to position [313, 0]
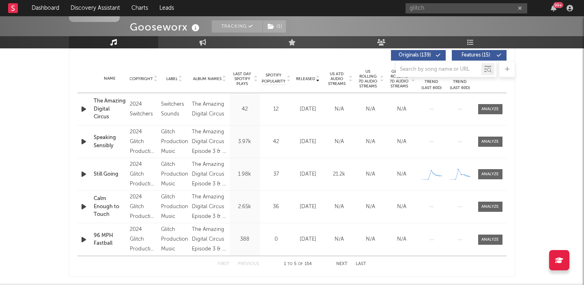
click at [371, 82] on span "US Rolling 7D Audio Streams" at bounding box center [368, 78] width 22 height 19
select select "6m"
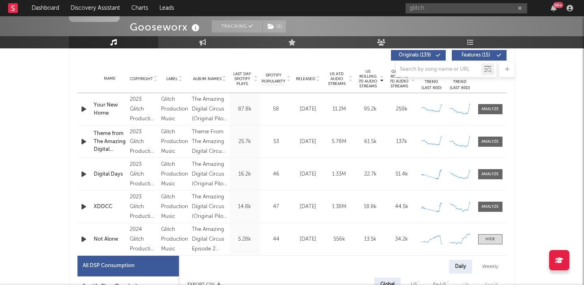
click at [83, 172] on icon "button" at bounding box center [84, 174] width 9 height 10
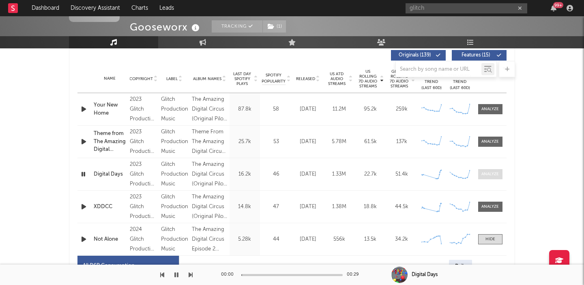
click at [488, 172] on div at bounding box center [490, 174] width 17 height 6
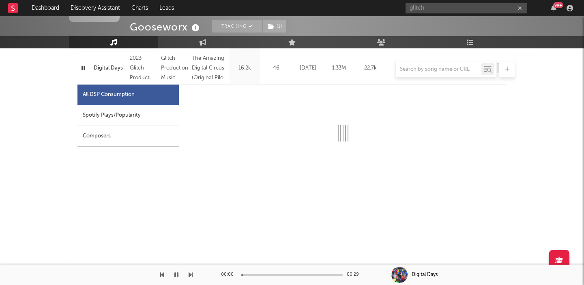
scroll to position [426, 0]
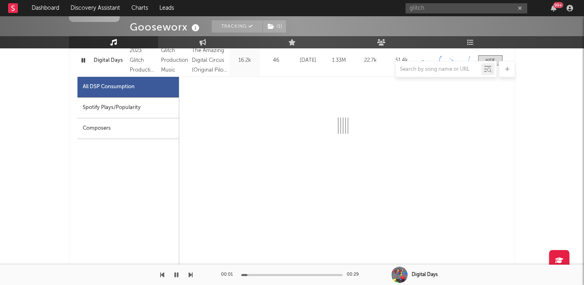
select select "6m"
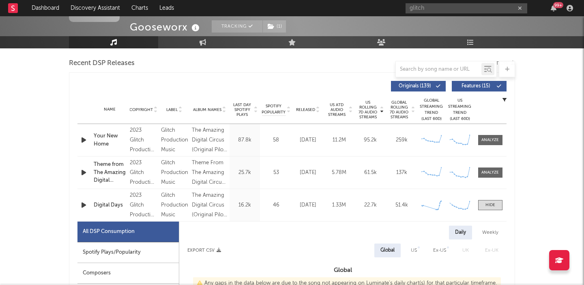
scroll to position [0, 0]
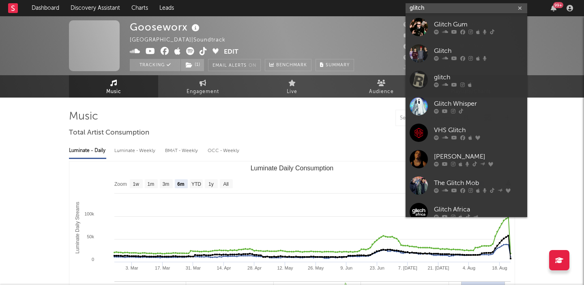
click at [434, 11] on input "glitch" at bounding box center [467, 8] width 122 height 10
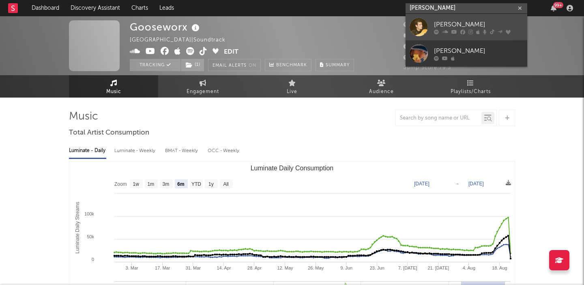
type input "zack seabaugh"
click at [436, 20] on div "Zach Seabaugh" at bounding box center [478, 24] width 89 height 10
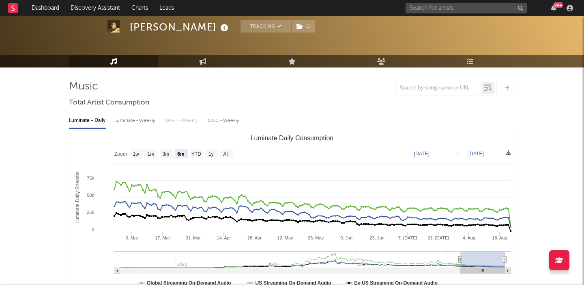
scroll to position [39, 0]
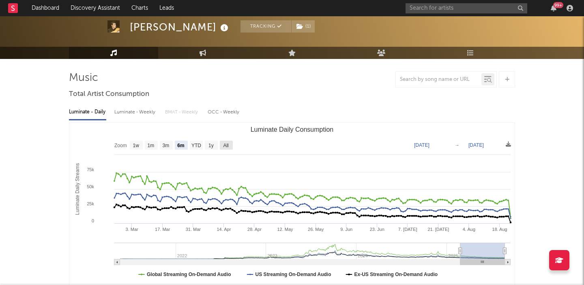
click at [224, 145] on text "All" at bounding box center [225, 145] width 5 height 6
select select "All"
type input "2021-05-20"
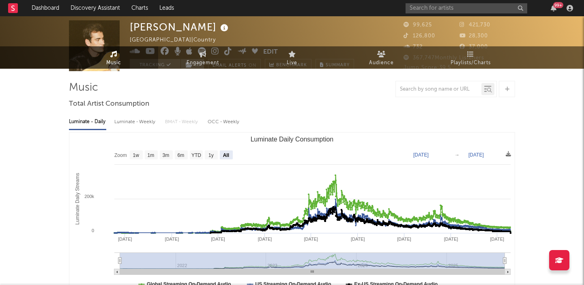
scroll to position [0, 0]
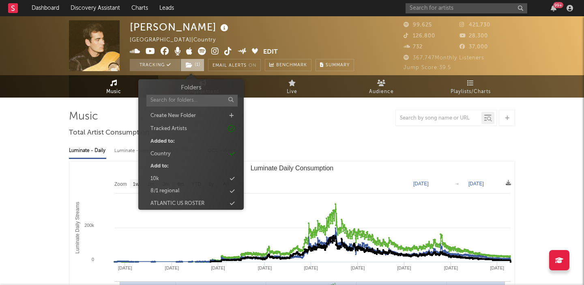
click at [194, 68] on span "( 1 )" at bounding box center [193, 65] width 24 height 12
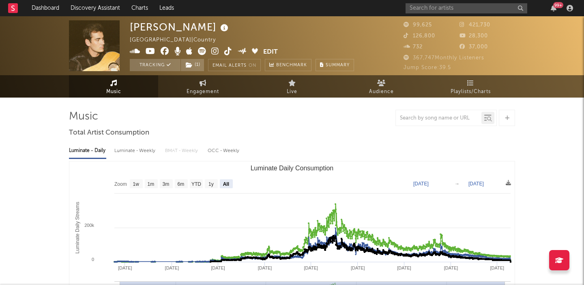
click at [165, 23] on div "Zach Seabaugh" at bounding box center [180, 26] width 101 height 13
copy div "Zach Seabaugh"
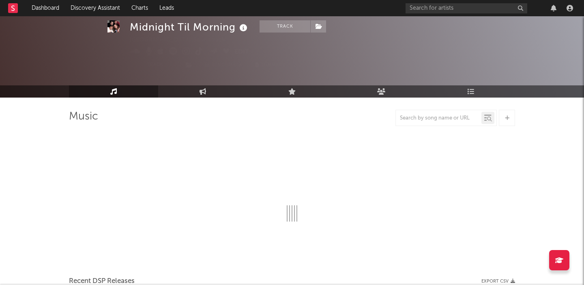
select select "1w"
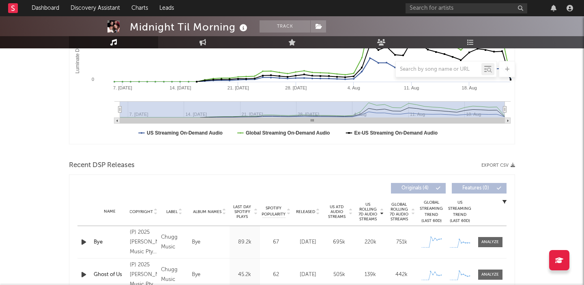
scroll to position [268, 0]
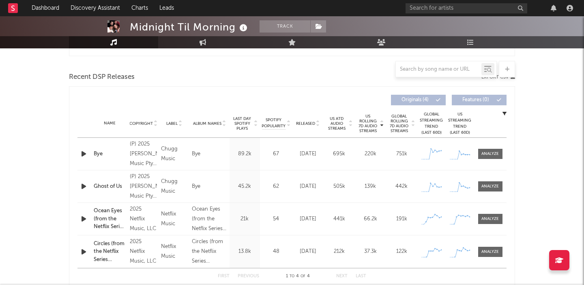
click at [82, 155] on icon "button" at bounding box center [84, 154] width 9 height 10
click at [491, 151] on div at bounding box center [490, 154] width 17 height 6
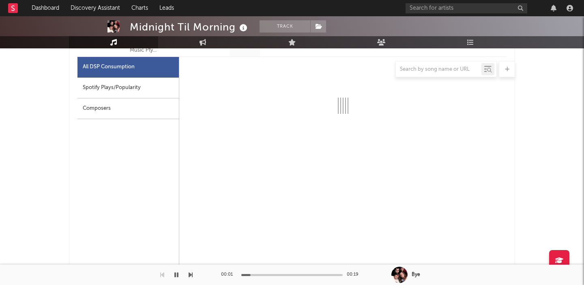
select select "1w"
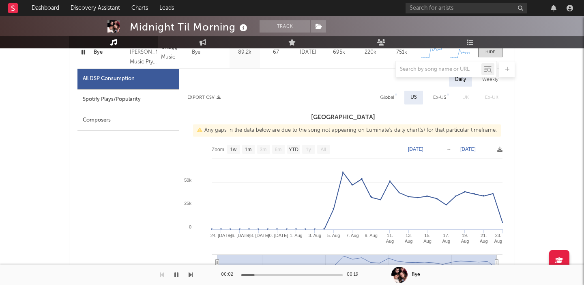
scroll to position [367, 0]
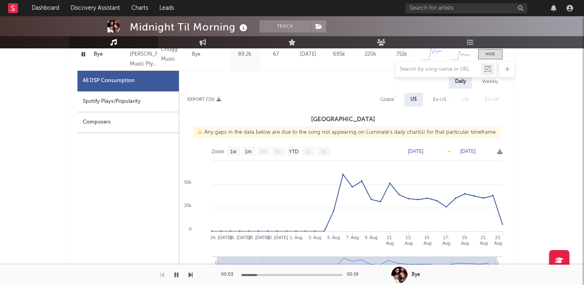
click at [394, 101] on div "Global" at bounding box center [387, 100] width 14 height 10
select select "1w"
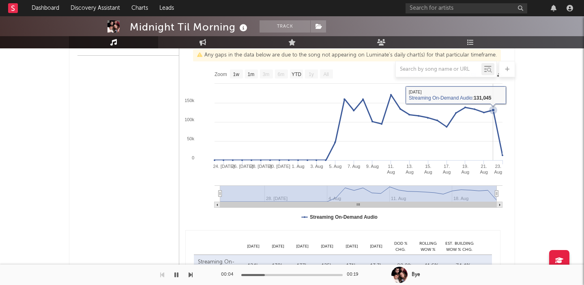
scroll to position [725, 0]
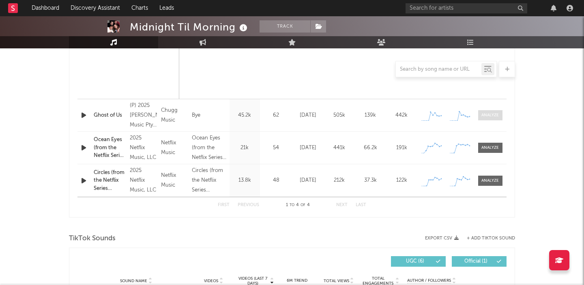
click at [501, 116] on span at bounding box center [491, 115] width 24 height 10
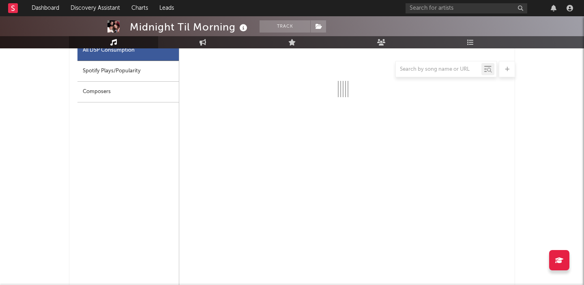
select select "1w"
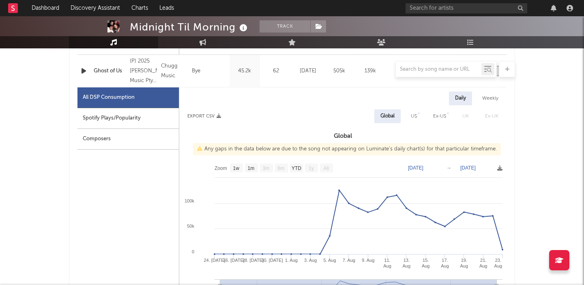
scroll to position [770, 0]
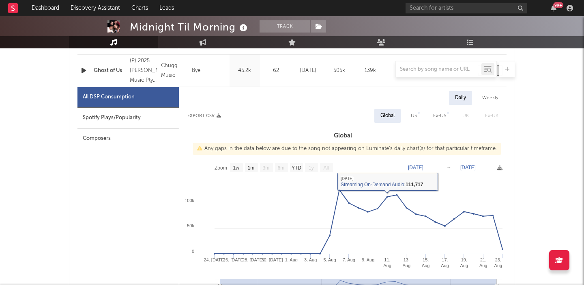
click at [417, 112] on div "US" at bounding box center [414, 116] width 18 height 14
select select "1w"
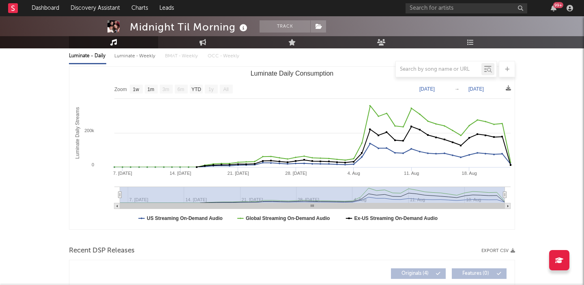
scroll to position [72, 0]
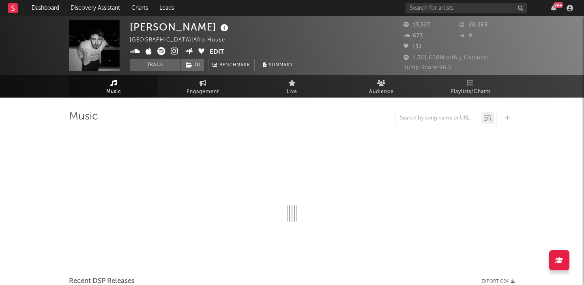
select select "1w"
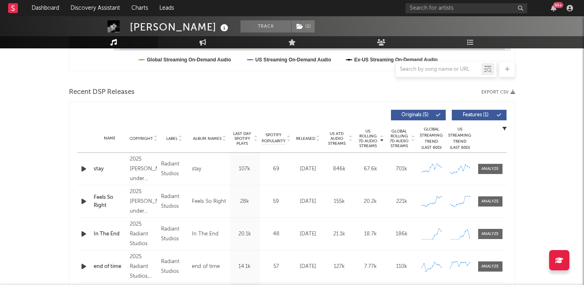
scroll to position [253, 0]
click at [476, 116] on span "Features ( 1 )" at bounding box center [475, 114] width 37 height 5
click at [83, 165] on icon "button" at bounding box center [84, 168] width 9 height 10
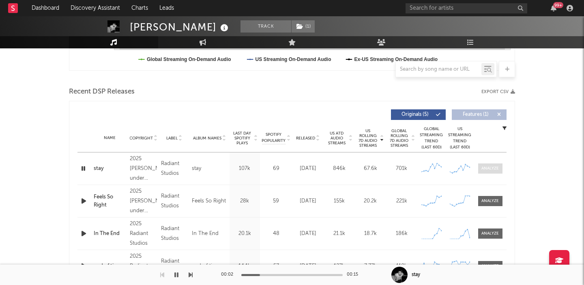
click at [494, 168] on div at bounding box center [490, 168] width 17 height 6
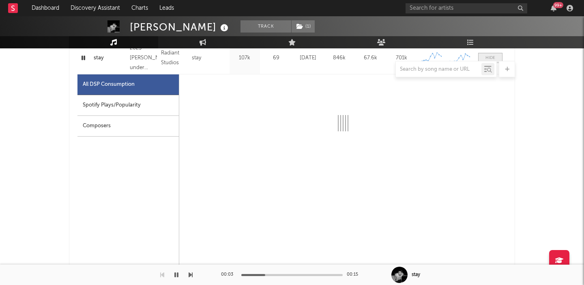
scroll to position [367, 0]
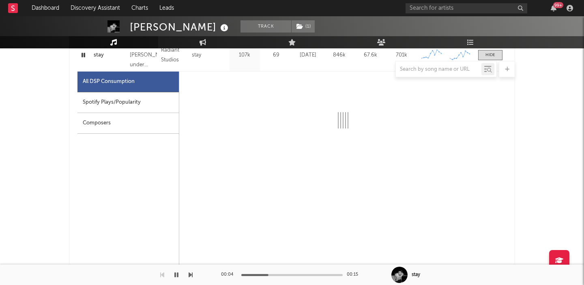
select select "1w"
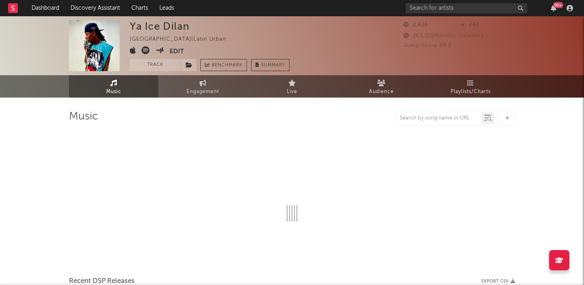
select select "1w"
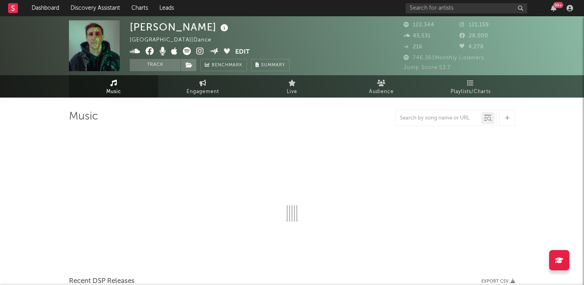
select select "6m"
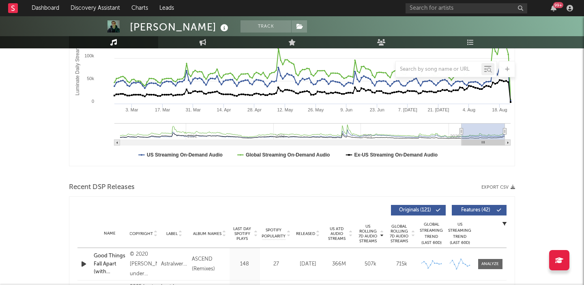
scroll to position [29, 0]
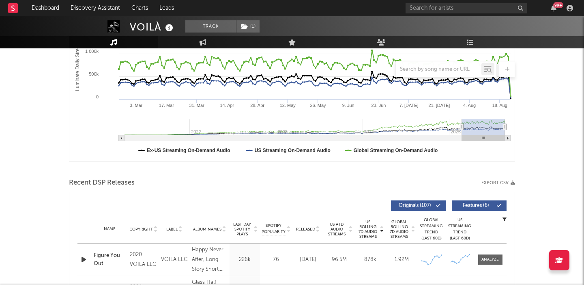
scroll to position [211, 0]
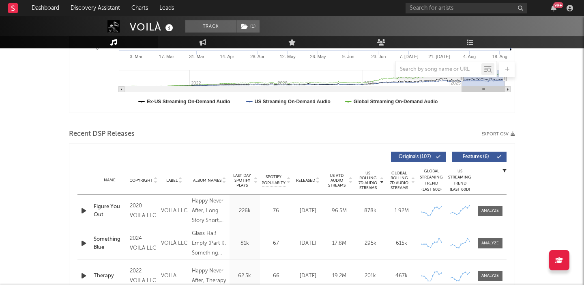
click at [309, 177] on div "Name Copyright Label Album Names Composer Names 7 Day Spotify Plays Last Day Sp…" at bounding box center [292, 180] width 429 height 28
click at [310, 180] on span "Released" at bounding box center [305, 180] width 19 height 5
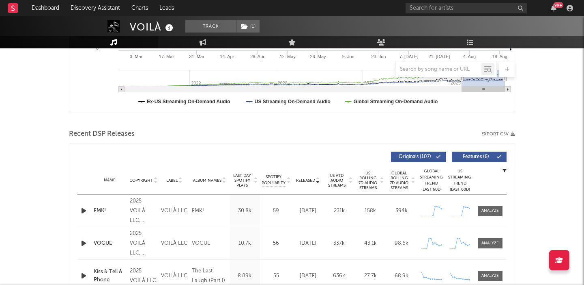
click at [81, 212] on icon "button" at bounding box center [84, 210] width 9 height 10
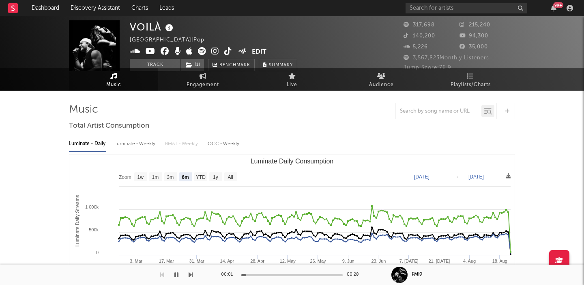
scroll to position [0, 0]
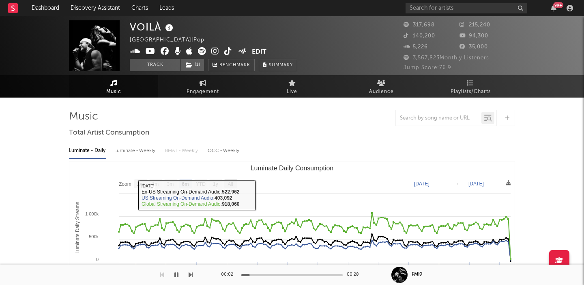
click at [233, 182] on text "All" at bounding box center [230, 184] width 5 height 6
select select "All"
type input "[DATE]"
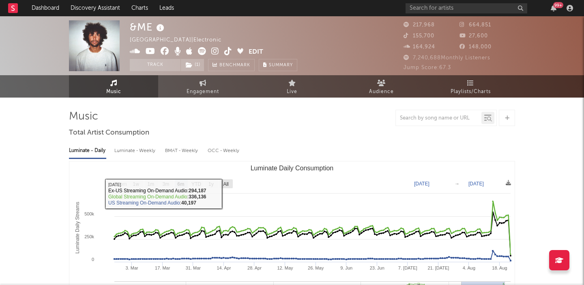
click at [229, 182] on text "All" at bounding box center [225, 184] width 5 height 6
select select "All"
type input "[DATE]"
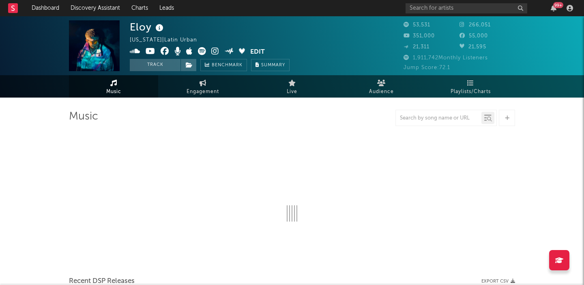
select select "6m"
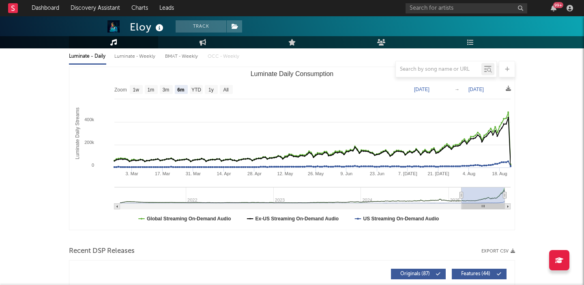
scroll to position [243, 0]
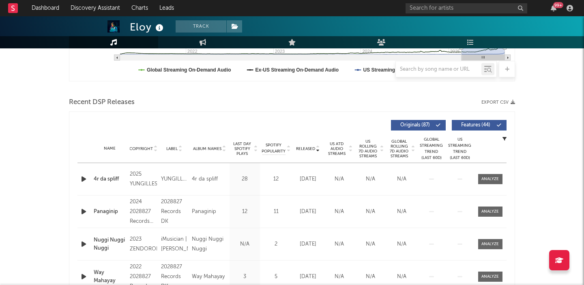
click at [85, 180] on icon "button" at bounding box center [84, 179] width 9 height 10
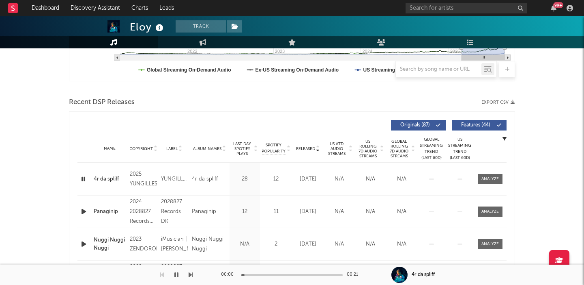
click at [369, 143] on span "US Rolling 7D Audio Streams" at bounding box center [368, 148] width 22 height 19
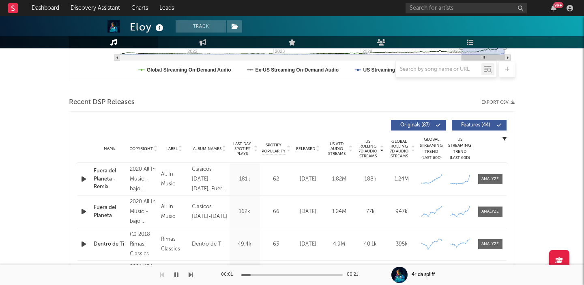
click at [79, 178] on div at bounding box center [85, 179] width 14 height 10
click at [83, 178] on icon "button" at bounding box center [84, 179] width 9 height 10
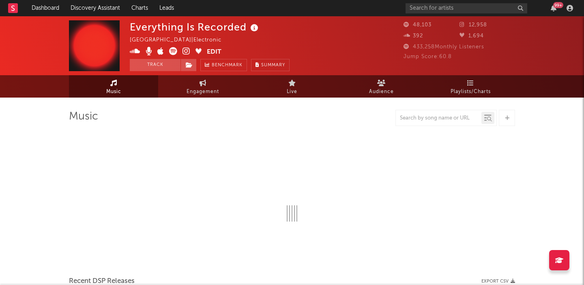
select select "6m"
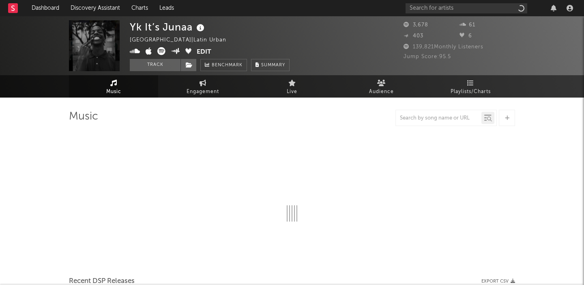
select select "1w"
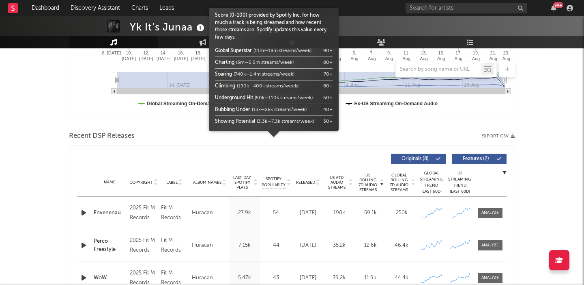
scroll to position [246, 0]
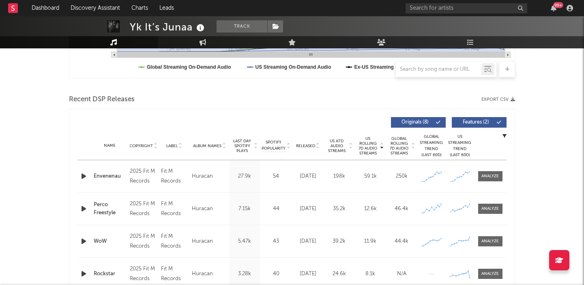
click at [83, 172] on icon "button" at bounding box center [84, 176] width 9 height 10
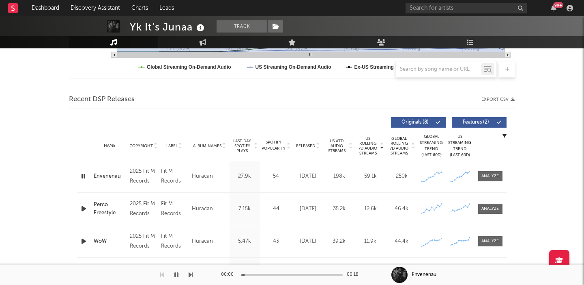
click at [463, 120] on span "Features ( 2 )" at bounding box center [475, 122] width 37 height 5
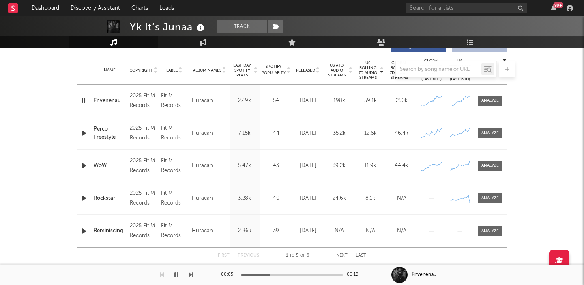
scroll to position [313, 0]
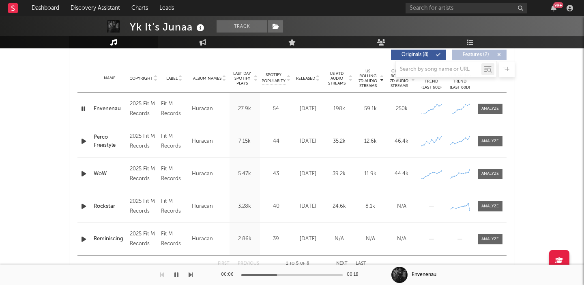
click at [304, 78] on span "Released" at bounding box center [305, 78] width 19 height 5
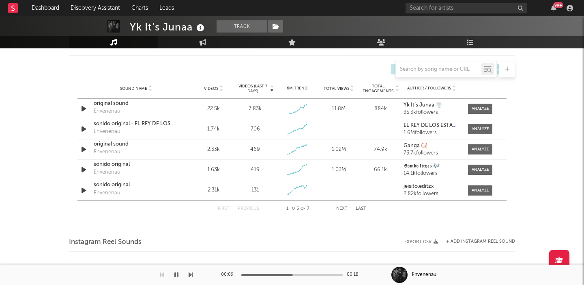
scroll to position [564, 0]
click at [482, 108] on div at bounding box center [480, 108] width 17 height 6
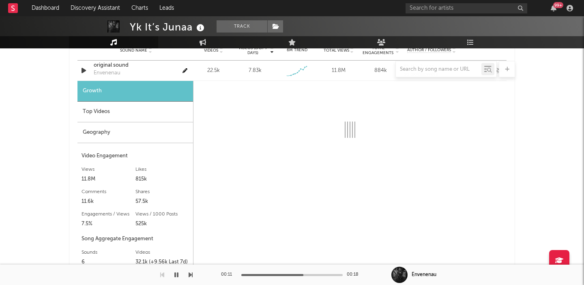
scroll to position [612, 0]
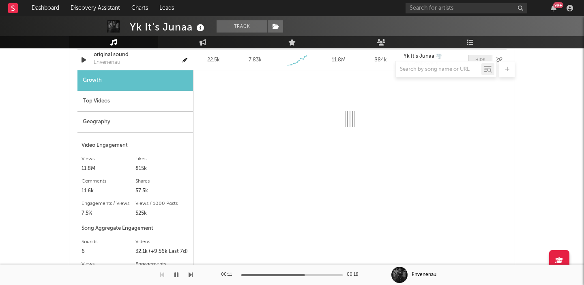
select select "1w"
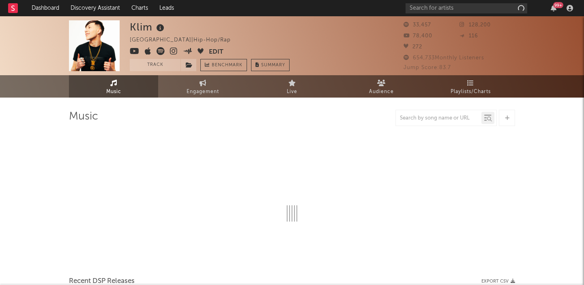
select select "6m"
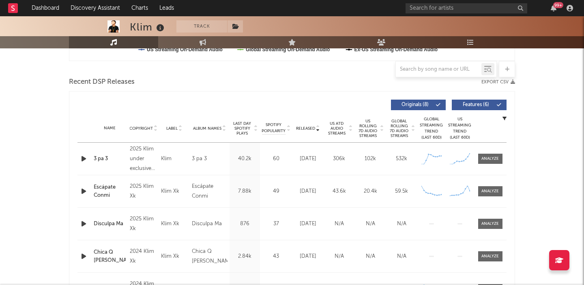
scroll to position [285, 0]
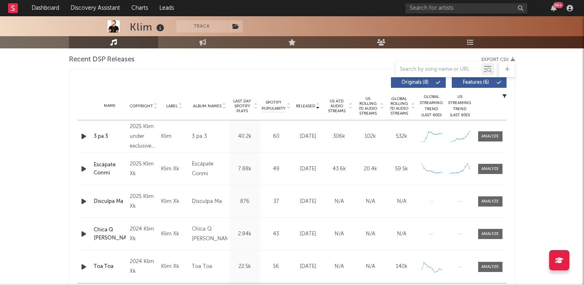
click at [83, 137] on icon "button" at bounding box center [84, 136] width 9 height 10
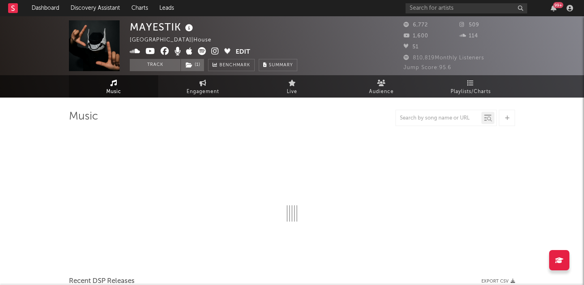
select select "1w"
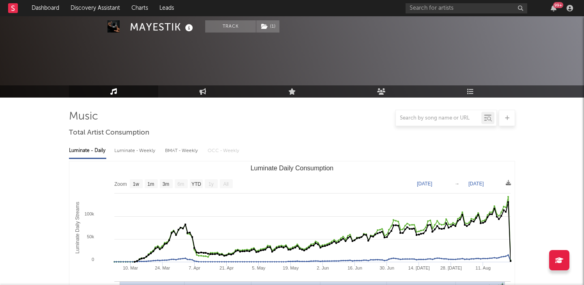
scroll to position [302, 0]
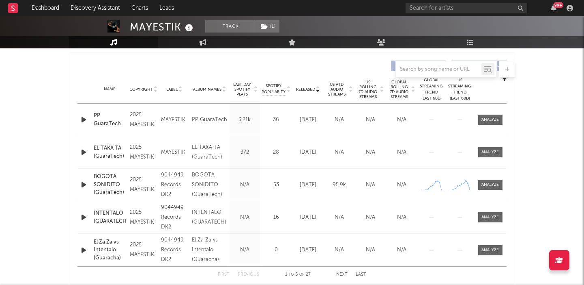
click at [366, 89] on span "US Rolling 7D Audio Streams" at bounding box center [368, 89] width 22 height 19
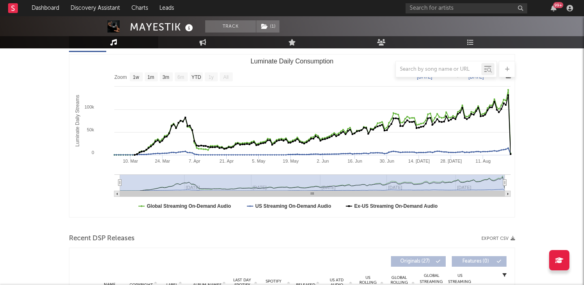
scroll to position [99, 0]
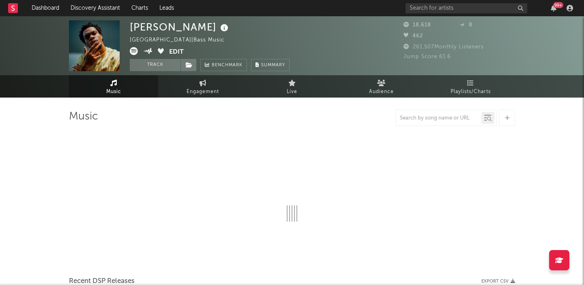
select select "6m"
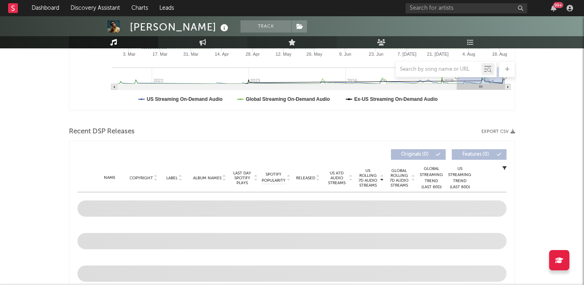
scroll to position [222, 0]
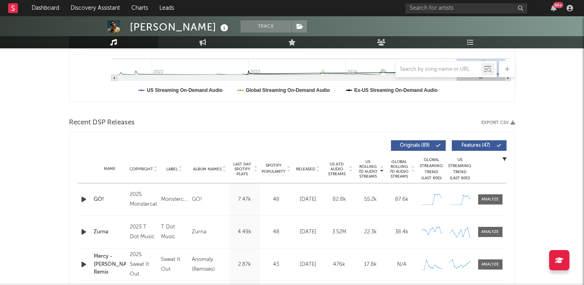
click at [80, 203] on icon "button" at bounding box center [84, 199] width 9 height 10
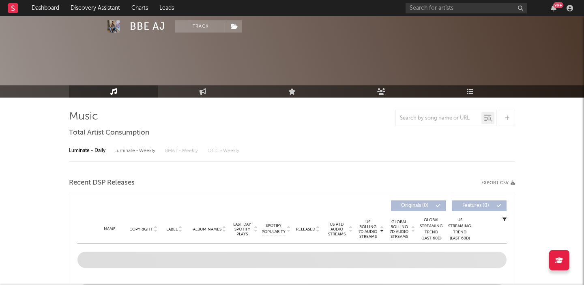
select select "6m"
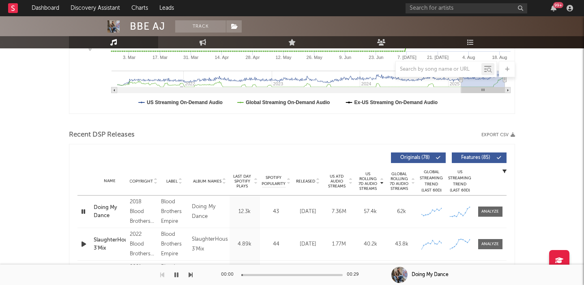
scroll to position [211, 0]
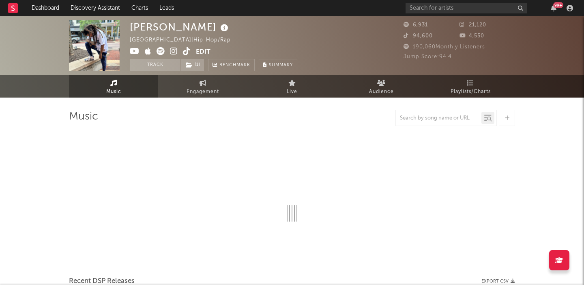
select select "6m"
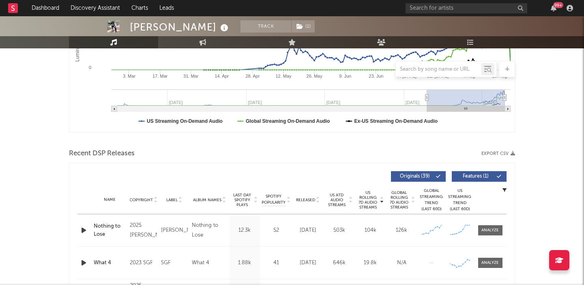
scroll to position [231, 0]
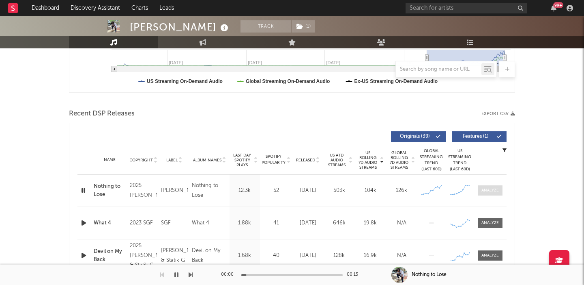
click at [496, 188] on div at bounding box center [490, 190] width 17 height 6
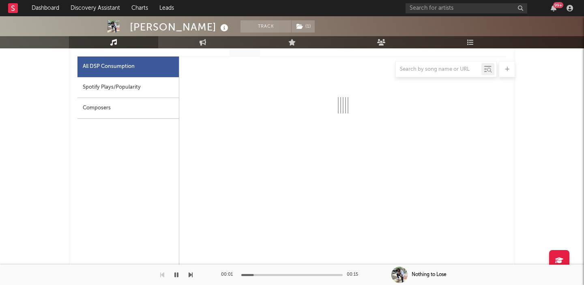
select select "1w"
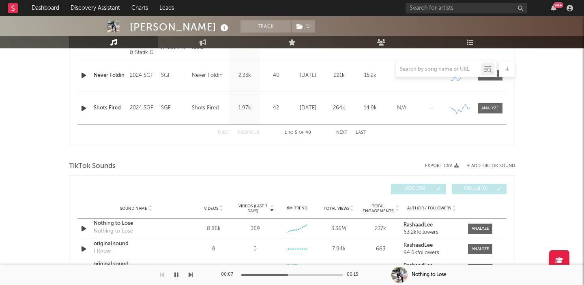
scroll to position [910, 0]
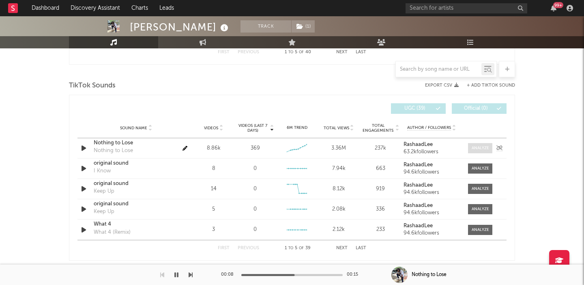
click at [486, 149] on div at bounding box center [480, 148] width 17 height 6
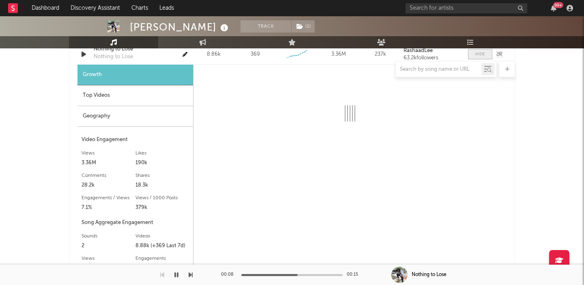
scroll to position [1046, 0]
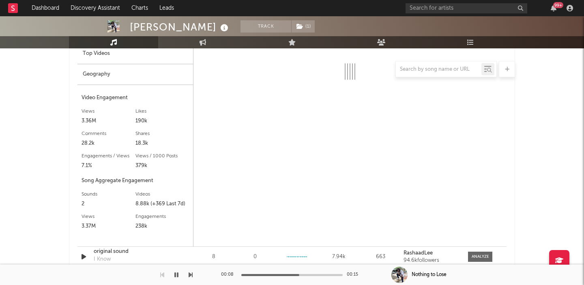
select select "1w"
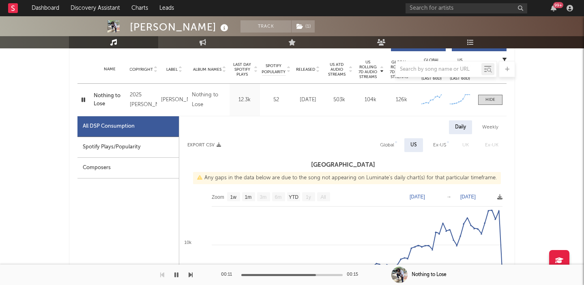
scroll to position [307, 0]
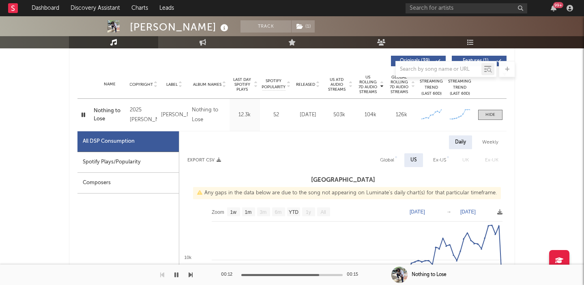
click at [391, 159] on div "Global" at bounding box center [387, 160] width 14 height 10
select select "1w"
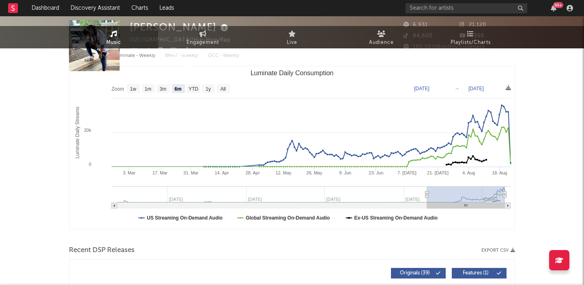
scroll to position [0, 0]
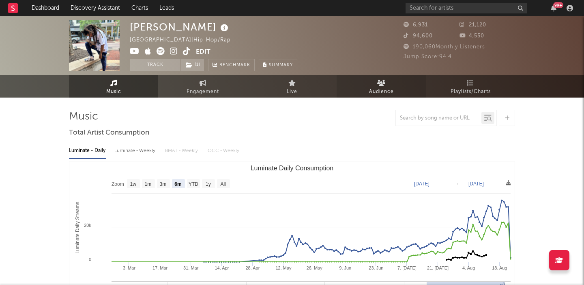
click at [387, 81] on link "Audience" at bounding box center [381, 86] width 89 height 22
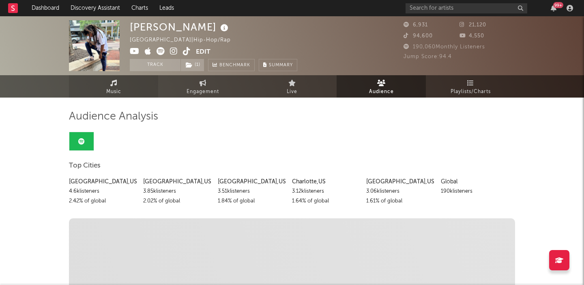
click at [110, 87] on span "Music" at bounding box center [113, 92] width 15 height 10
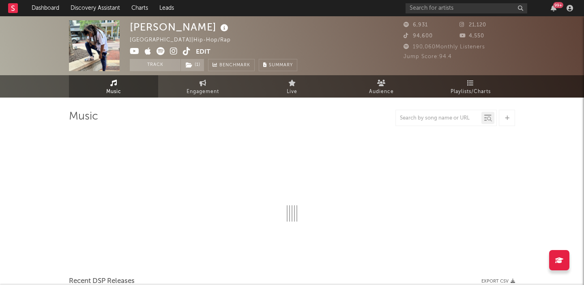
click at [171, 49] on icon at bounding box center [174, 51] width 8 height 8
select select "6m"
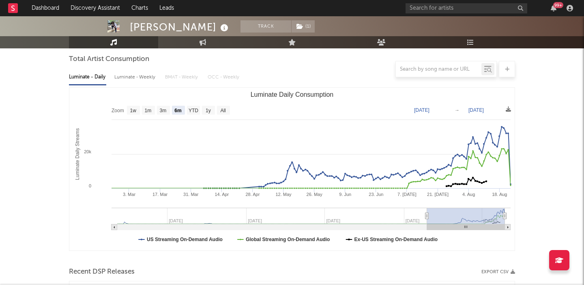
scroll to position [75, 0]
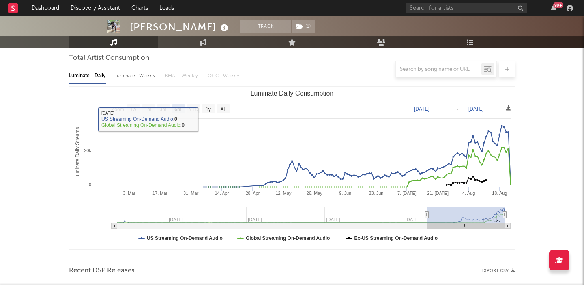
click at [138, 78] on div "Luminate - Weekly" at bounding box center [135, 76] width 43 height 14
select select "6m"
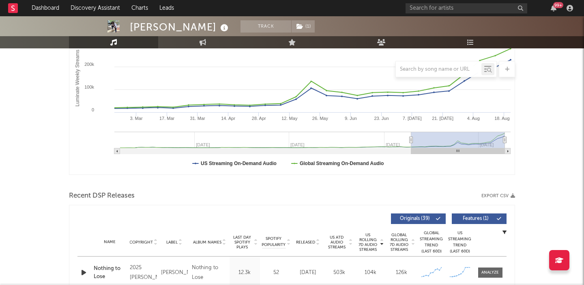
scroll to position [268, 0]
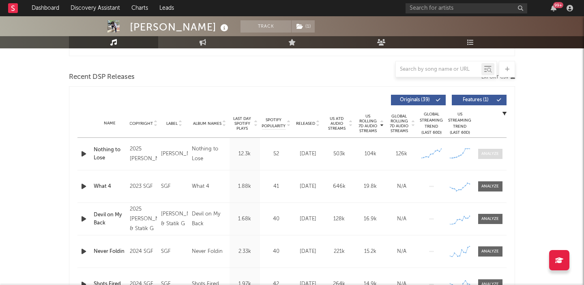
click at [493, 150] on span at bounding box center [491, 154] width 24 height 10
select select "1w"
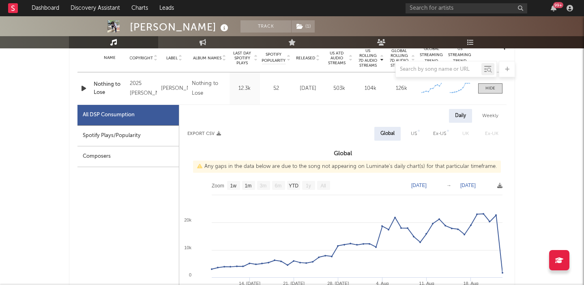
scroll to position [360, 0]
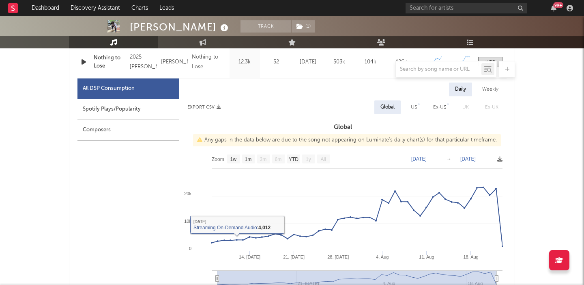
click at [415, 110] on div "US" at bounding box center [414, 107] width 6 height 10
select select "1w"
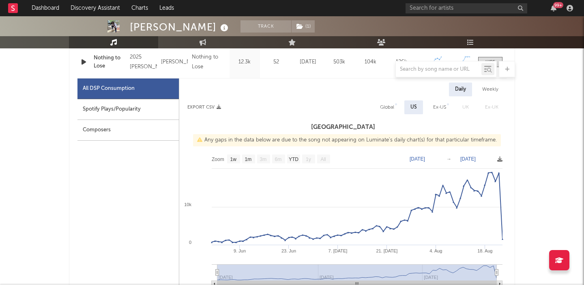
click at [138, 101] on div "Spotify Plays/Popularity" at bounding box center [128, 109] width 101 height 21
select select "1w"
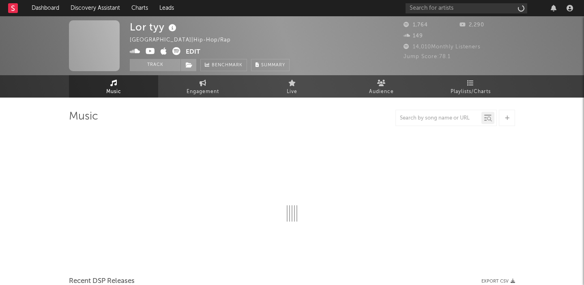
select select "6m"
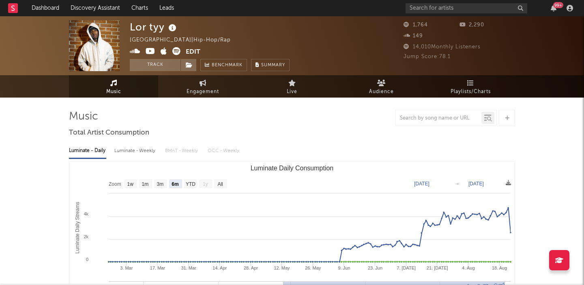
click at [133, 152] on div "Luminate - Weekly" at bounding box center [135, 151] width 43 height 14
select select "1w"
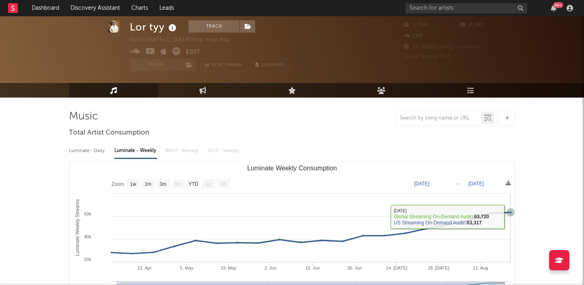
scroll to position [226, 0]
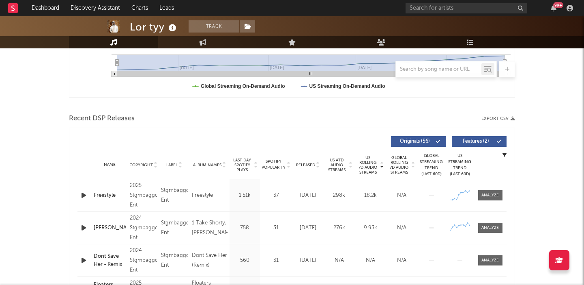
click at [84, 193] on icon "button" at bounding box center [84, 195] width 9 height 10
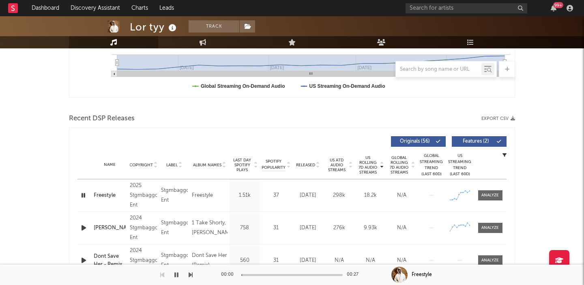
click at [481, 142] on span "Features ( 2 )" at bounding box center [475, 141] width 37 height 5
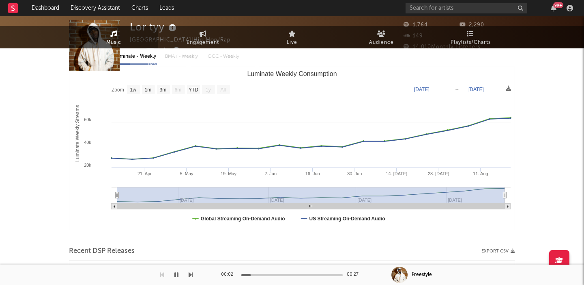
scroll to position [0, 0]
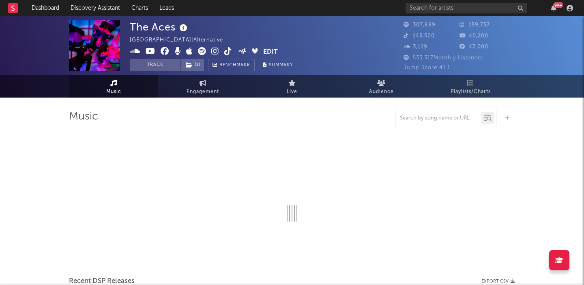
select select "6m"
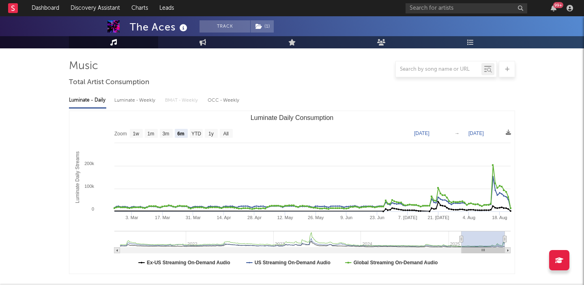
scroll to position [271, 0]
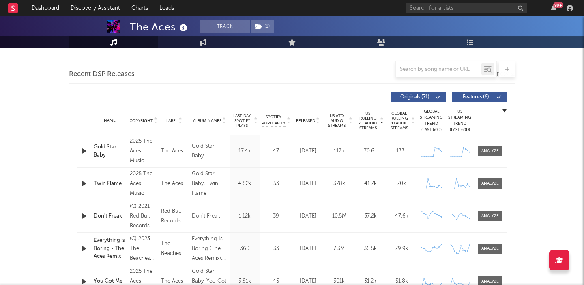
click at [82, 150] on icon "button" at bounding box center [84, 151] width 9 height 10
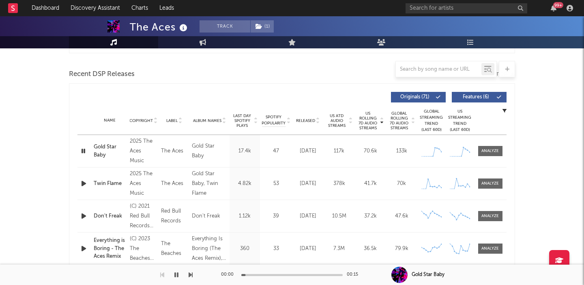
click at [468, 98] on span "Features ( 6 )" at bounding box center [475, 97] width 37 height 5
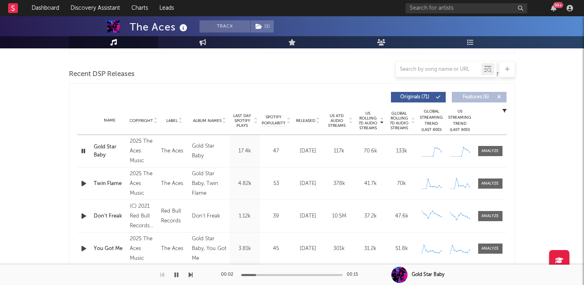
click at [83, 183] on icon "button" at bounding box center [84, 183] width 9 height 10
click at [347, 122] on span "US ATD Audio Streams" at bounding box center [337, 120] width 22 height 15
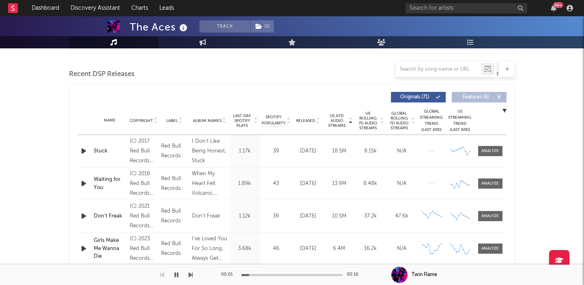
click at [302, 120] on span "Released" at bounding box center [305, 120] width 19 height 5
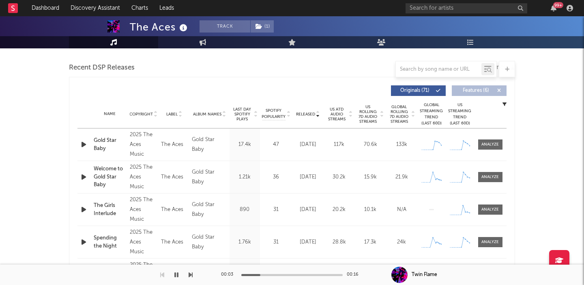
scroll to position [0, 0]
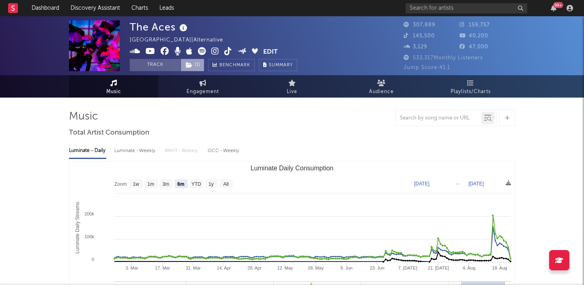
click at [198, 64] on span "( 1 )" at bounding box center [193, 65] width 24 height 12
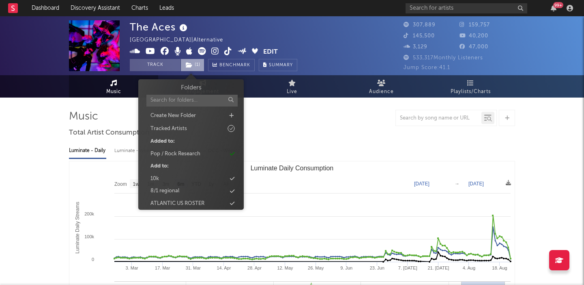
click at [198, 64] on span "( 1 )" at bounding box center [193, 65] width 24 height 12
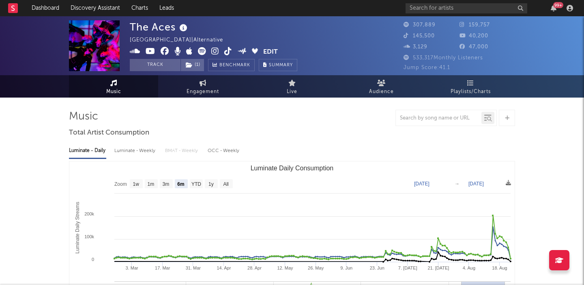
click at [138, 150] on div "Luminate - Weekly" at bounding box center [135, 151] width 43 height 14
select select "6m"
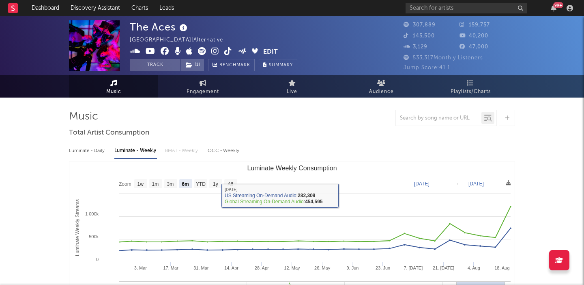
click at [98, 151] on div "Luminate - Daily" at bounding box center [87, 151] width 37 height 14
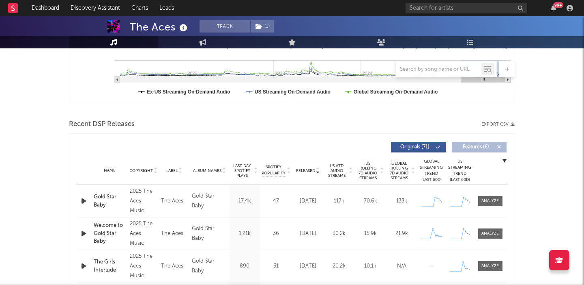
scroll to position [221, 0]
click at [81, 202] on icon "button" at bounding box center [84, 200] width 9 height 10
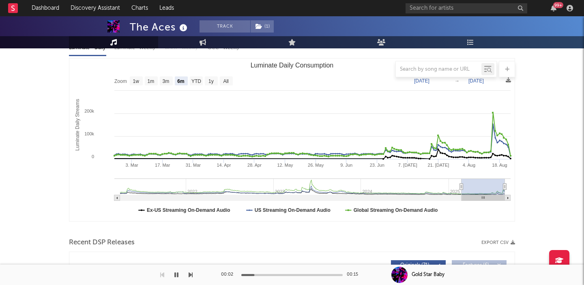
scroll to position [0, 0]
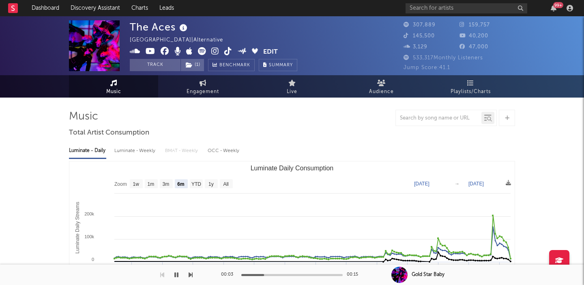
click at [161, 26] on div "The Aces" at bounding box center [160, 26] width 60 height 13
copy div "The Aces"
click at [229, 179] on rect "Luminate Daily Consumption" at bounding box center [226, 183] width 13 height 9
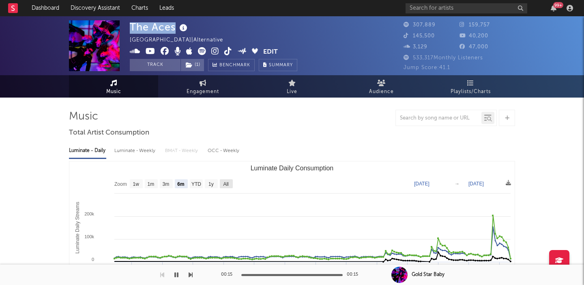
select select "All"
type input "2021-03-31"
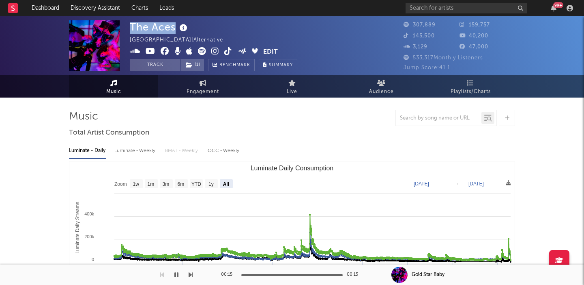
click at [229, 183] on text "All" at bounding box center [226, 184] width 6 height 6
select select "All"
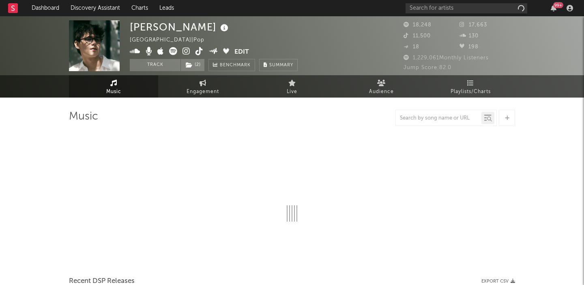
select select "6m"
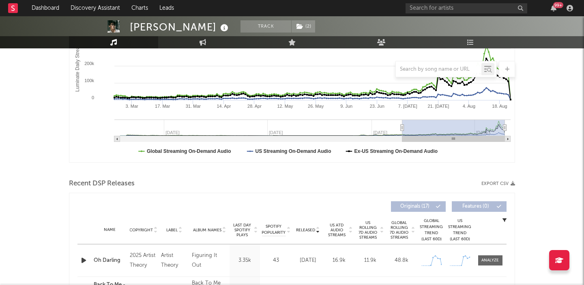
scroll to position [238, 0]
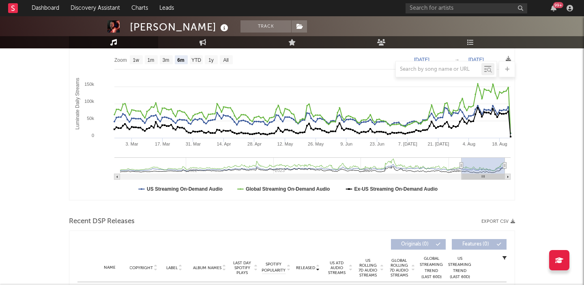
scroll to position [97, 0]
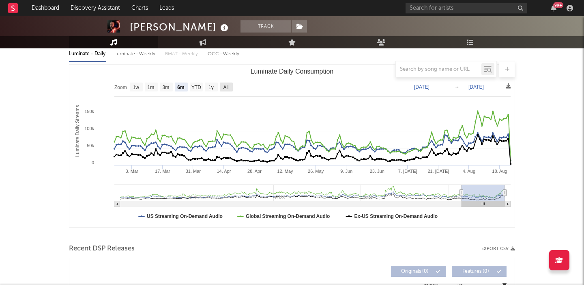
click at [224, 86] on text "All" at bounding box center [225, 87] width 5 height 6
select select "All"
type input "[DATE]"
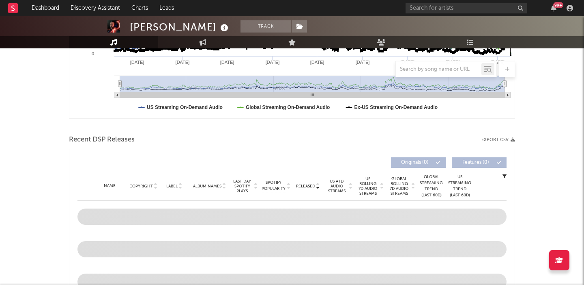
scroll to position [218, 0]
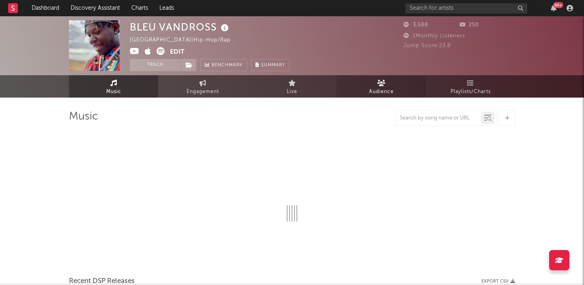
select select "6m"
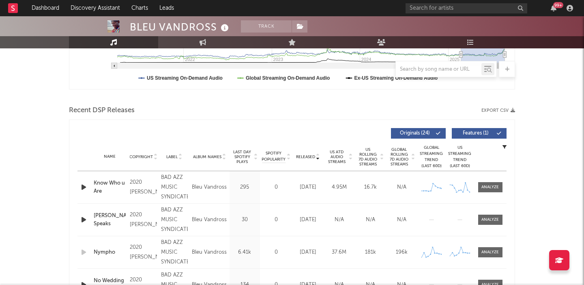
scroll to position [242, 0]
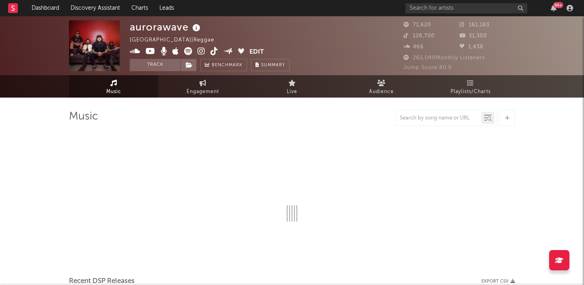
select select "6m"
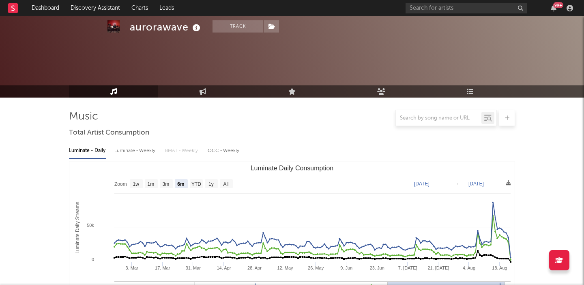
scroll to position [257, 0]
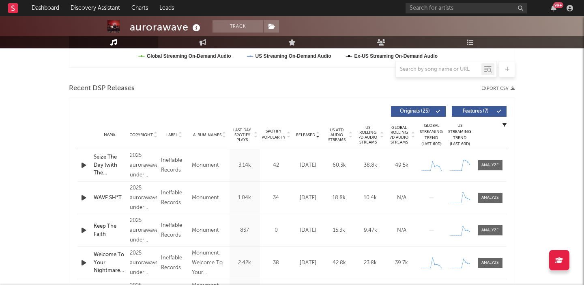
click at [85, 164] on icon "button" at bounding box center [84, 165] width 9 height 10
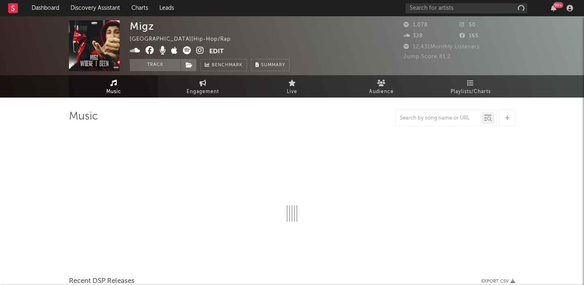
select select "1w"
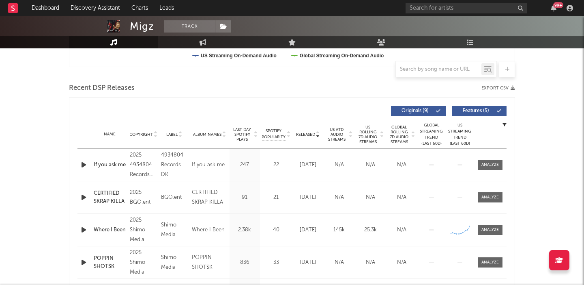
scroll to position [279, 0]
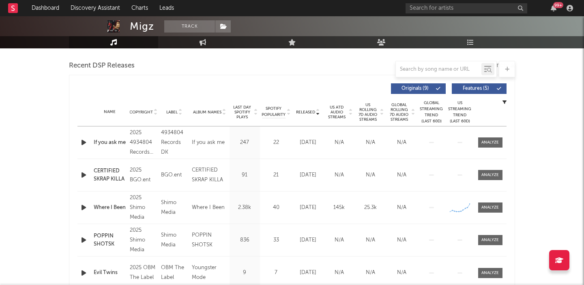
click at [83, 142] on icon "button" at bounding box center [84, 142] width 9 height 10
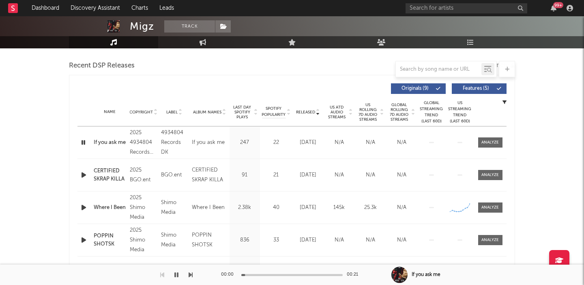
click at [366, 114] on span "US Rolling 7D Audio Streams" at bounding box center [368, 111] width 22 height 19
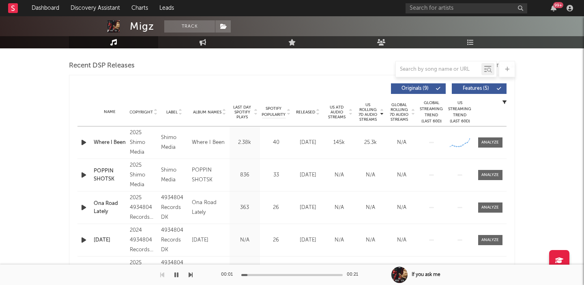
click at [474, 87] on span "Features ( 5 )" at bounding box center [475, 88] width 37 height 5
click at [84, 139] on icon "button" at bounding box center [84, 142] width 9 height 10
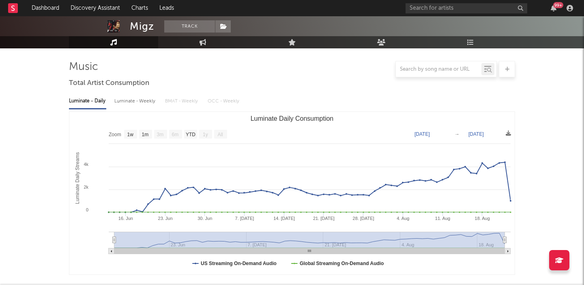
scroll to position [0, 0]
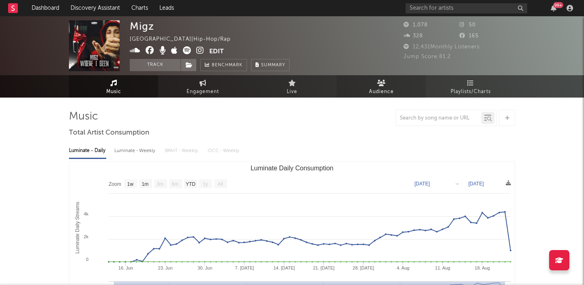
click at [375, 85] on link "Audience" at bounding box center [381, 86] width 89 height 22
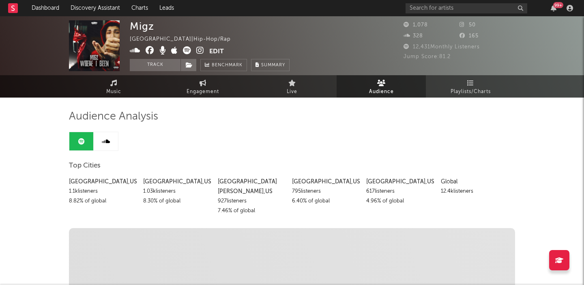
click at [201, 49] on icon at bounding box center [200, 50] width 8 height 8
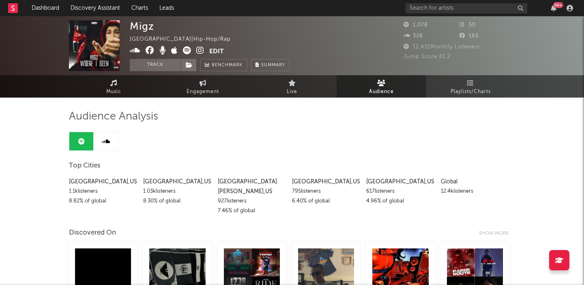
click at [185, 50] on icon at bounding box center [187, 50] width 8 height 8
click at [119, 81] on link "Music" at bounding box center [113, 86] width 89 height 22
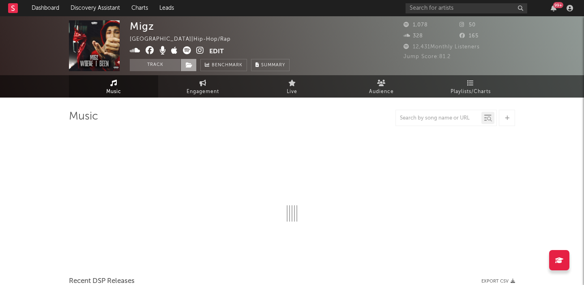
select select "1w"
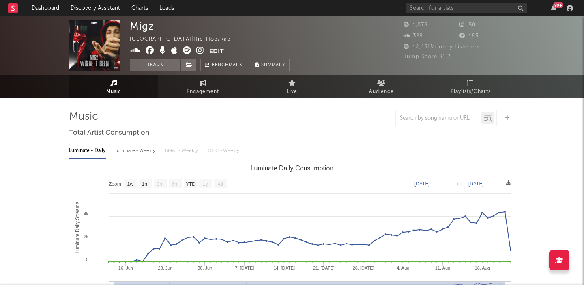
click at [138, 51] on icon at bounding box center [135, 50] width 11 height 8
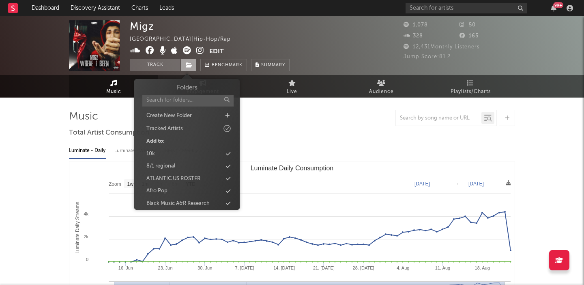
click at [189, 63] on icon at bounding box center [189, 65] width 7 height 6
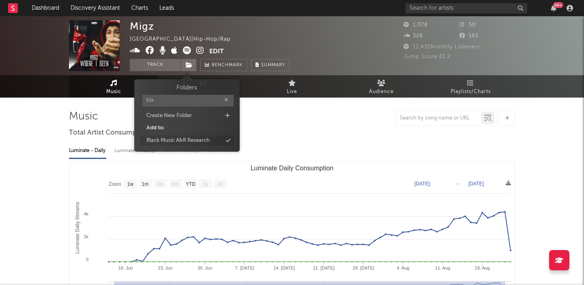
type input "bla"
click at [200, 138] on div "Black Music A&R Research" at bounding box center [178, 140] width 63 height 8
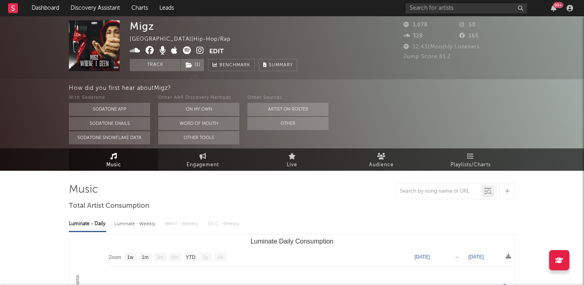
click at [221, 49] on button "Edit" at bounding box center [216, 51] width 15 height 10
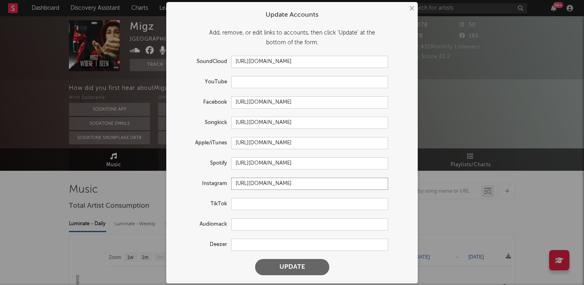
click at [260, 182] on input "https://www.instagram.com/migzmusic_/" at bounding box center [309, 183] width 157 height 12
paste input "x4migz"
type input "https://www.instagram.com/x4migz/"
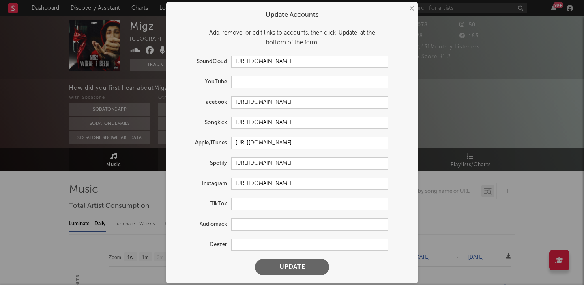
click at [286, 260] on button "Update" at bounding box center [292, 267] width 74 height 16
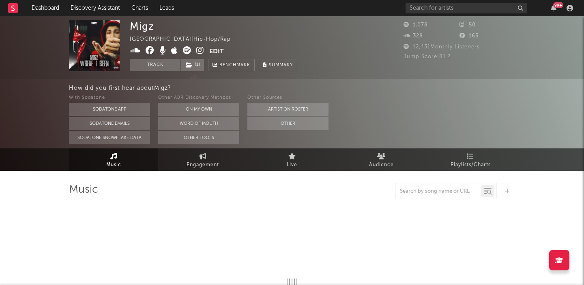
select select "1w"
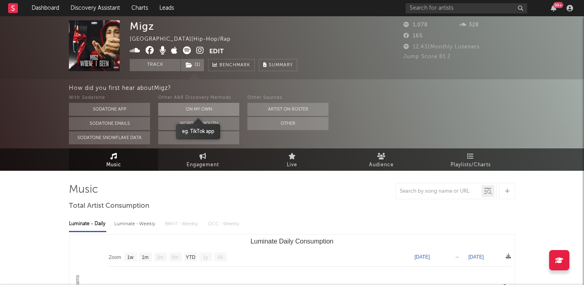
click at [207, 104] on button "On My Own" at bounding box center [198, 109] width 81 height 13
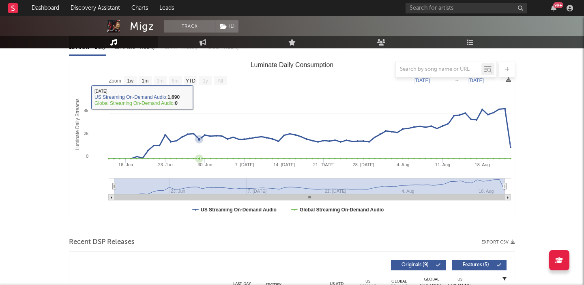
scroll to position [244, 0]
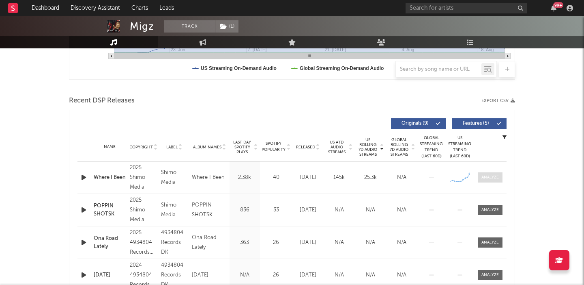
click at [486, 179] on div at bounding box center [490, 177] width 17 height 6
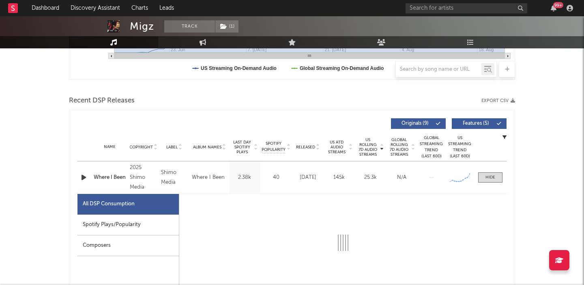
select select "1w"
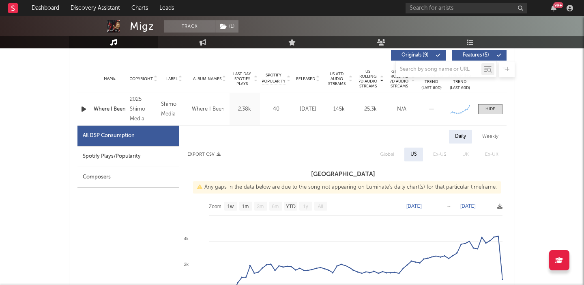
scroll to position [308, 0]
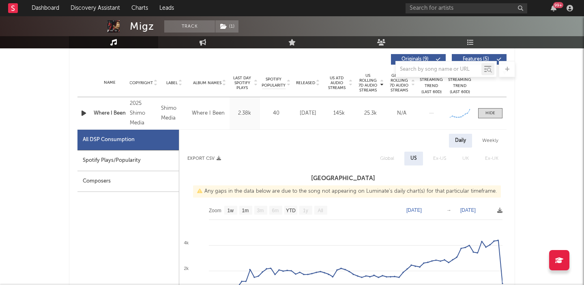
click at [97, 113] on div "Where I Been" at bounding box center [110, 113] width 32 height 8
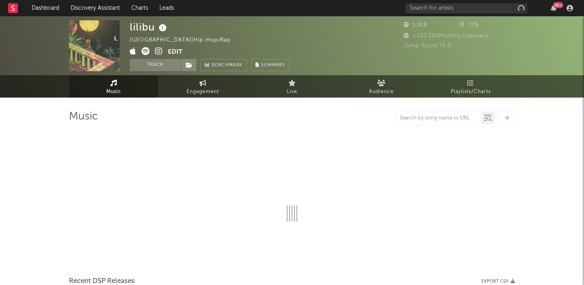
select select "6m"
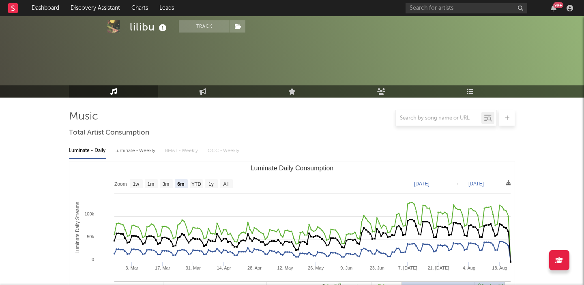
scroll to position [318, 0]
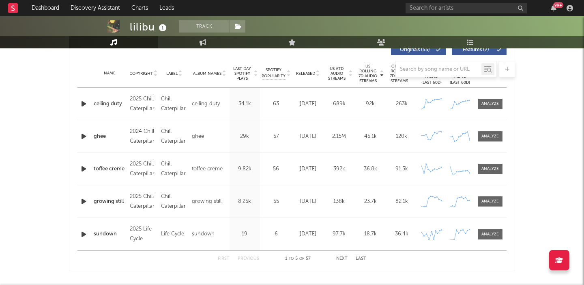
click at [83, 103] on icon "button" at bounding box center [84, 104] width 9 height 10
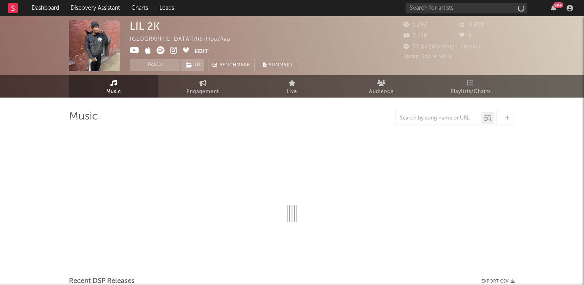
select select "6m"
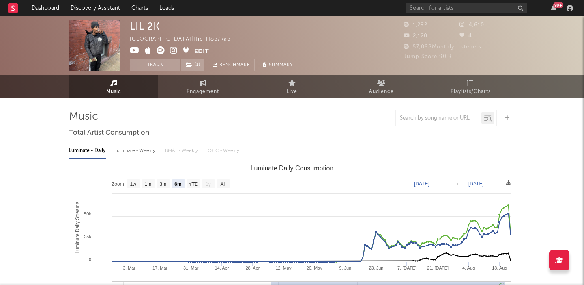
click at [130, 151] on div "Luminate - Weekly" at bounding box center [135, 151] width 43 height 14
select select "1w"
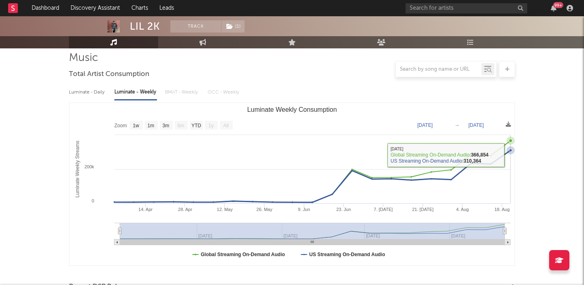
scroll to position [218, 0]
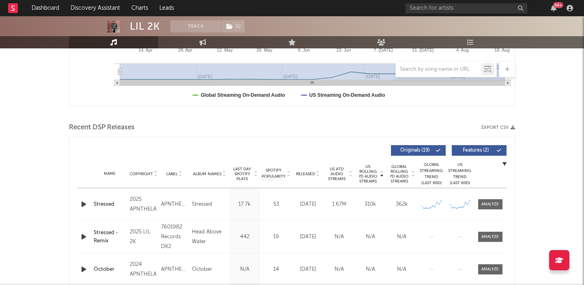
click at [82, 205] on icon "button" at bounding box center [84, 204] width 9 height 10
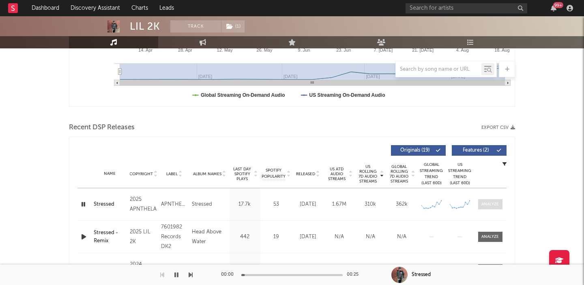
click at [492, 203] on div at bounding box center [490, 204] width 17 height 6
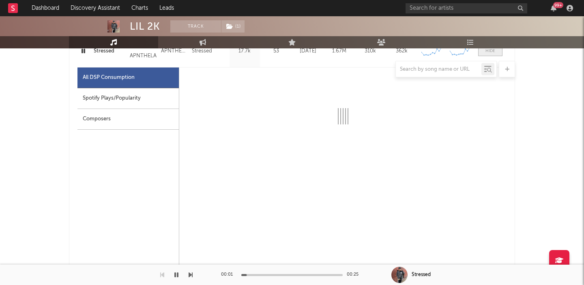
scroll to position [372, 0]
select select "1w"
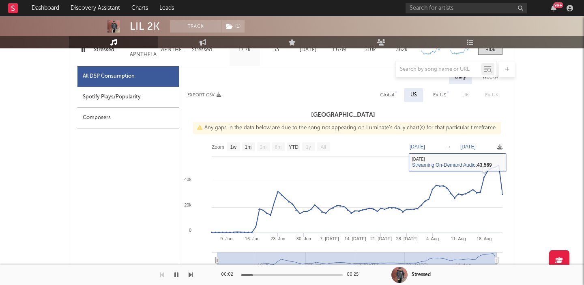
click at [392, 98] on div "Global" at bounding box center [387, 95] width 14 height 10
select select "1w"
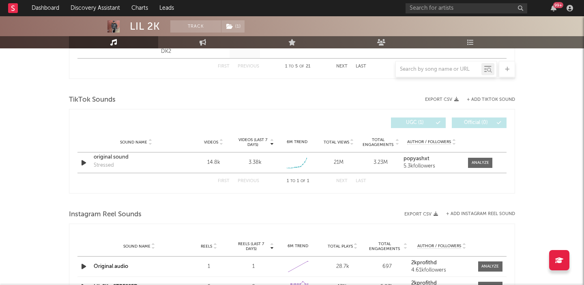
scroll to position [910, 0]
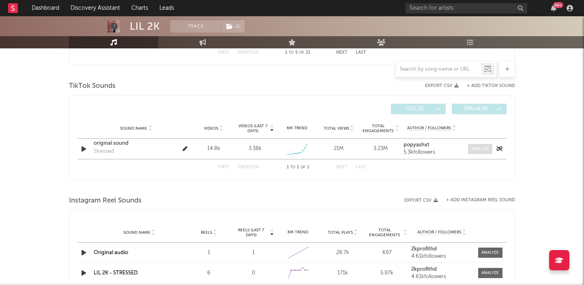
click at [478, 151] on div at bounding box center [480, 149] width 17 height 6
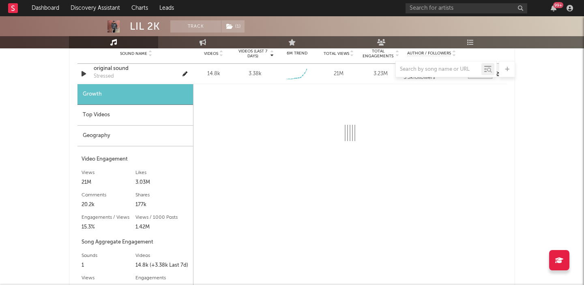
select select "1w"
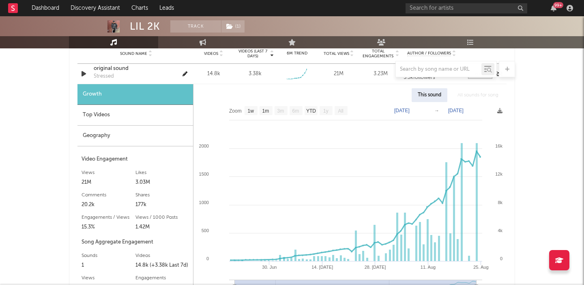
scroll to position [987, 0]
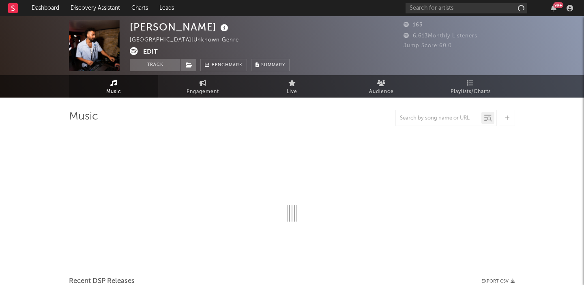
select select "1w"
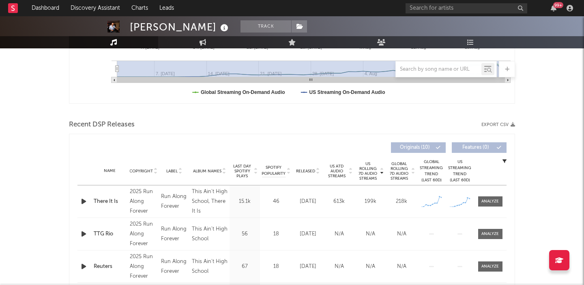
scroll to position [268, 0]
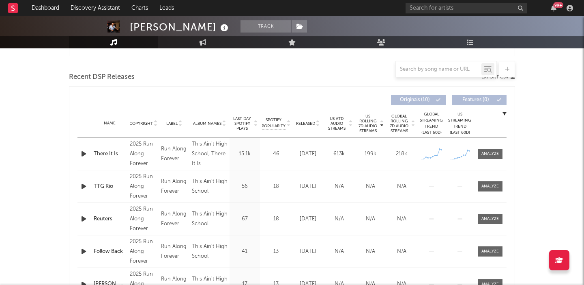
click at [82, 155] on icon "button" at bounding box center [84, 154] width 9 height 10
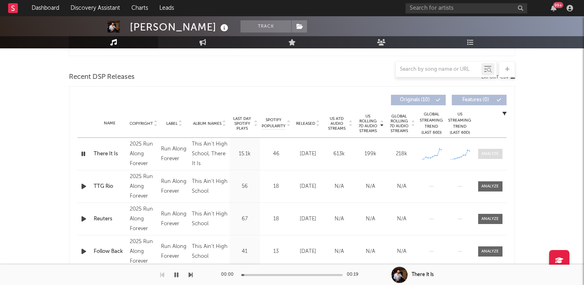
click at [483, 151] on div at bounding box center [490, 154] width 17 height 6
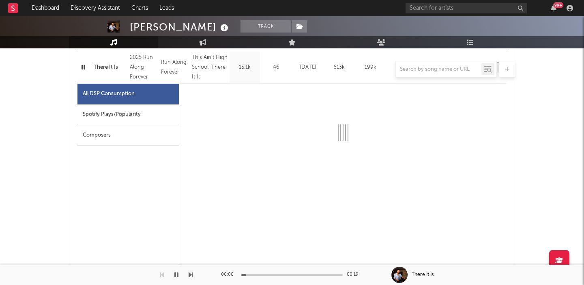
select select "1w"
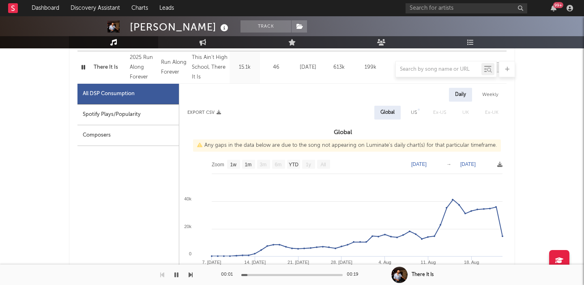
scroll to position [369, 0]
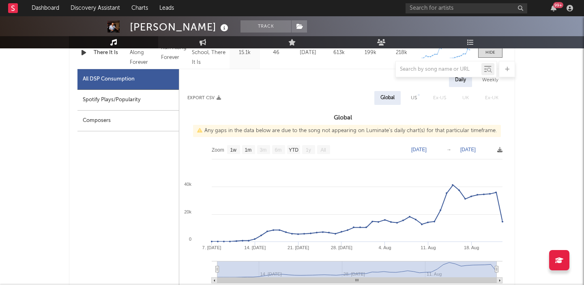
click at [423, 95] on div "US" at bounding box center [414, 98] width 18 height 14
select select "1w"
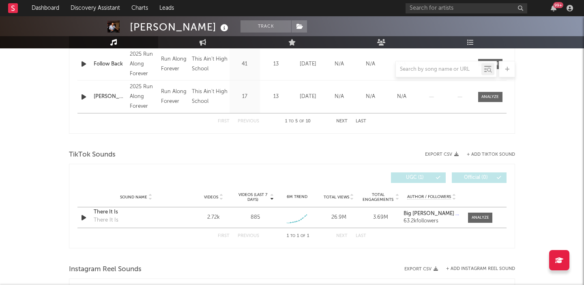
scroll to position [856, 0]
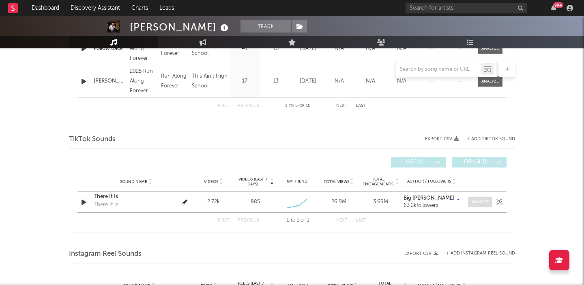
click at [475, 198] on span at bounding box center [480, 202] width 24 height 10
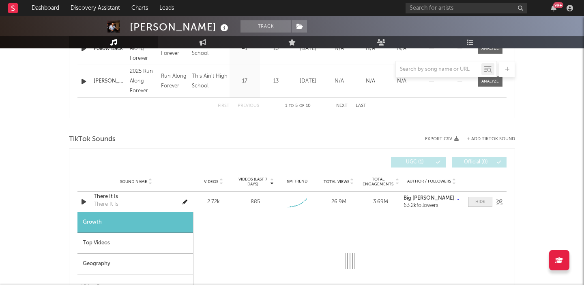
select select "1w"
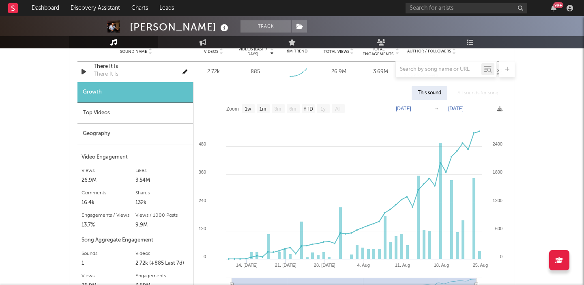
scroll to position [987, 0]
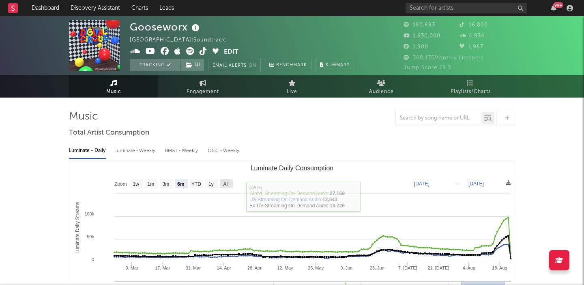
click at [228, 182] on text "All" at bounding box center [225, 184] width 5 height 6
select select "All"
type input "2021-03-31"
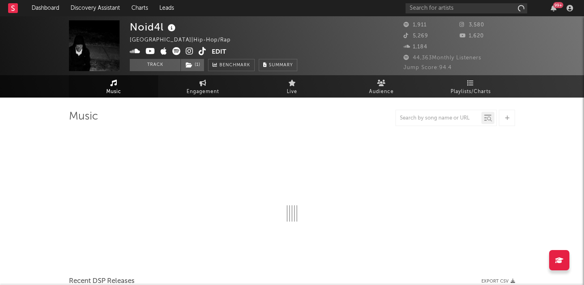
select select "6m"
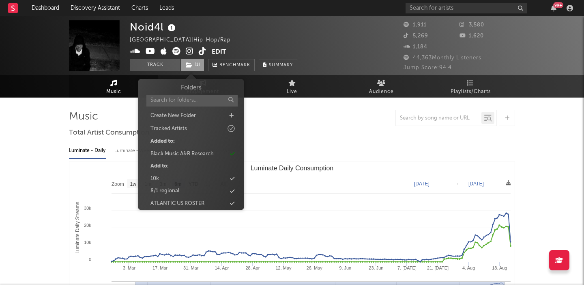
click at [198, 64] on span "( 1 )" at bounding box center [193, 65] width 24 height 12
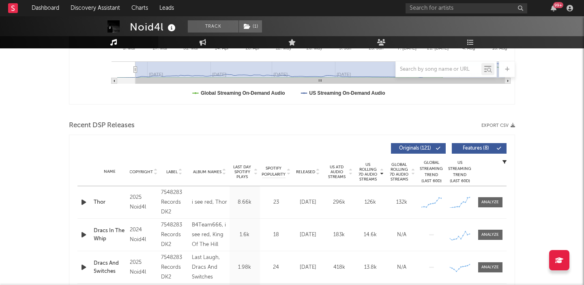
scroll to position [239, 0]
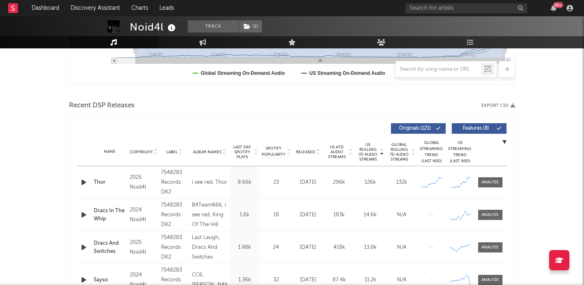
click at [489, 130] on span "Features ( 8 )" at bounding box center [475, 128] width 37 height 5
click at [80, 181] on icon "button" at bounding box center [84, 182] width 9 height 10
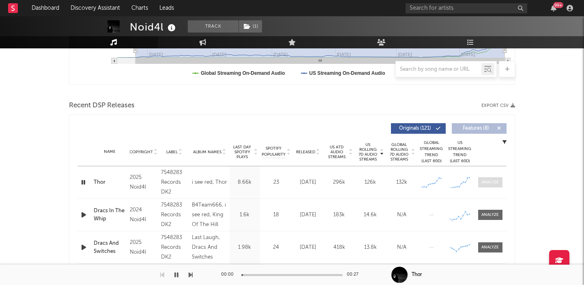
click at [493, 184] on div at bounding box center [490, 182] width 17 height 6
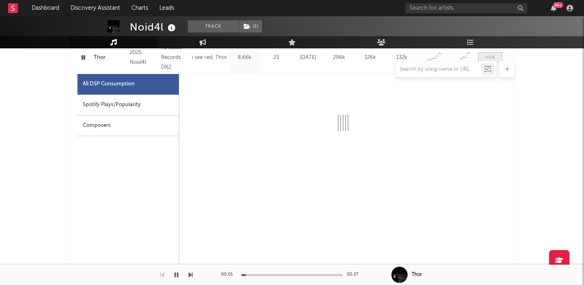
scroll to position [365, 0]
select select "1w"
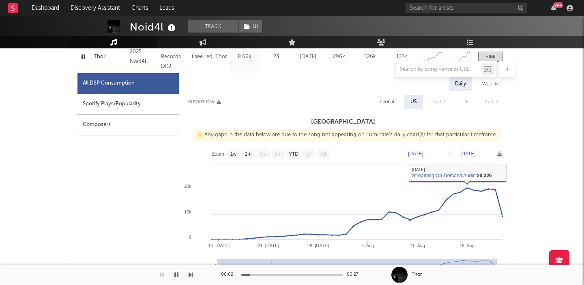
click at [385, 101] on div "Global" at bounding box center [387, 102] width 14 height 10
select select "1w"
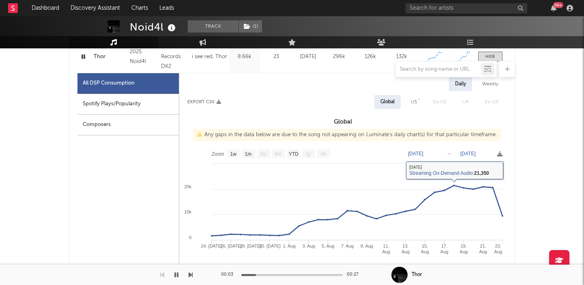
click at [158, 105] on div "Spotify Plays/Popularity" at bounding box center [128, 104] width 101 height 21
select select "1w"
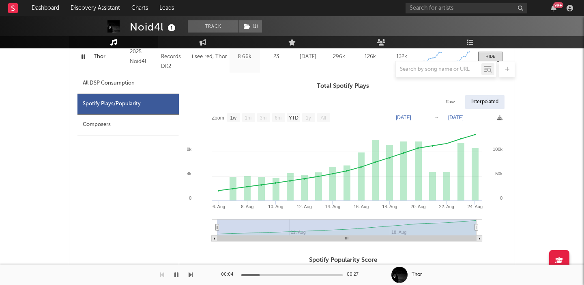
click at [452, 102] on div "Raw" at bounding box center [451, 102] width 22 height 14
select select "1w"
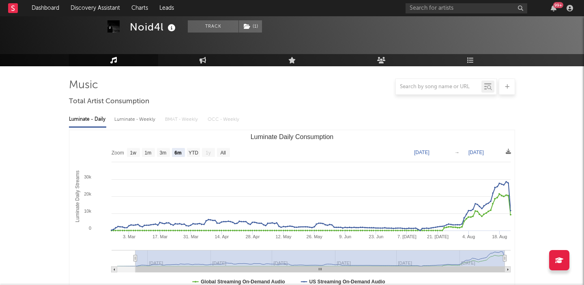
scroll to position [0, 0]
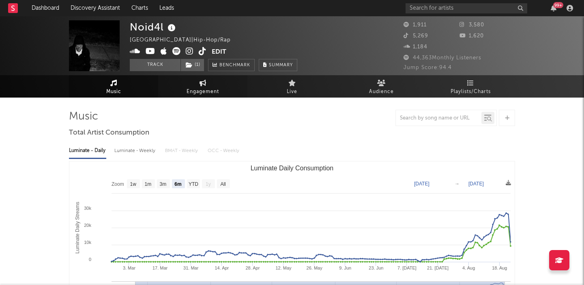
click at [205, 85] on icon at bounding box center [203, 83] width 7 height 6
select select "1w"
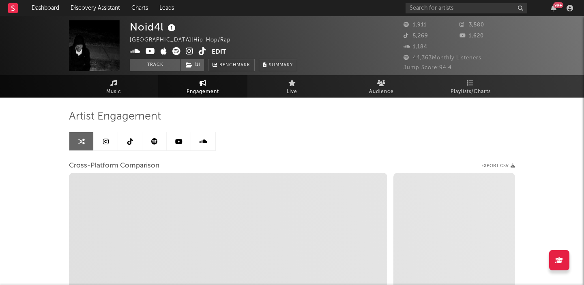
click at [187, 50] on icon at bounding box center [190, 51] width 8 height 8
select select "1m"
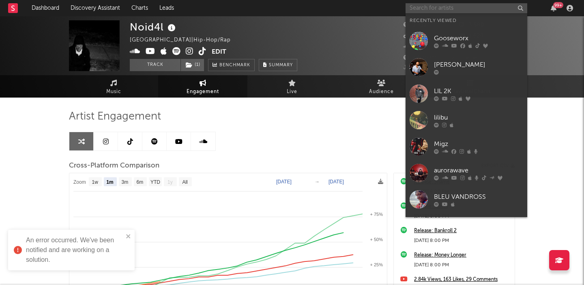
click at [452, 9] on input "text" at bounding box center [467, 8] width 122 height 10
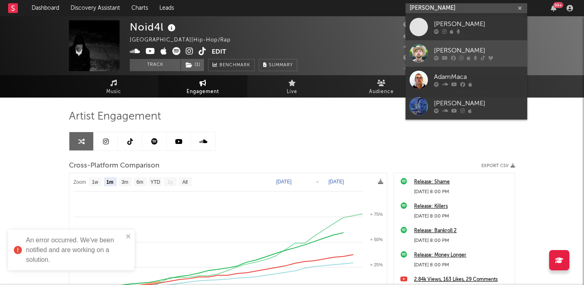
type input "adam mack"
click at [479, 50] on div "Adam Mac" at bounding box center [478, 51] width 89 height 10
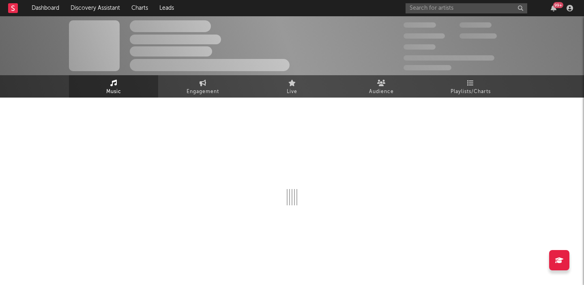
select select "6m"
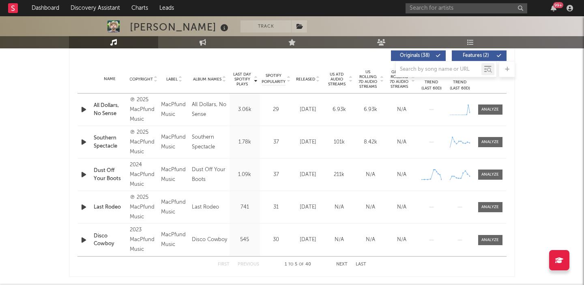
scroll to position [302, 0]
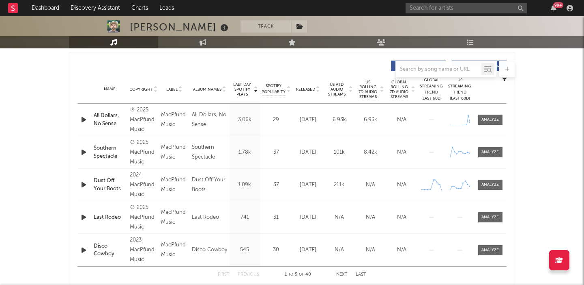
click at [363, 87] on span "US Rolling 7D Audio Streams" at bounding box center [368, 89] width 22 height 19
click at [81, 153] on icon "button" at bounding box center [84, 152] width 9 height 10
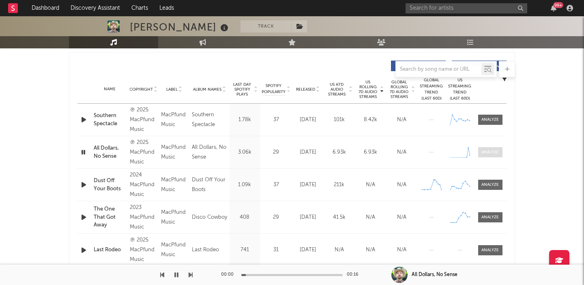
click at [492, 150] on div at bounding box center [490, 152] width 17 height 6
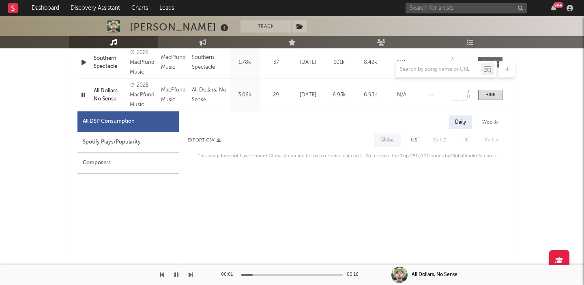
scroll to position [376, 0]
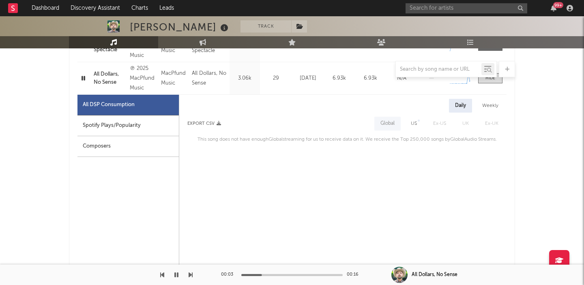
click at [417, 125] on div "US" at bounding box center [414, 124] width 6 height 10
select select "1w"
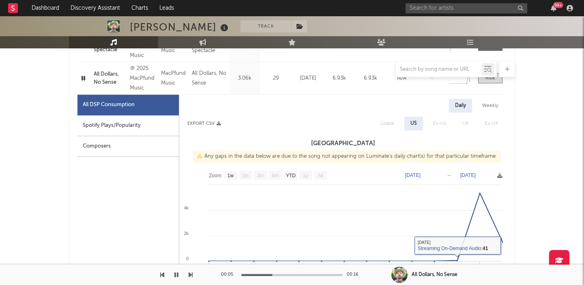
click at [160, 131] on div "Spotify Plays/Popularity" at bounding box center [128, 125] width 101 height 21
select select "1w"
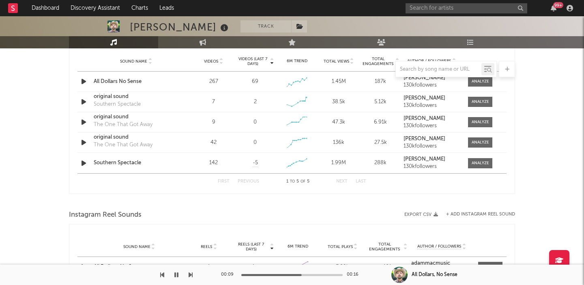
scroll to position [984, 0]
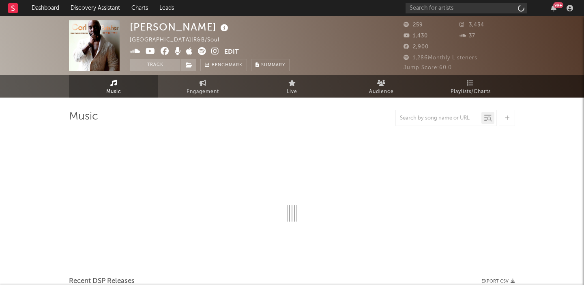
select select "1w"
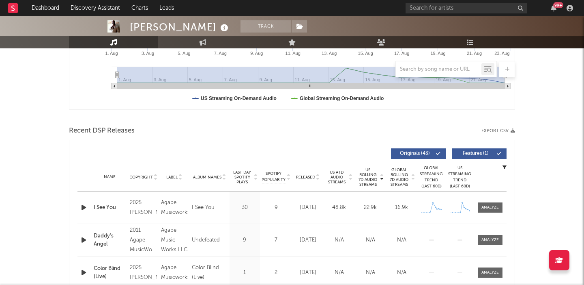
scroll to position [327, 0]
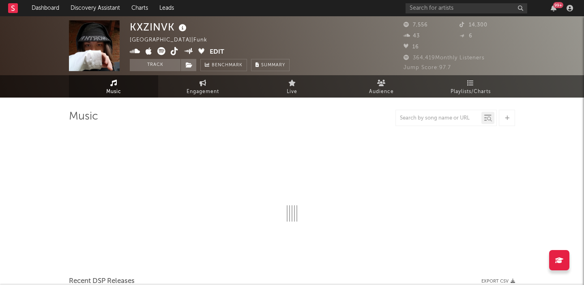
select select "6m"
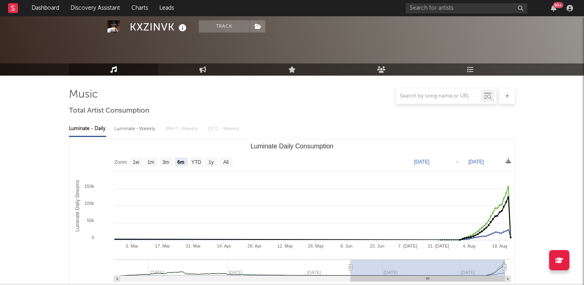
scroll to position [254, 0]
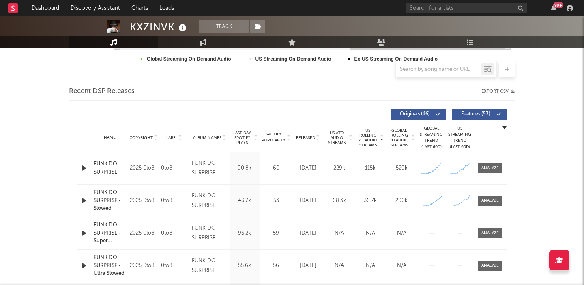
click at [85, 166] on icon "button" at bounding box center [84, 168] width 9 height 10
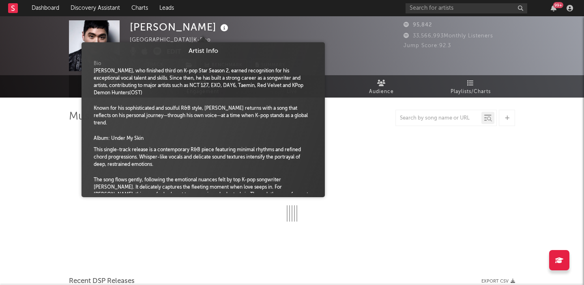
click at [219, 26] on icon at bounding box center [225, 27] width 12 height 11
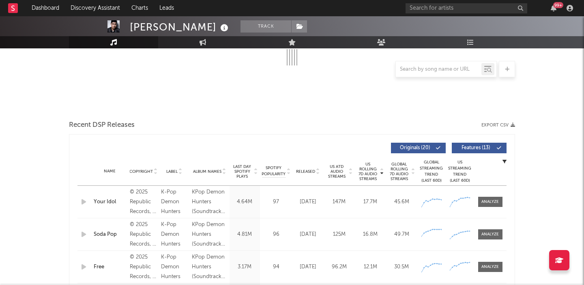
scroll to position [244, 0]
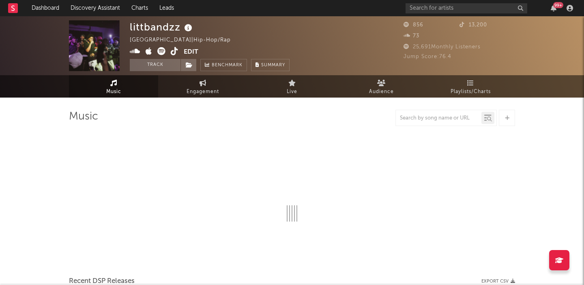
select select "1w"
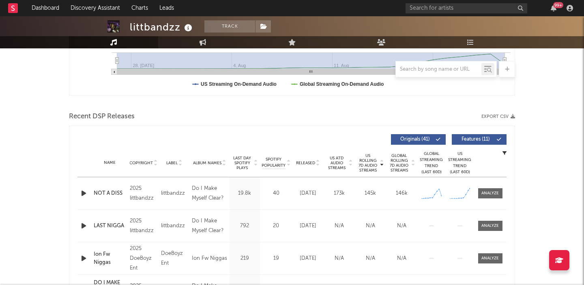
scroll to position [229, 0]
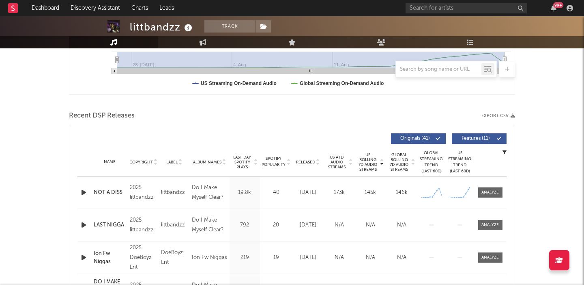
click at [80, 193] on icon "button" at bounding box center [84, 192] width 9 height 10
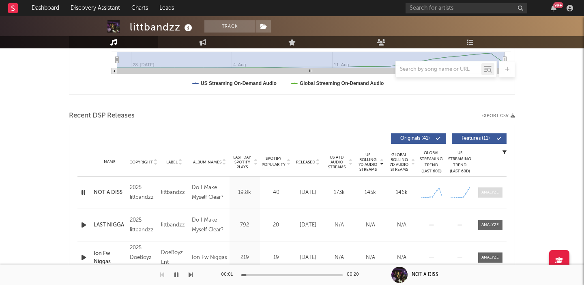
click at [489, 193] on div at bounding box center [490, 192] width 17 height 6
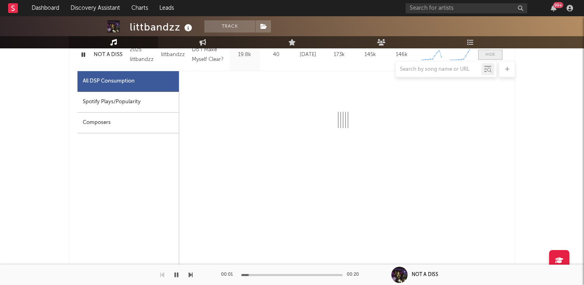
scroll to position [368, 0]
select select "1w"
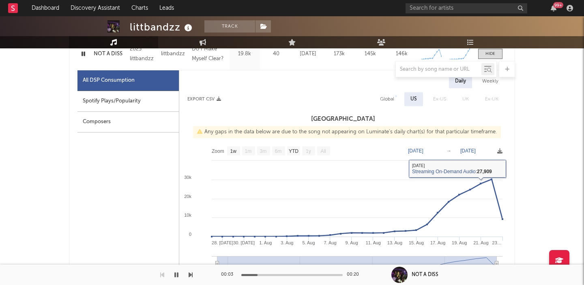
click at [382, 93] on div "Global" at bounding box center [387, 99] width 26 height 14
select select "1w"
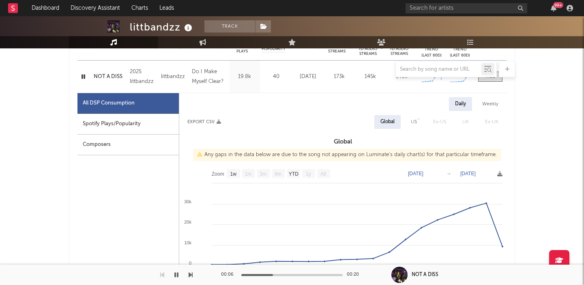
scroll to position [343, 0]
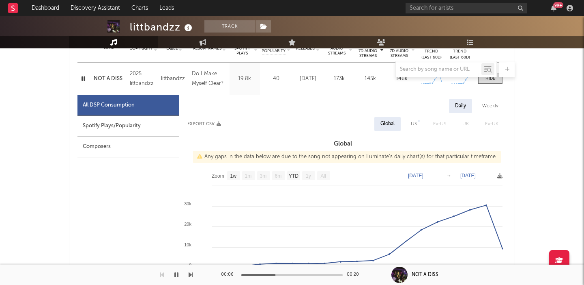
click at [164, 126] on div "Spotify Plays/Popularity" at bounding box center [128, 126] width 101 height 21
select select "1w"
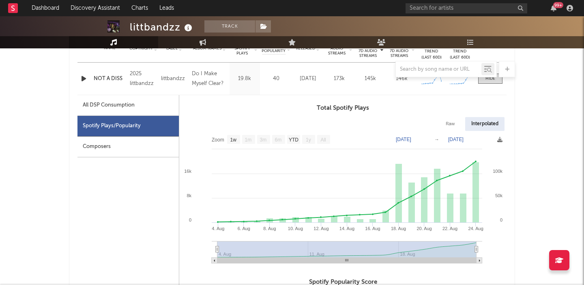
click at [448, 120] on div "Raw" at bounding box center [451, 124] width 22 height 14
select select "1w"
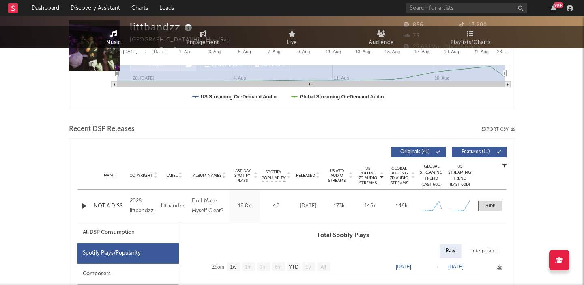
scroll to position [0, 0]
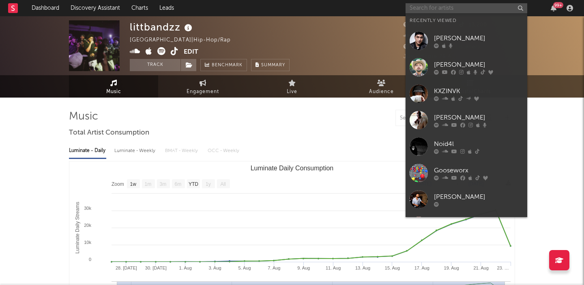
click at [429, 6] on input "text" at bounding box center [467, 8] width 122 height 10
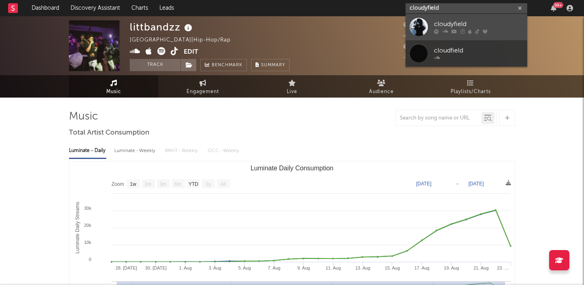
type input "cloudyfield"
click at [465, 23] on div "cloudyfield" at bounding box center [478, 24] width 89 height 10
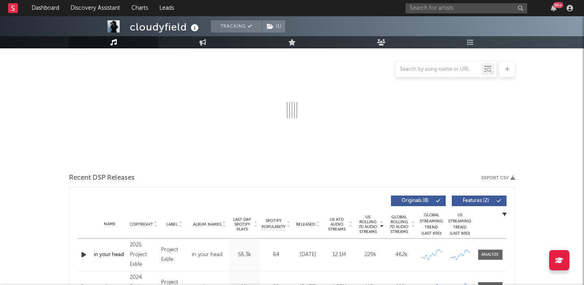
select select "6m"
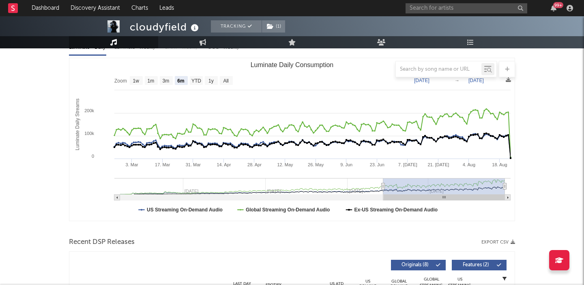
scroll to position [214, 0]
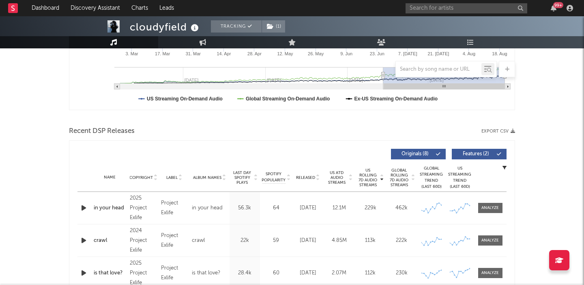
click at [80, 207] on icon "button" at bounding box center [84, 208] width 9 height 10
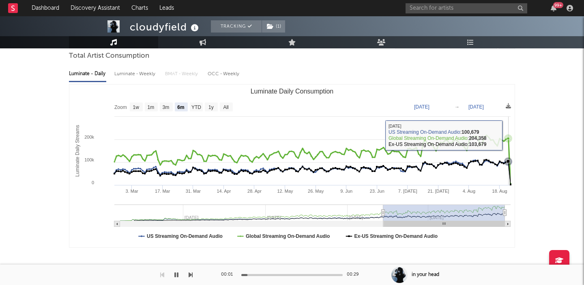
scroll to position [0, 0]
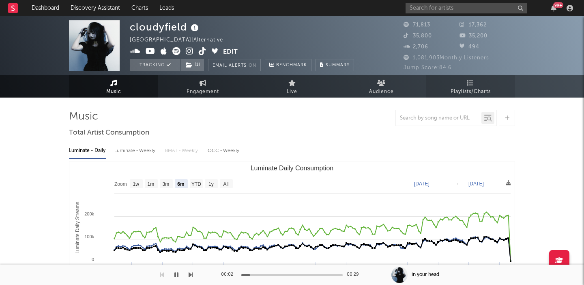
click at [473, 83] on icon at bounding box center [471, 83] width 7 height 6
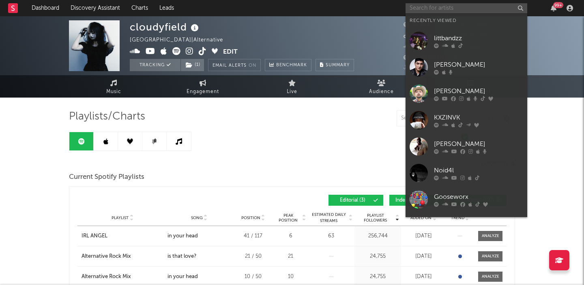
click at [406, 4] on input "text" at bounding box center [467, 8] width 122 height 10
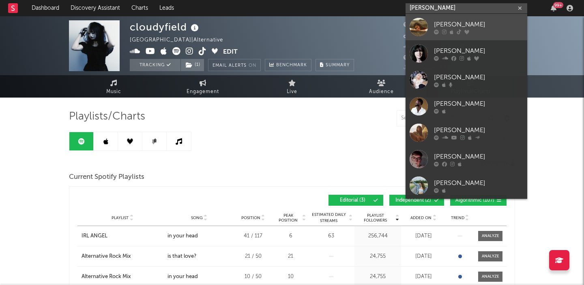
type input "emma andersen"
click at [442, 36] on link "[PERSON_NAME]" at bounding box center [467, 27] width 122 height 26
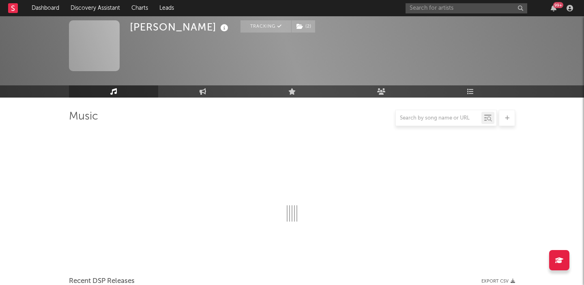
select select "6m"
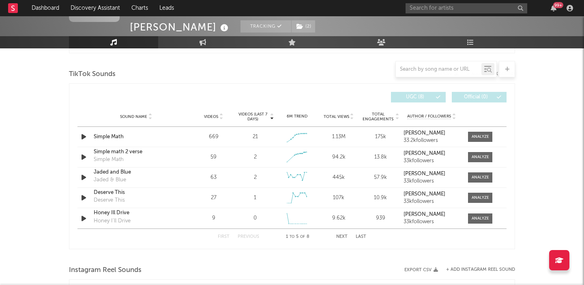
scroll to position [536, 0]
click at [217, 114] on span "Videos" at bounding box center [211, 116] width 14 height 5
click at [474, 140] on span at bounding box center [480, 136] width 24 height 10
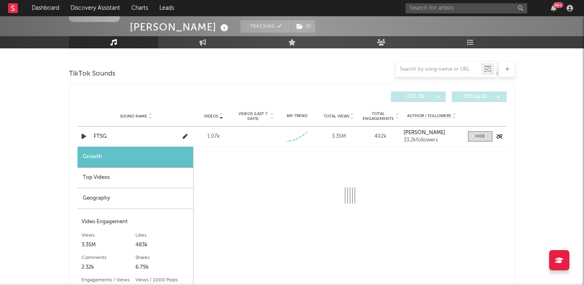
scroll to position [586, 0]
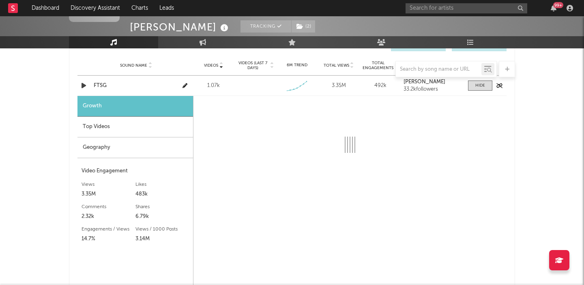
select select "1w"
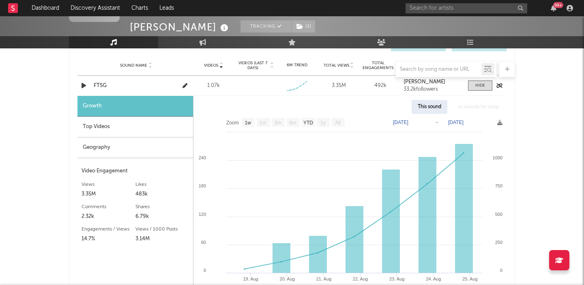
click at [99, 82] on div "FTSG" at bounding box center [136, 86] width 85 height 8
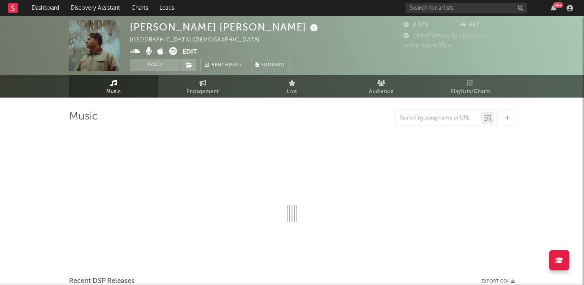
select select "6m"
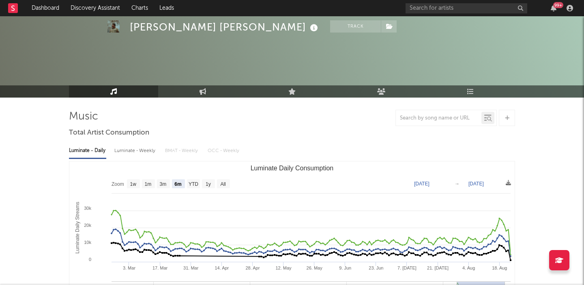
scroll to position [237, 0]
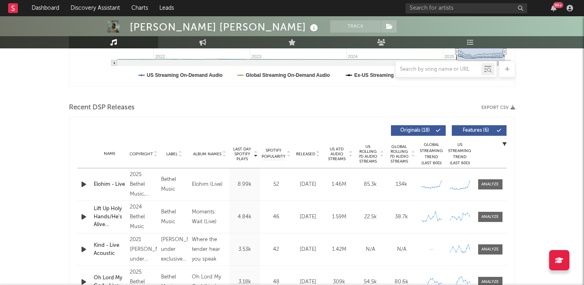
click at [478, 128] on span "Features ( 6 )" at bounding box center [475, 130] width 37 height 5
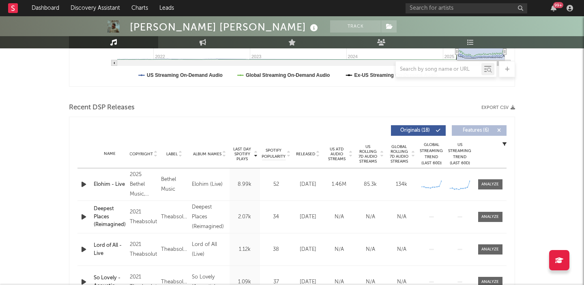
click at [370, 150] on span "US Rolling 7D Audio Streams" at bounding box center [368, 153] width 22 height 19
click at [86, 183] on icon "button" at bounding box center [84, 184] width 9 height 10
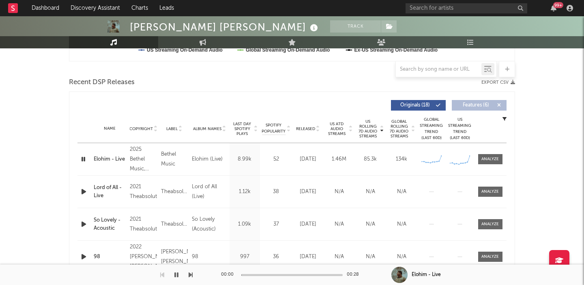
scroll to position [263, 0]
click at [490, 157] on div at bounding box center [490, 158] width 17 height 6
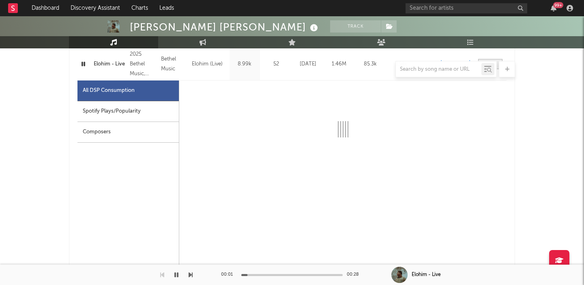
scroll to position [366, 0]
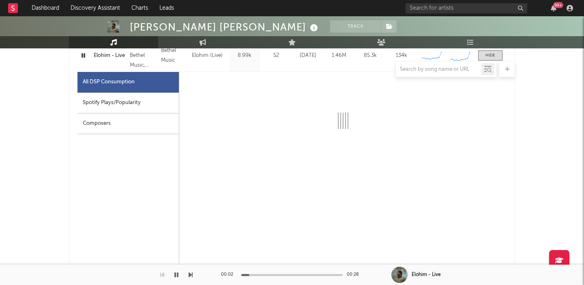
select select "6m"
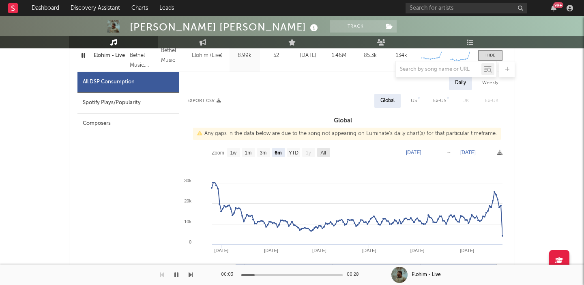
click at [324, 154] on text "All" at bounding box center [323, 153] width 5 height 6
select select "All"
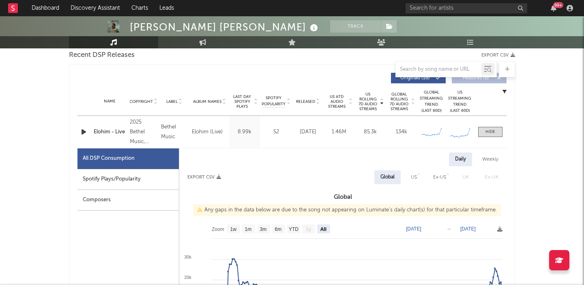
scroll to position [0, 0]
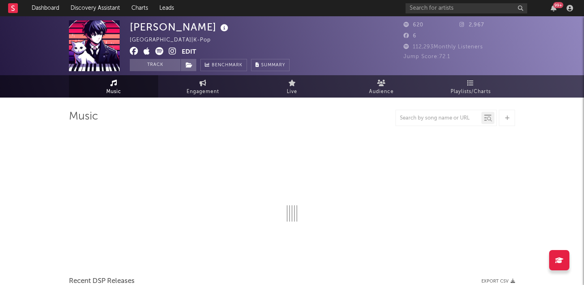
select select "1w"
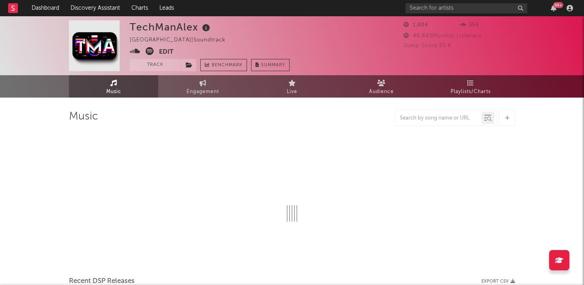
select select "6m"
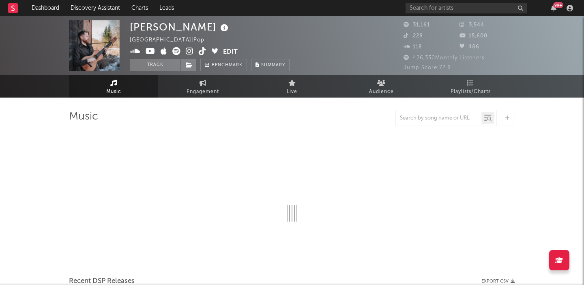
select select "6m"
